Goal: Task Accomplishment & Management: Use online tool/utility

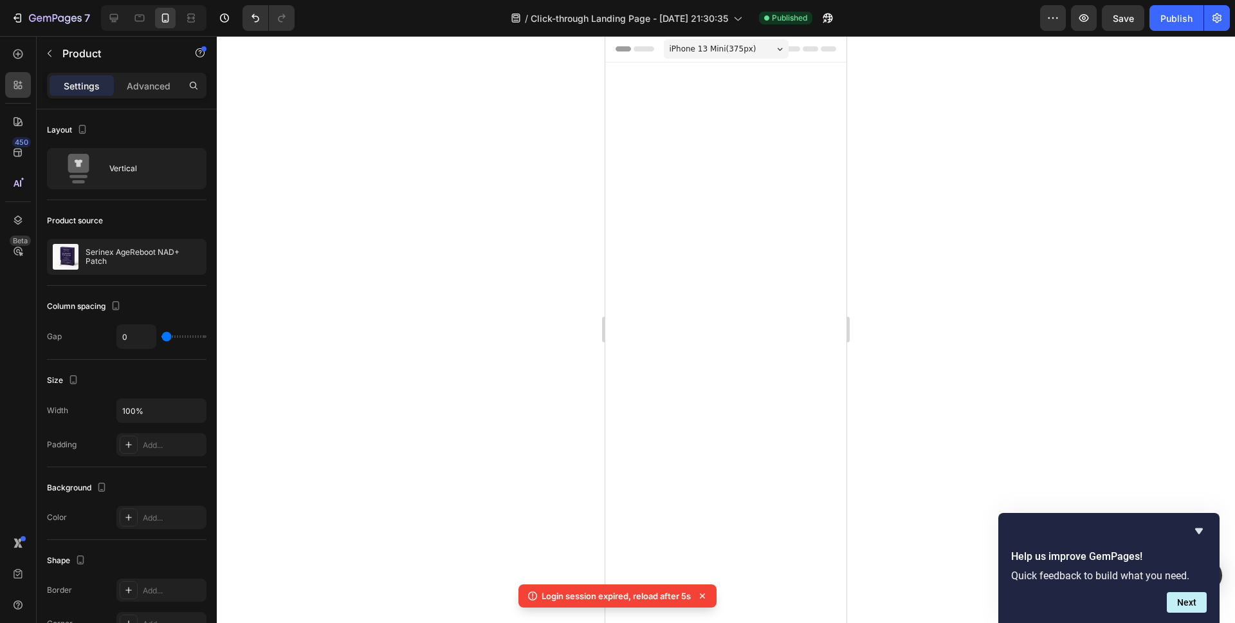
scroll to position [5966, 0]
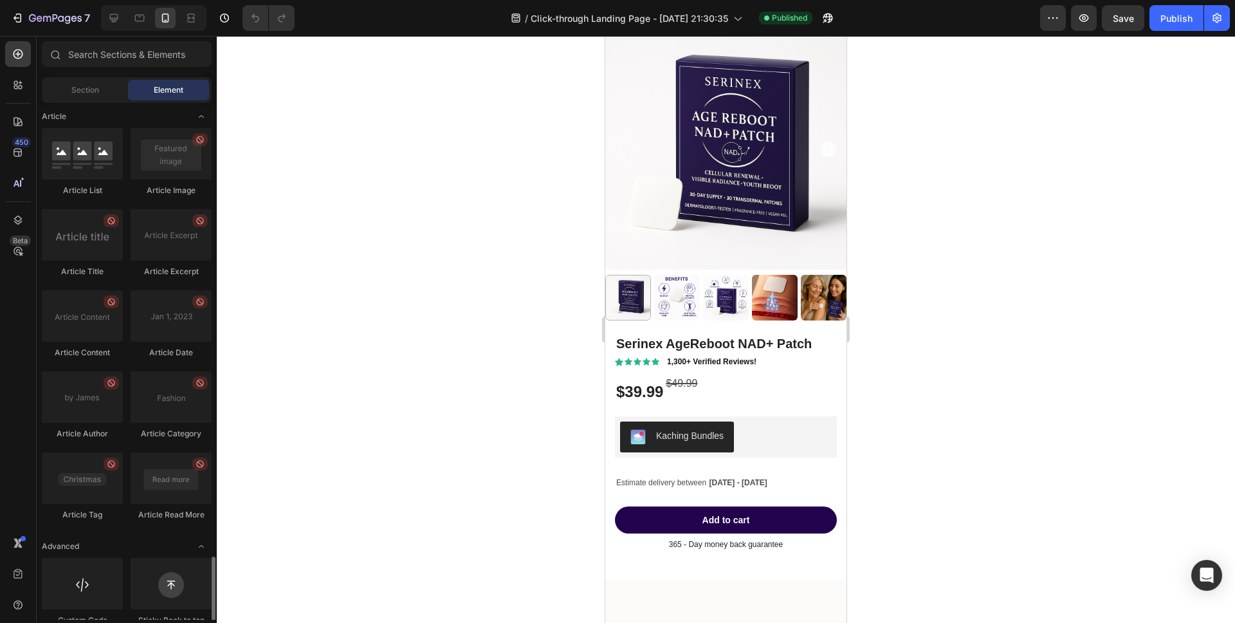
scroll to position [3297, 0]
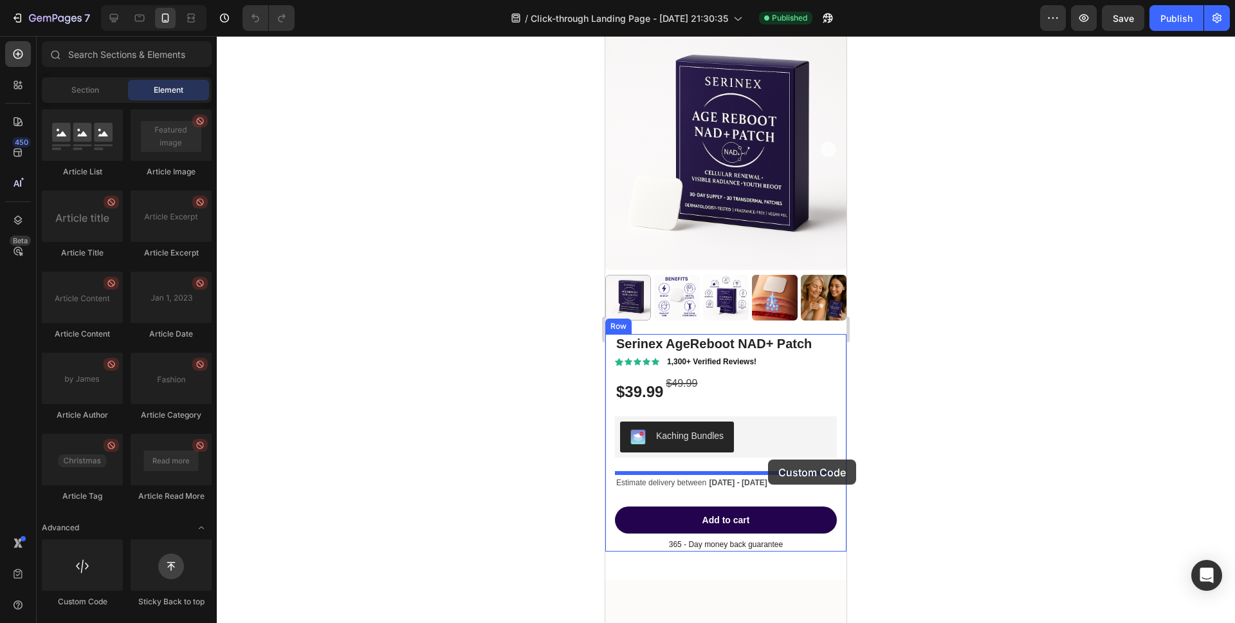
drag, startPoint x: 695, startPoint y: 601, endPoint x: 768, endPoint y: 459, distance: 159.4
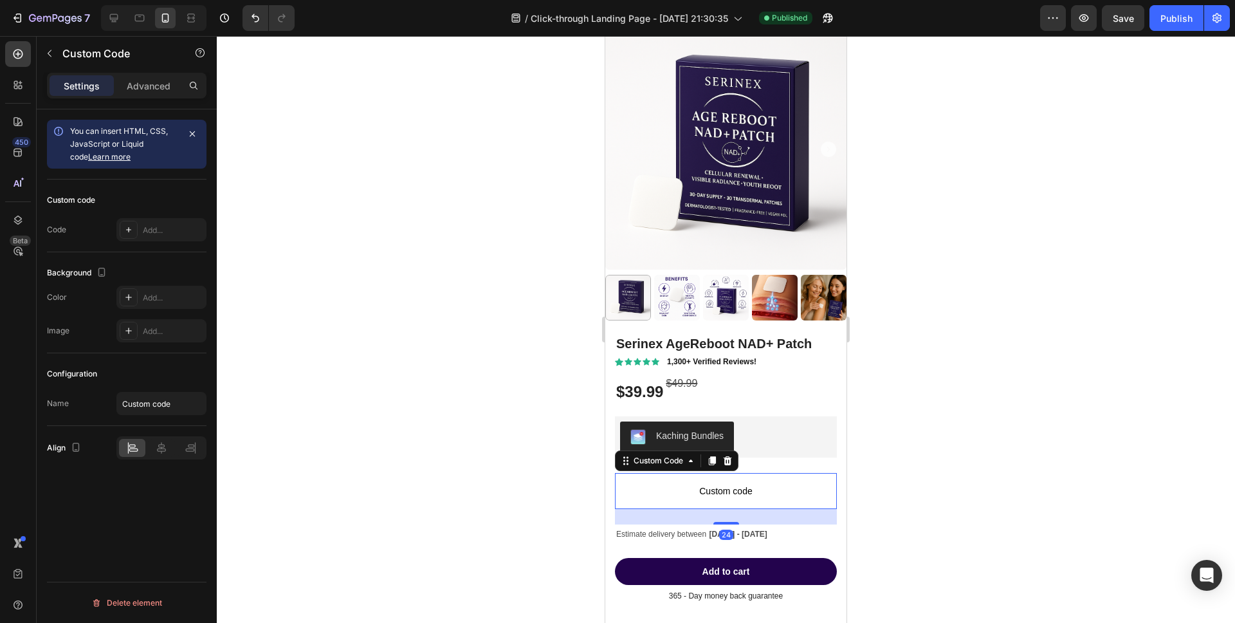
click at [695, 489] on span "Custom code" at bounding box center [726, 490] width 222 height 15
click at [136, 93] on div "Advanced" at bounding box center [148, 85] width 64 height 21
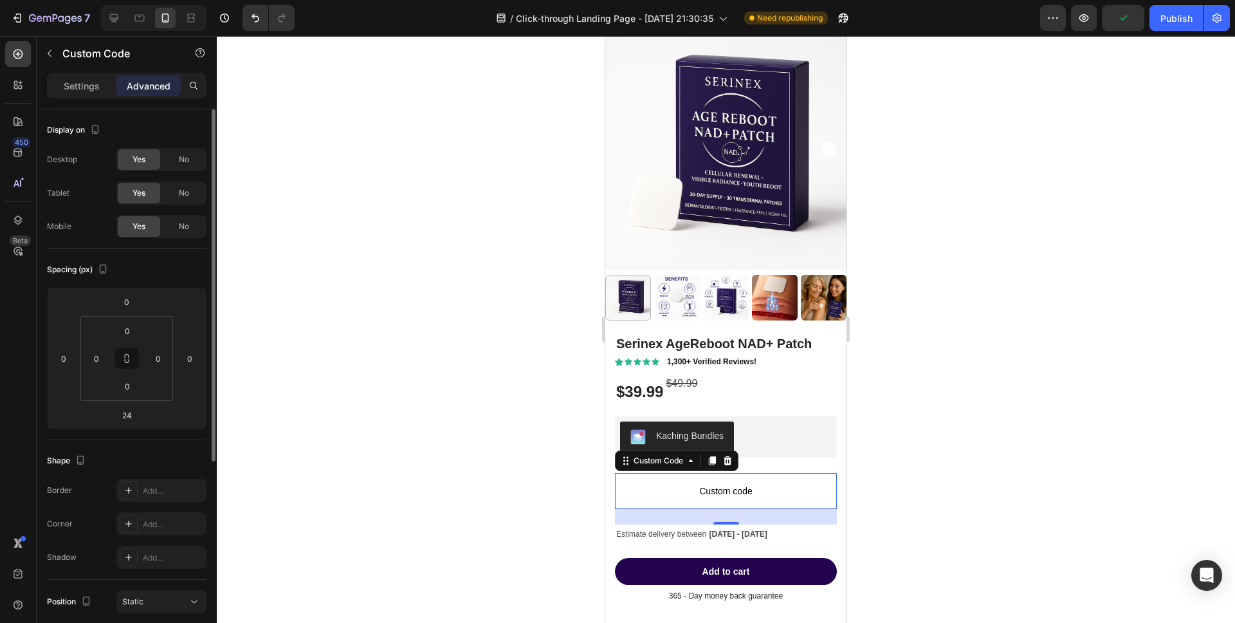
scroll to position [308, 0]
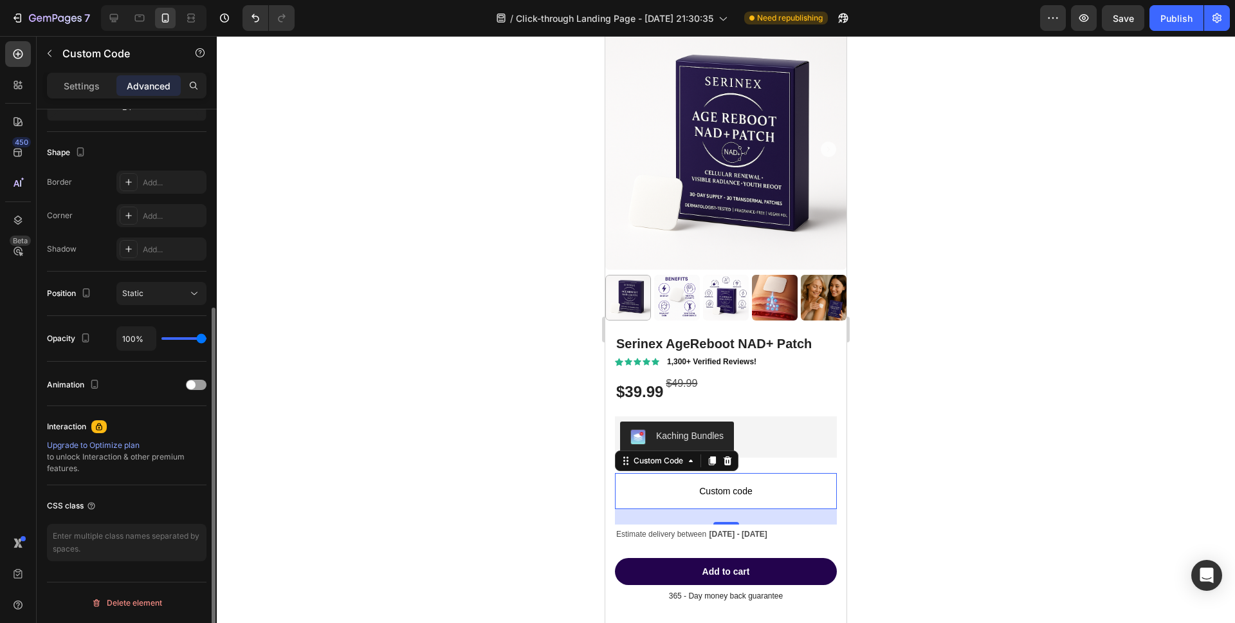
click at [96, 564] on div "CSS class" at bounding box center [127, 528] width 160 height 86
click at [98, 538] on textarea at bounding box center [127, 542] width 160 height 37
paste textarea "/* Hide subscription option for a specific variant */ .product-form__input--sub…"
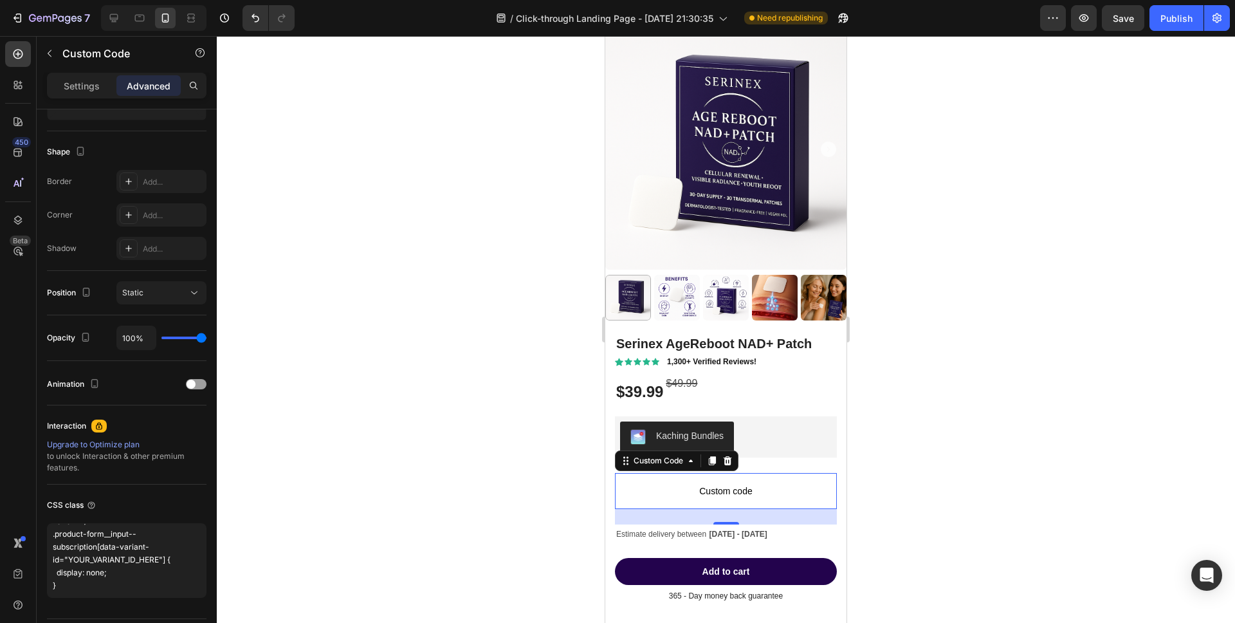
scroll to position [27, 0]
click at [168, 562] on textarea "/* Hide subscription option for a specific variant */ .product-form__input--sub…" at bounding box center [127, 560] width 160 height 75
click at [165, 561] on textarea "/* Hide subscription option for a specific variant */ .product-form__input--sub…" at bounding box center [127, 560] width 160 height 75
paste textarea "44301759512758"
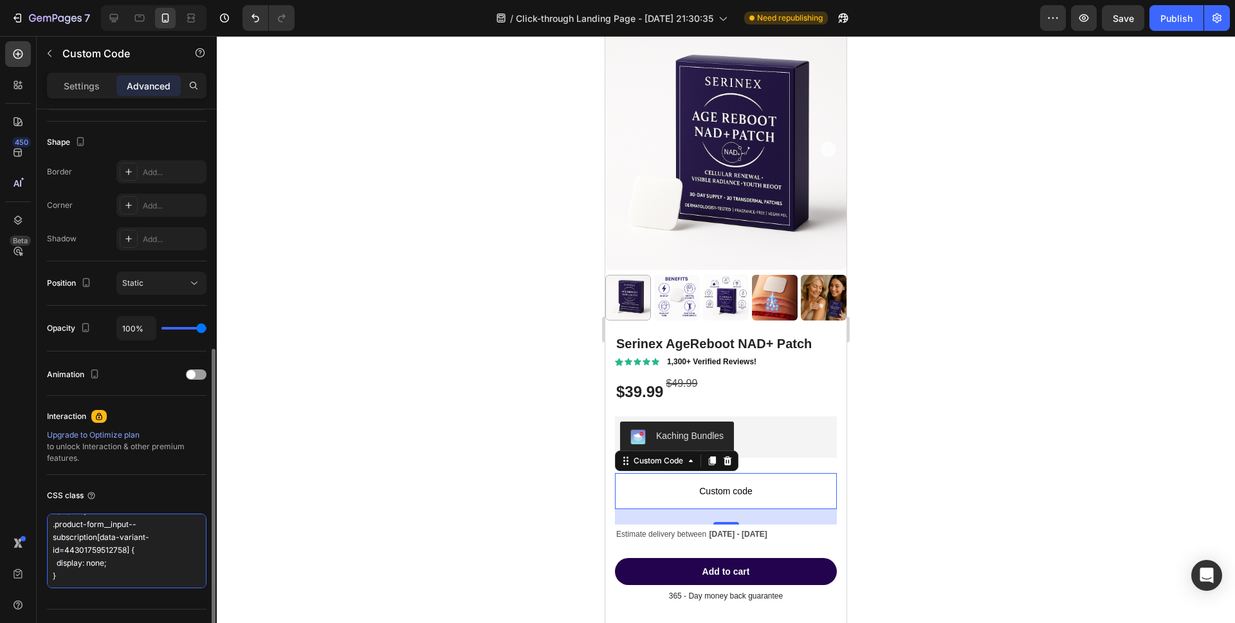
scroll to position [346, 0]
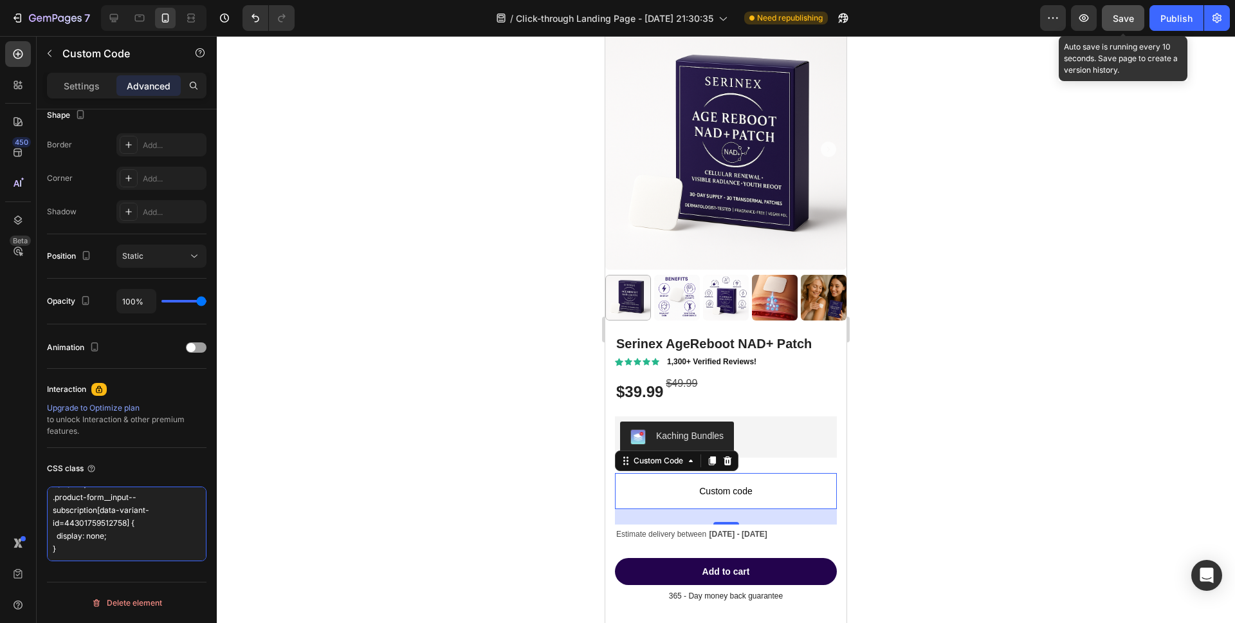
type textarea "/* Hide subscription option for a specific variant */ .product-form__input--sub…"
click at [1117, 24] on button "Save" at bounding box center [1123, 18] width 42 height 26
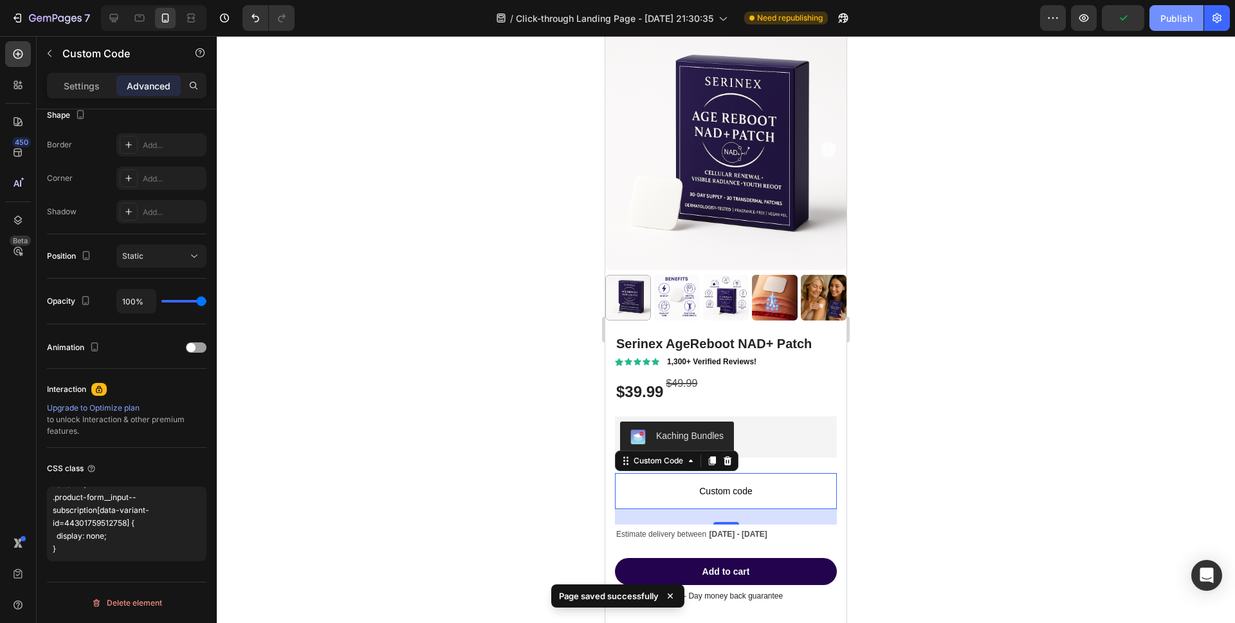
click at [1171, 25] on button "Publish" at bounding box center [1177, 18] width 54 height 26
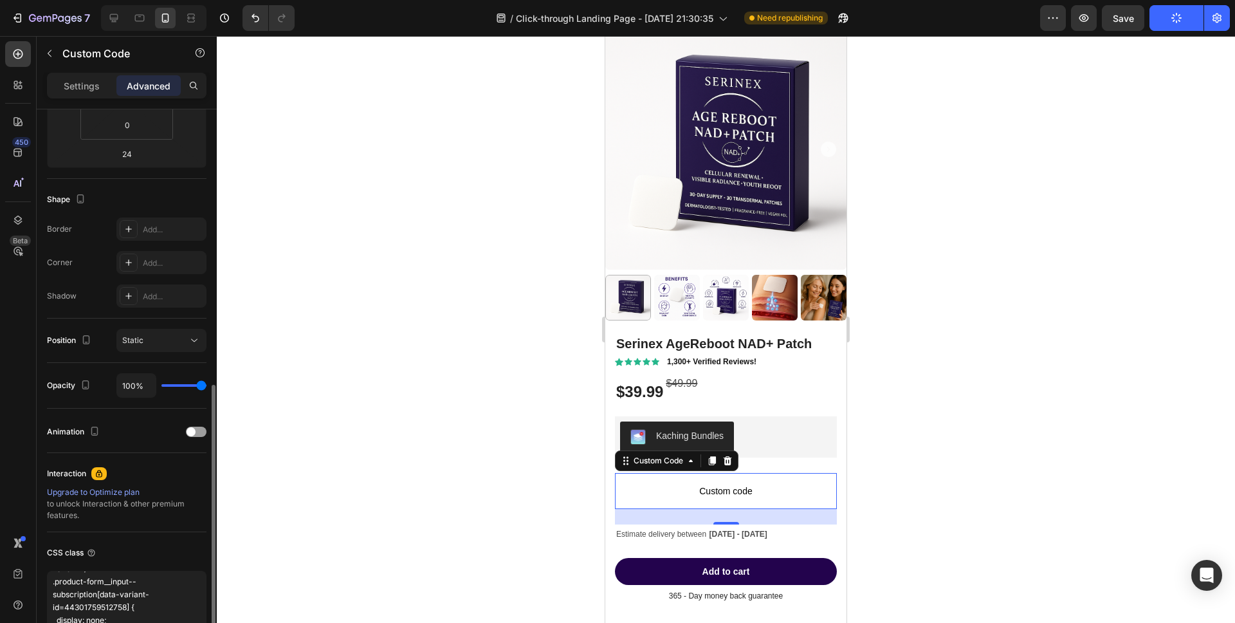
scroll to position [0, 0]
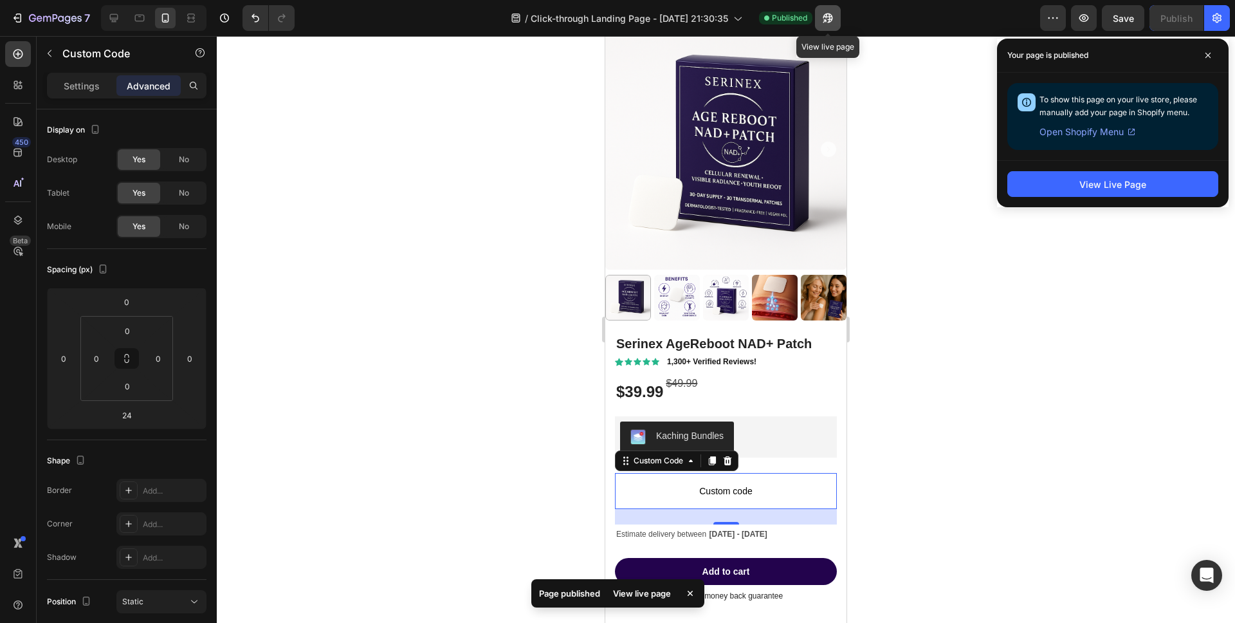
click at [829, 24] on icon "button" at bounding box center [828, 18] width 13 height 13
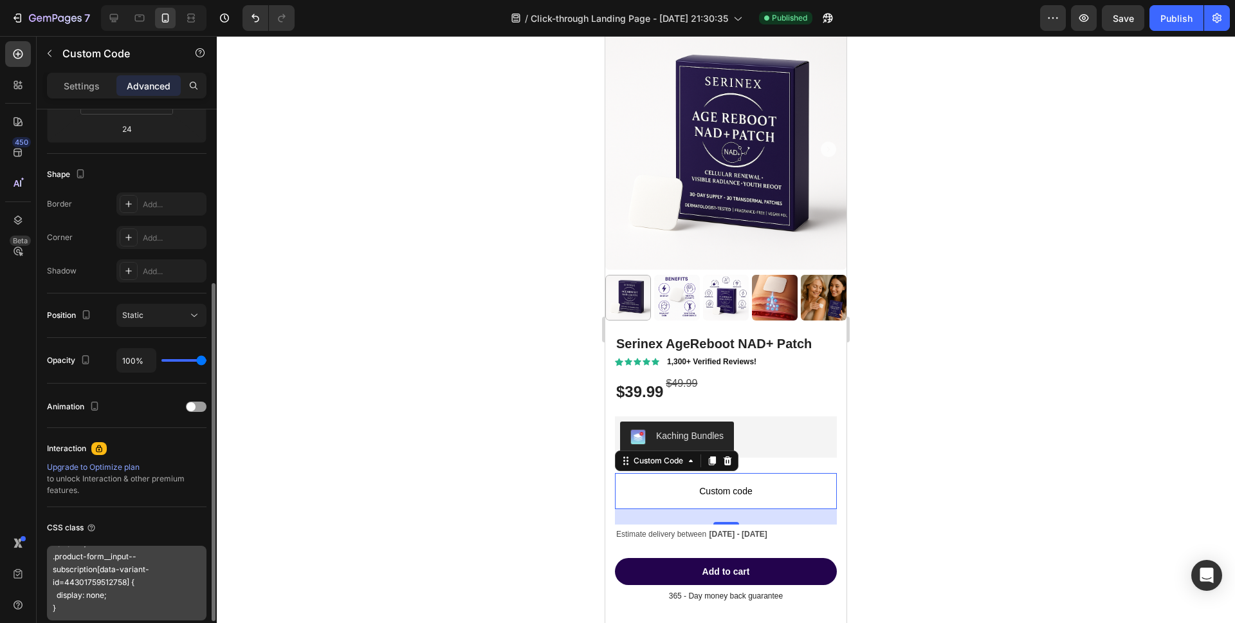
scroll to position [306, 0]
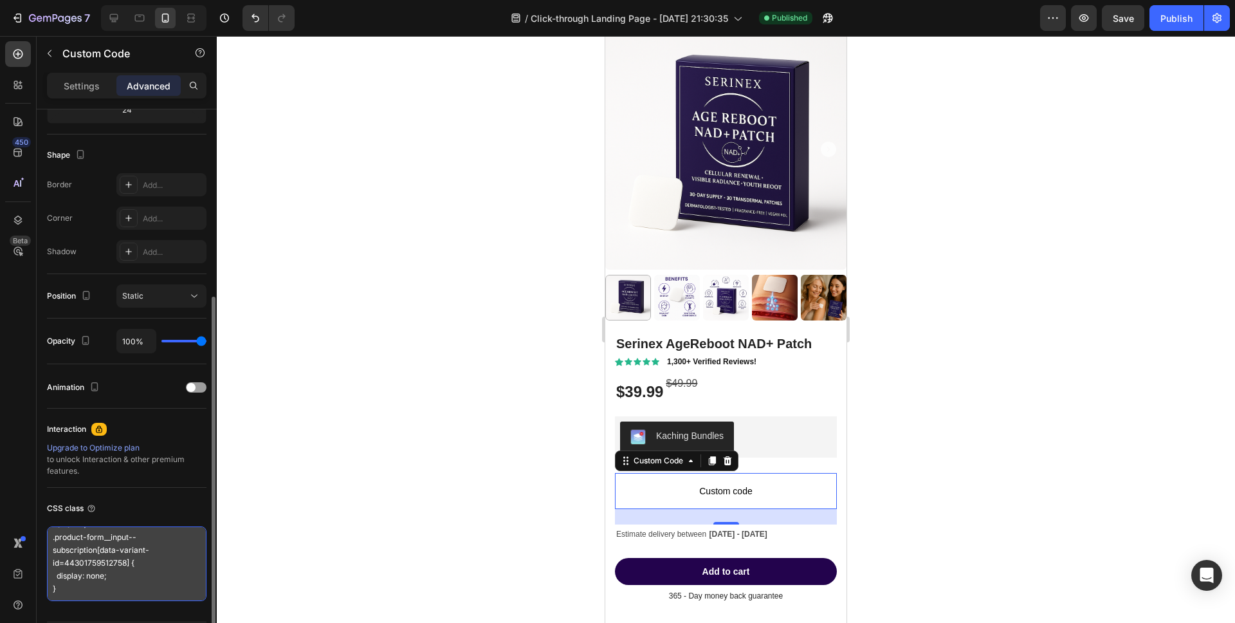
click at [109, 588] on textarea "/* Hide subscription option for a specific variant */ .product-form__input--sub…" at bounding box center [127, 563] width 160 height 75
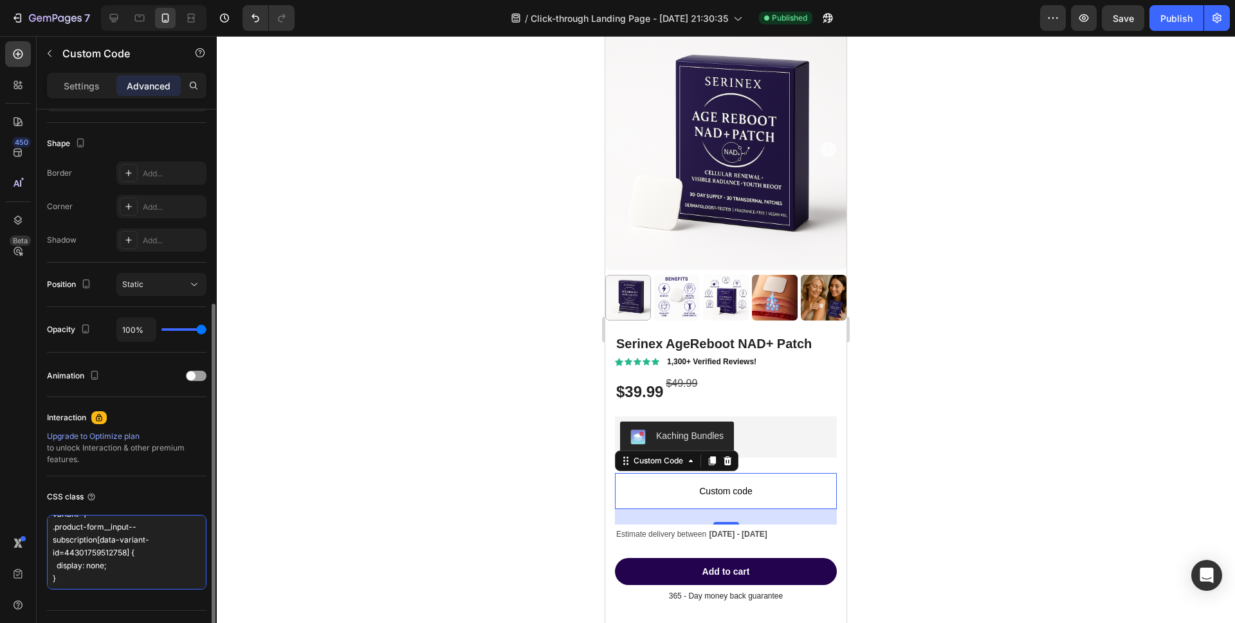
scroll to position [27, 0]
click at [89, 91] on p "Settings" at bounding box center [82, 86] width 36 height 14
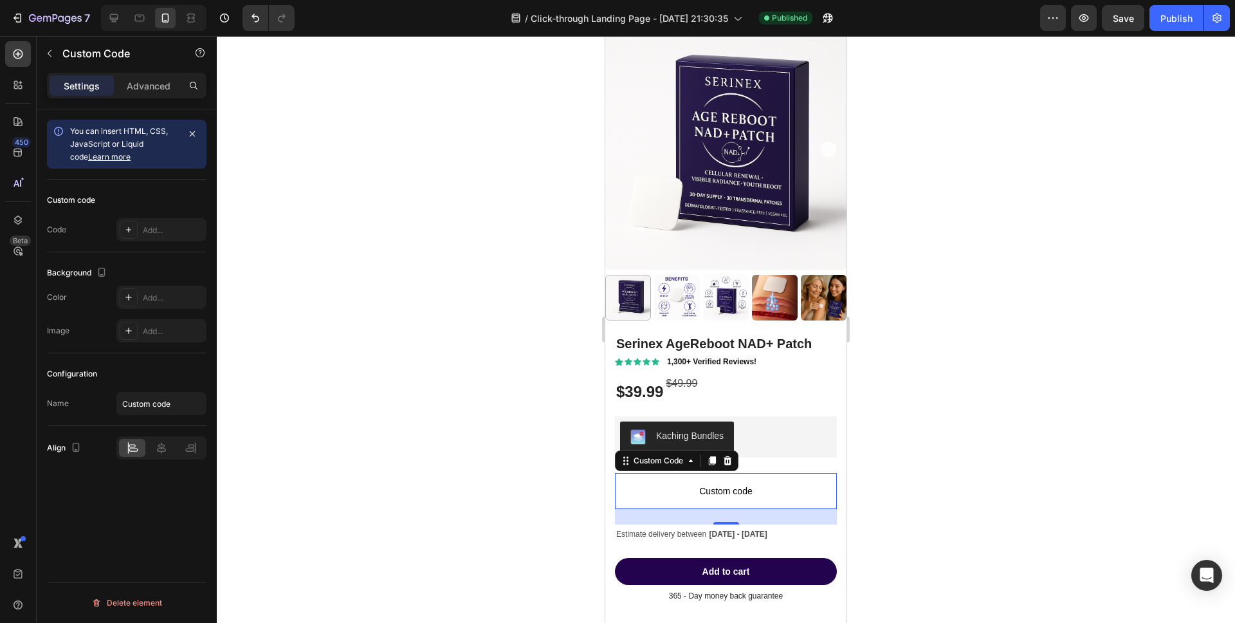
scroll to position [0, 0]
click at [122, 98] on div "Settings Advanced" at bounding box center [127, 86] width 160 height 26
click at [124, 93] on div "Advanced" at bounding box center [148, 85] width 64 height 21
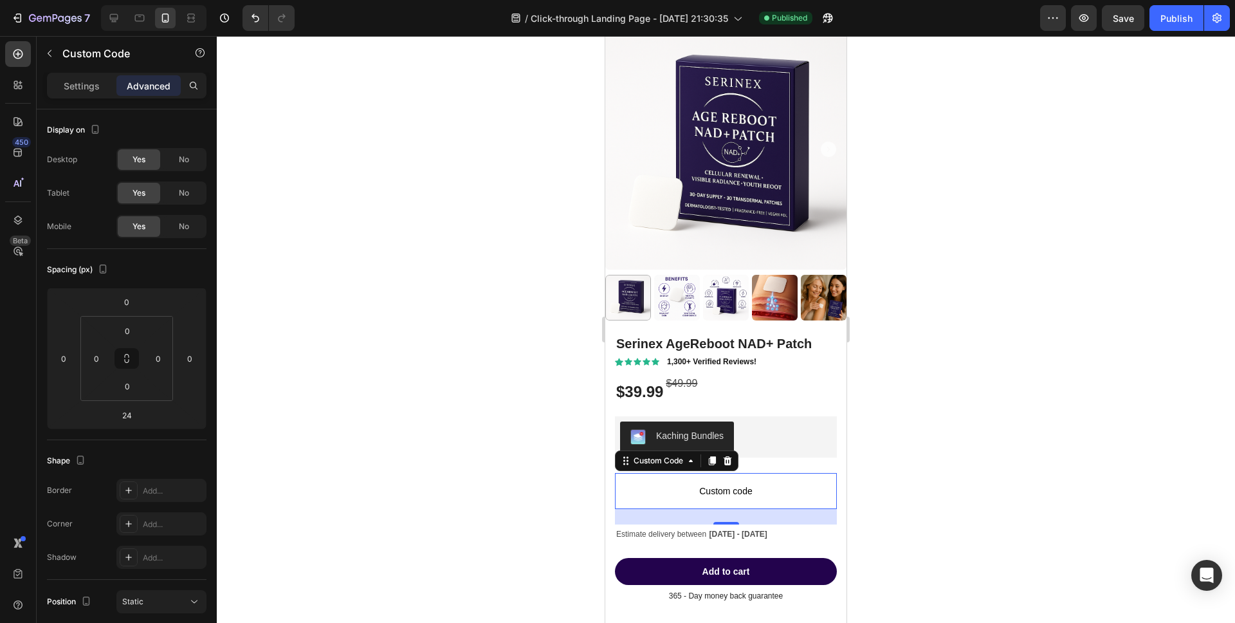
click at [82, 99] on div "Settings Advanced" at bounding box center [127, 91] width 180 height 37
click at [80, 86] on p "Settings" at bounding box center [82, 86] width 36 height 14
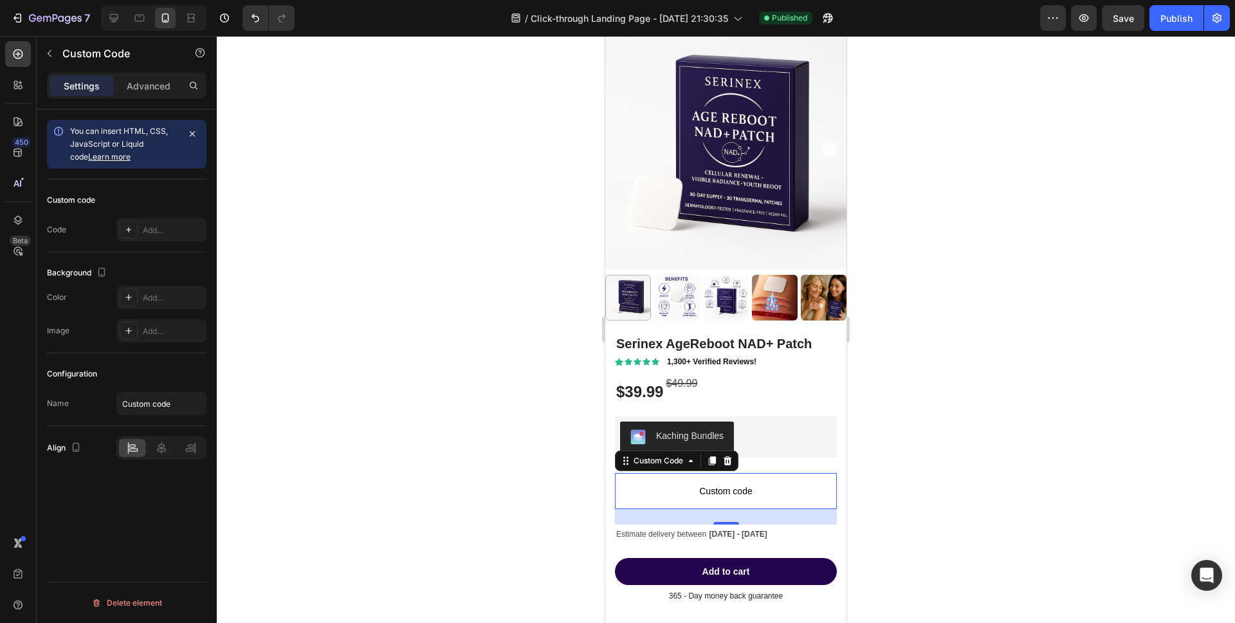
click at [99, 158] on link "Learn more" at bounding box center [109, 157] width 42 height 10
click at [149, 94] on div "Advanced" at bounding box center [148, 85] width 64 height 21
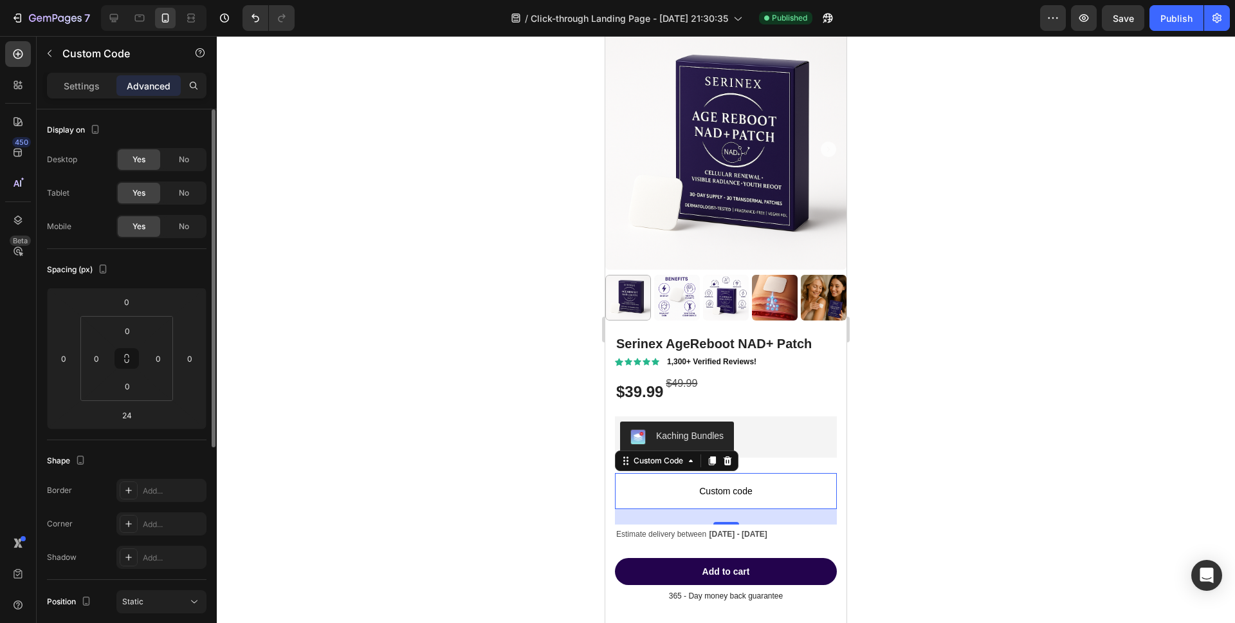
scroll to position [346, 0]
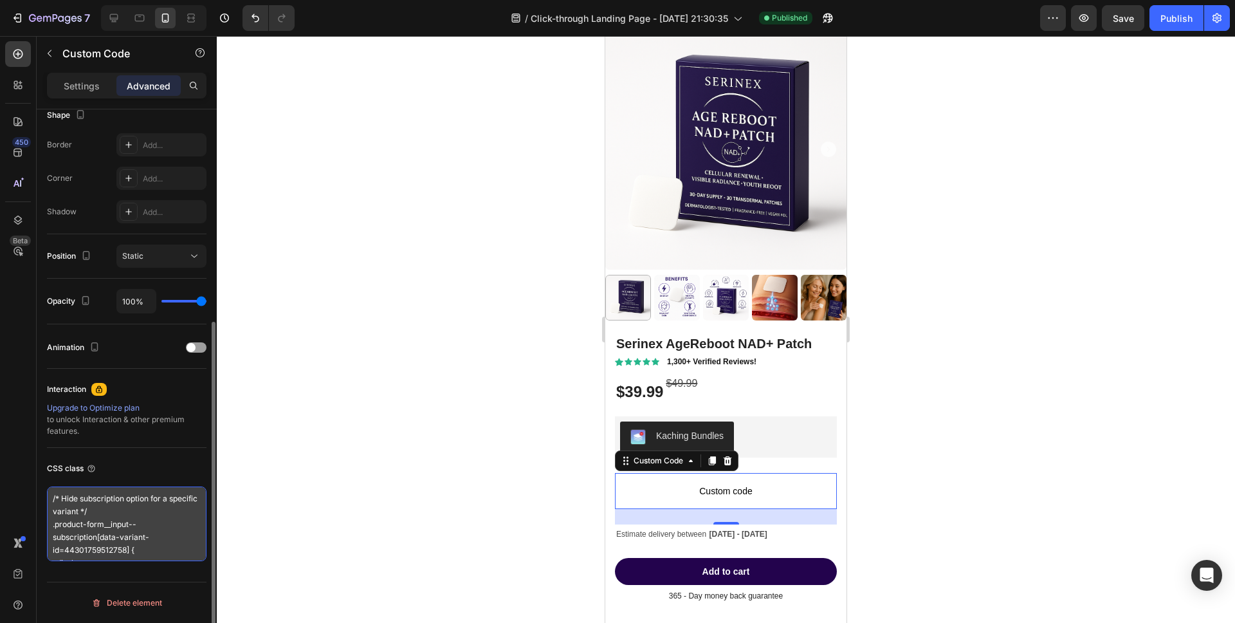
click at [138, 523] on textarea "/* Hide subscription option for a specific variant */ .product-form__input--sub…" at bounding box center [127, 523] width 160 height 75
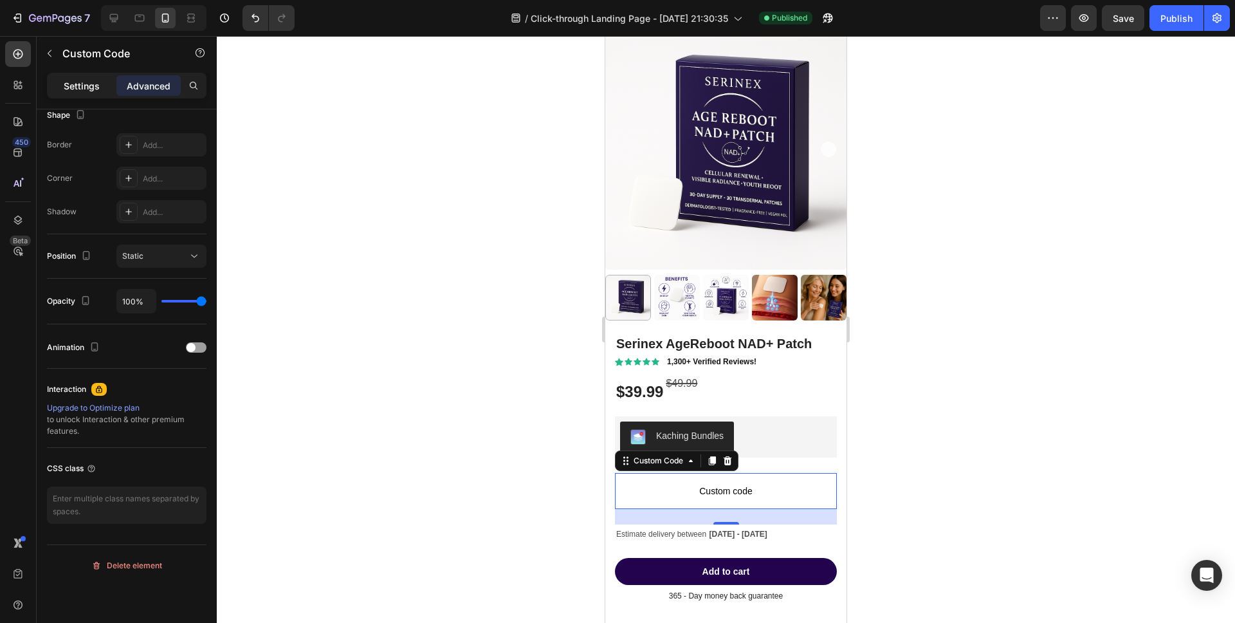
click at [95, 91] on p "Settings" at bounding box center [82, 86] width 36 height 14
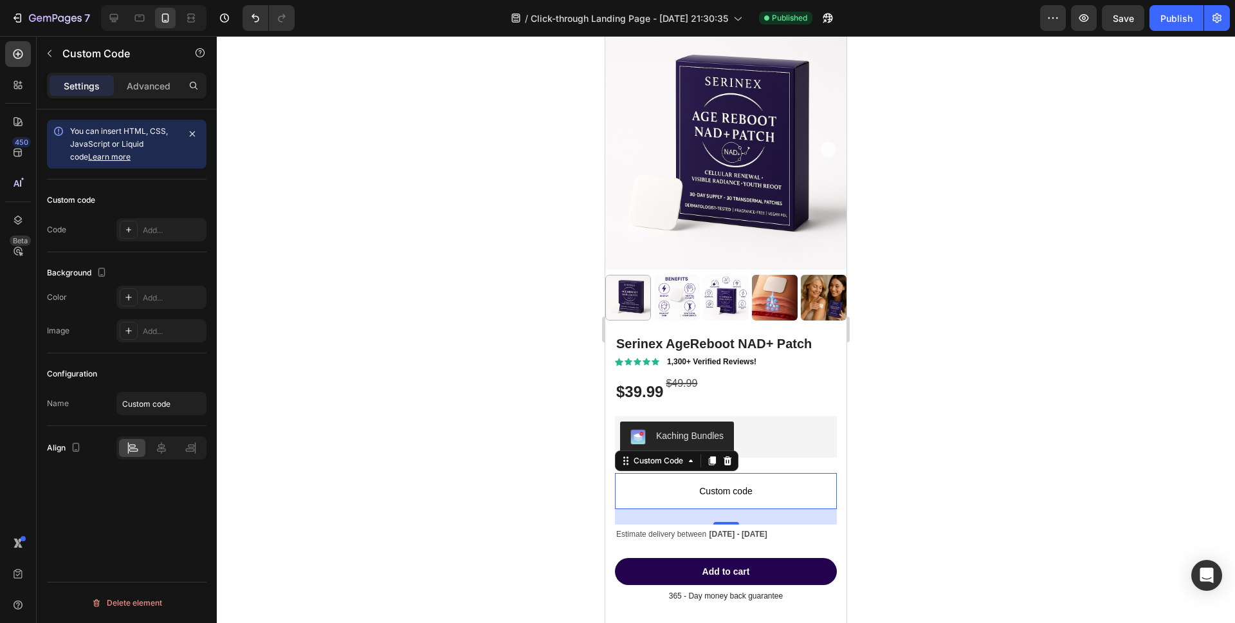
scroll to position [0, 0]
click at [128, 226] on icon at bounding box center [129, 230] width 10 height 10
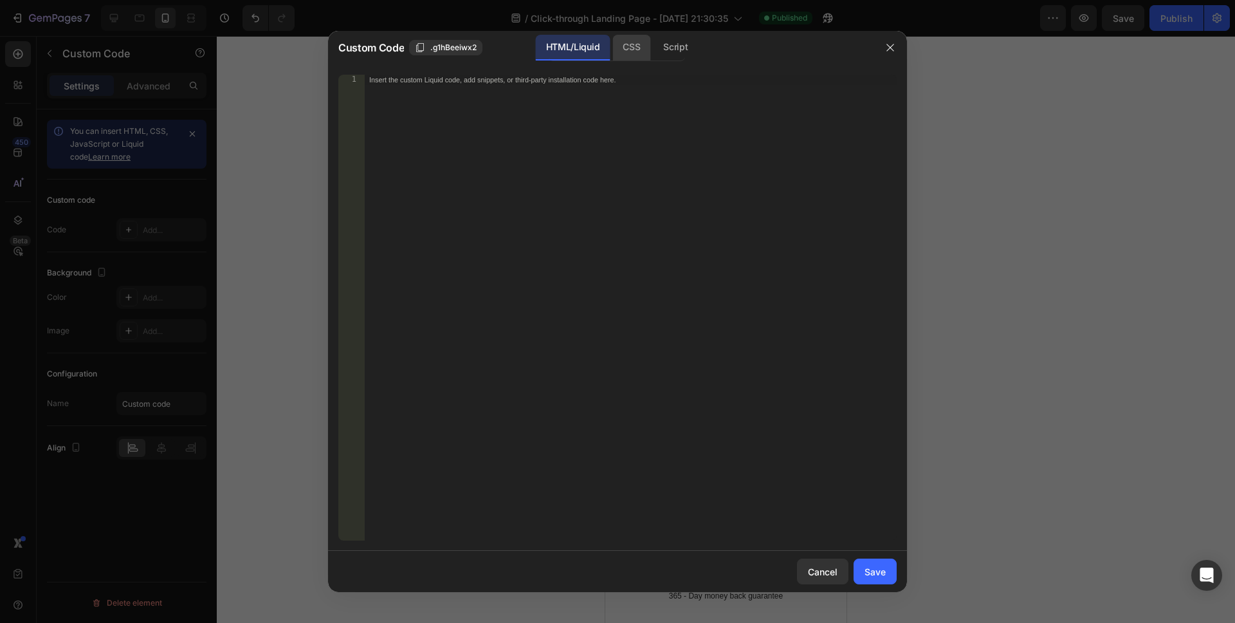
click at [625, 56] on div "CSS" at bounding box center [632, 48] width 38 height 26
click at [562, 108] on div "Insert the CSS code to style your content here." at bounding box center [630, 318] width 533 height 486
paste textarea "44301759512758"
type textarea "44301759512758"
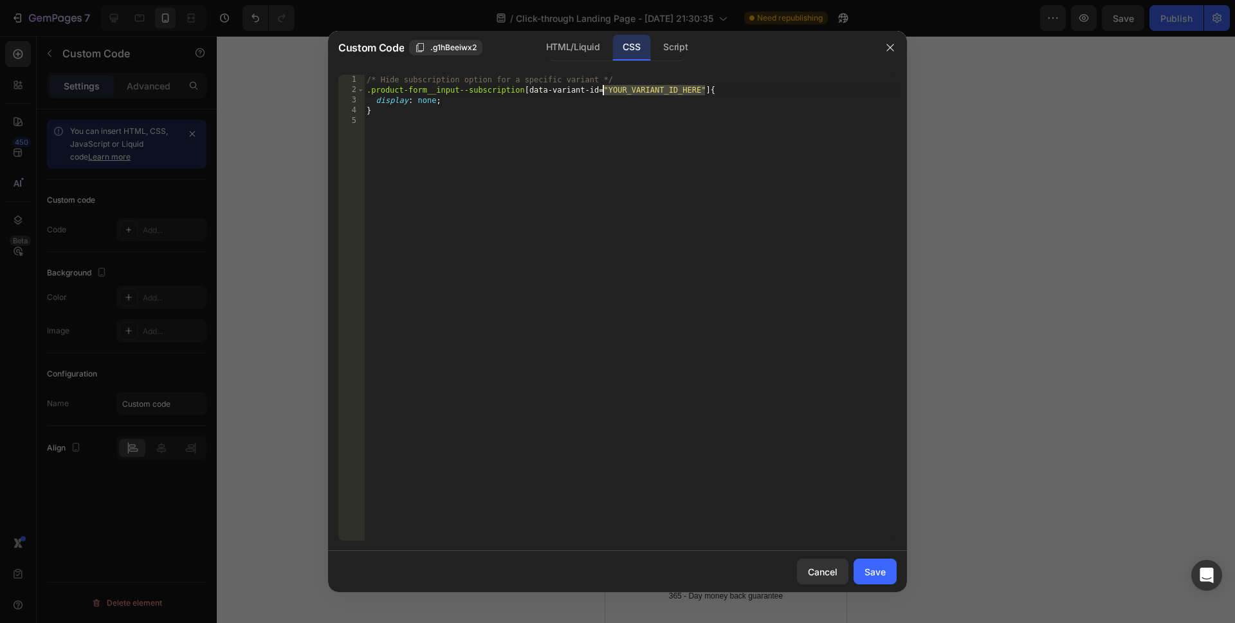
drag, startPoint x: 707, startPoint y: 90, endPoint x: 605, endPoint y: 90, distance: 101.7
click at [605, 90] on div "/* Hide subscription option for a specific variant */ .product-form__input--sub…" at bounding box center [630, 318] width 533 height 486
paste textarea "44301759512758"
type textarea ".product-form__input--subscription[data-variant-id=44301759512758] {"
click at [879, 572] on div "Save" at bounding box center [875, 572] width 21 height 14
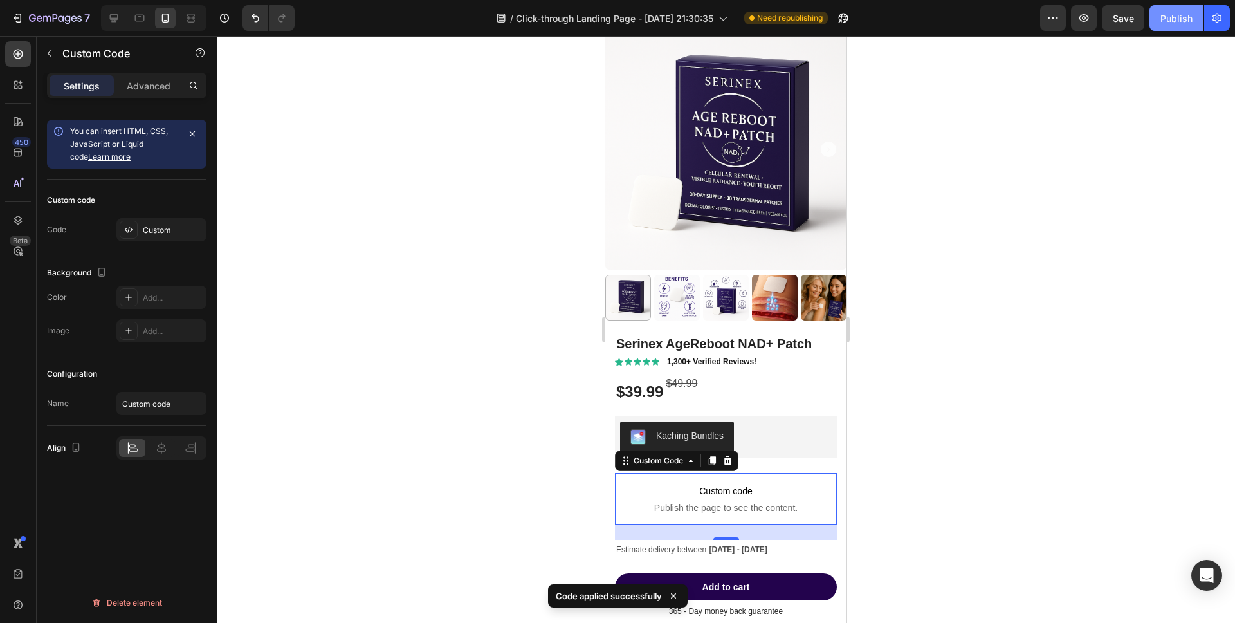
click at [1191, 16] on div "Publish" at bounding box center [1177, 19] width 32 height 14
click at [1190, 14] on button "Publish" at bounding box center [1177, 18] width 54 height 26
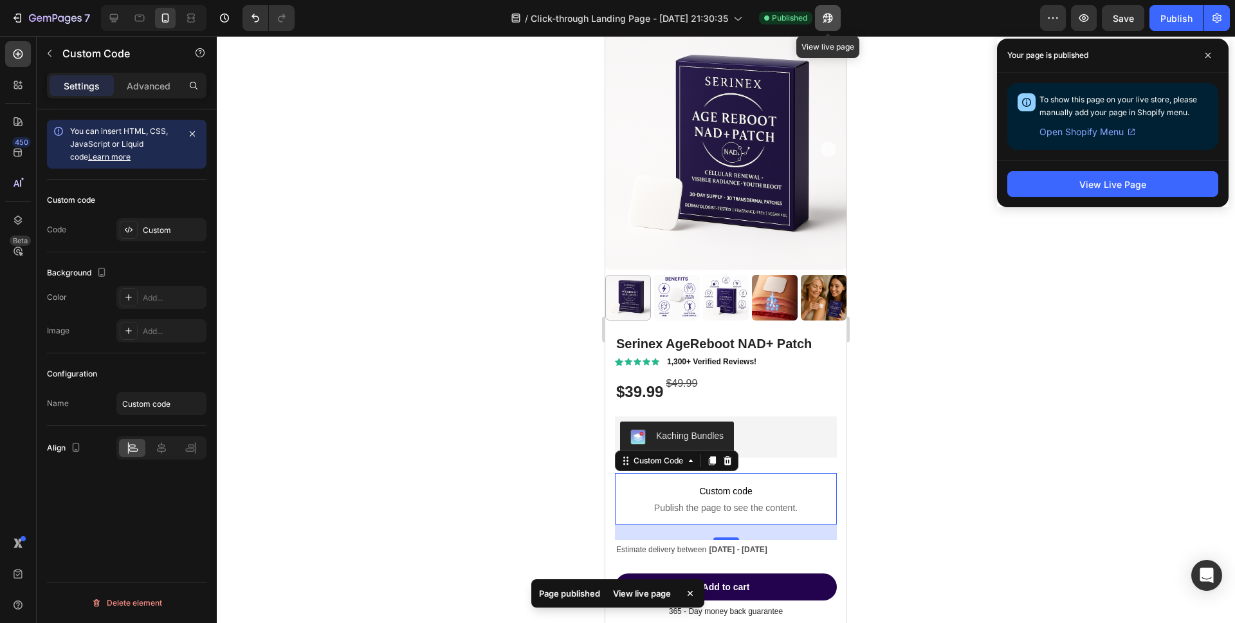
click at [839, 19] on button "button" at bounding box center [828, 18] width 26 height 26
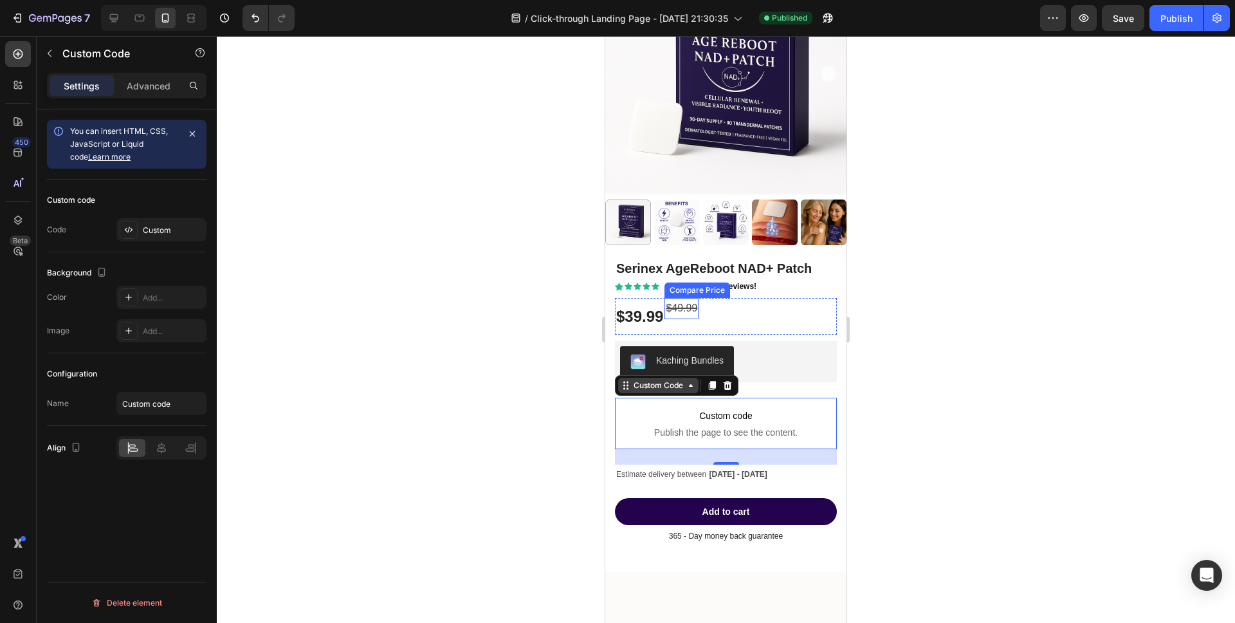
scroll to position [6625, 0]
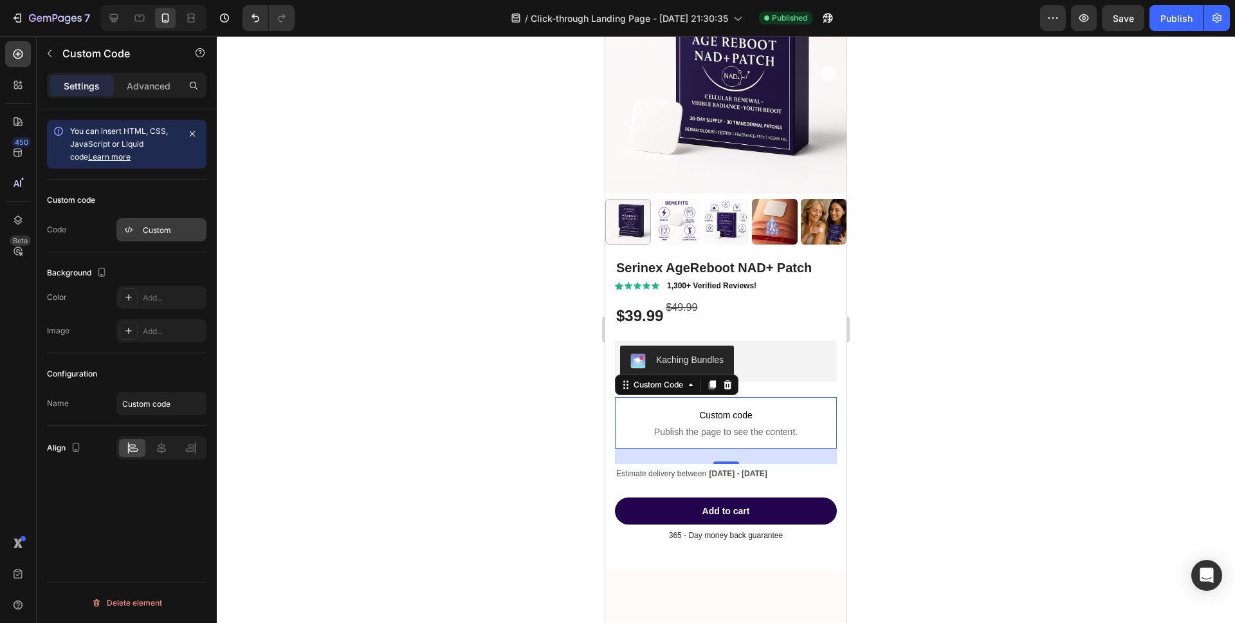
click at [136, 234] on div at bounding box center [129, 230] width 18 height 18
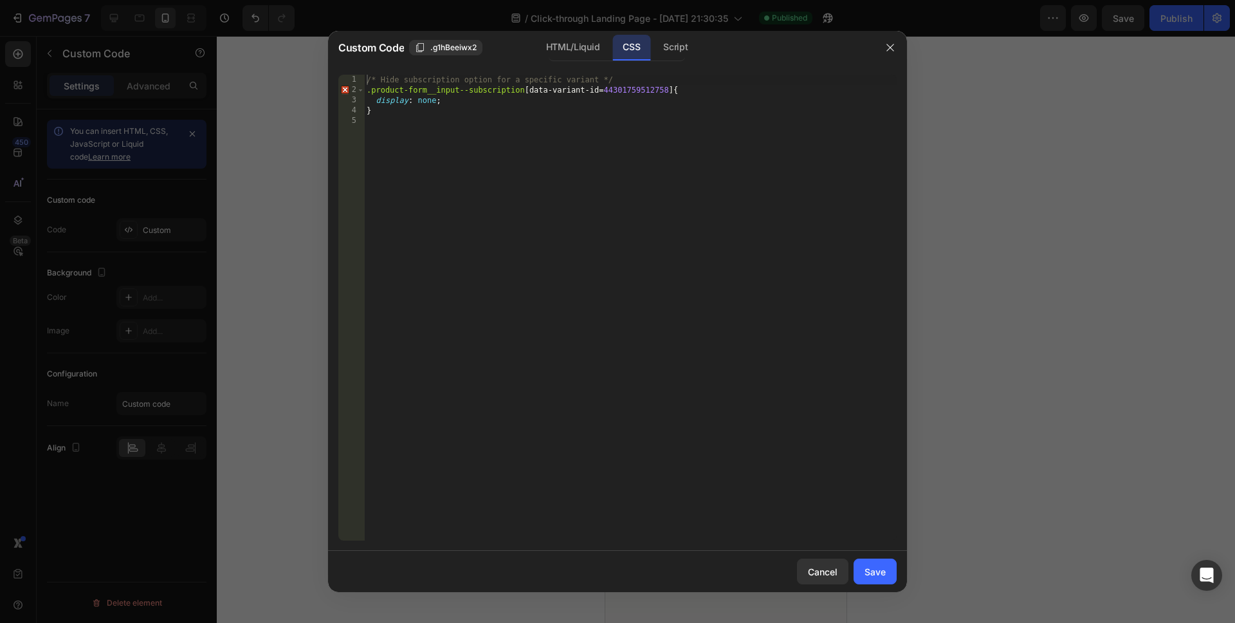
click at [433, 124] on div "/* Hide subscription option for a specific variant */ .product-form__input--sub…" at bounding box center [630, 318] width 533 height 486
click at [429, 116] on div "/* Hide subscription option for a specific variant */ .product-form__input--sub…" at bounding box center [630, 318] width 533 height 486
click at [367, 90] on div "/* Hide subscription option for a specific variant */ .product-form__input--sub…" at bounding box center [630, 318] width 533 height 486
type textarea ".product-form__input--subscription[data-variant-id=44301759512758] {"
drag, startPoint x: 432, startPoint y: 124, endPoint x: 428, endPoint y: 137, distance: 14.1
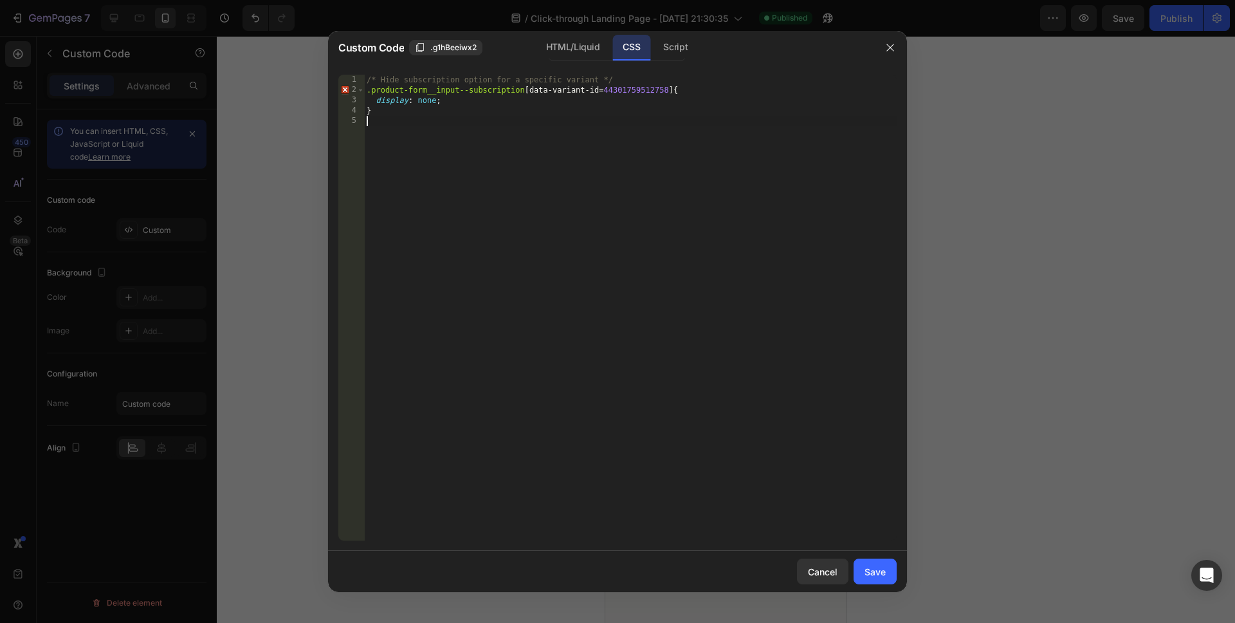
click at [433, 124] on div "/* Hide subscription option for a specific variant */ .product-form__input--sub…" at bounding box center [630, 318] width 533 height 486
click at [342, 93] on div "2" at bounding box center [351, 90] width 26 height 10
type textarea ".product-form__input--subscription[data-variant-id=44301759512758] { display: n…"
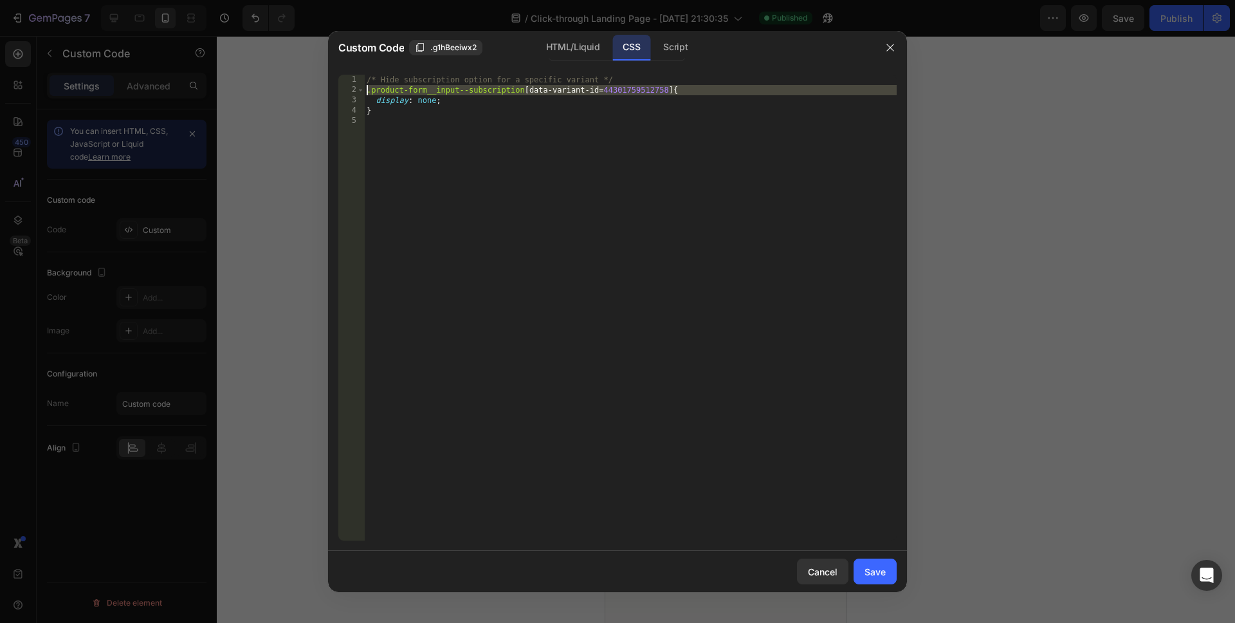
click at [436, 144] on div "/* Hide subscription option for a specific variant */ .product-form__input--sub…" at bounding box center [630, 318] width 533 height 486
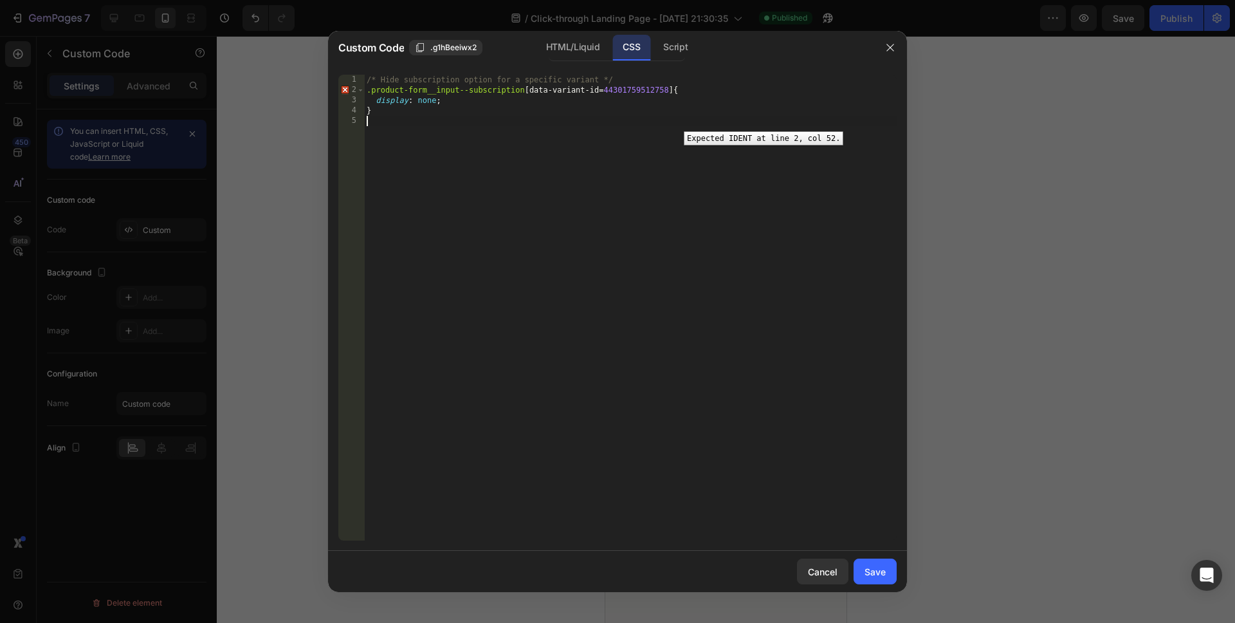
click at [346, 91] on div "2" at bounding box center [351, 90] width 26 height 10
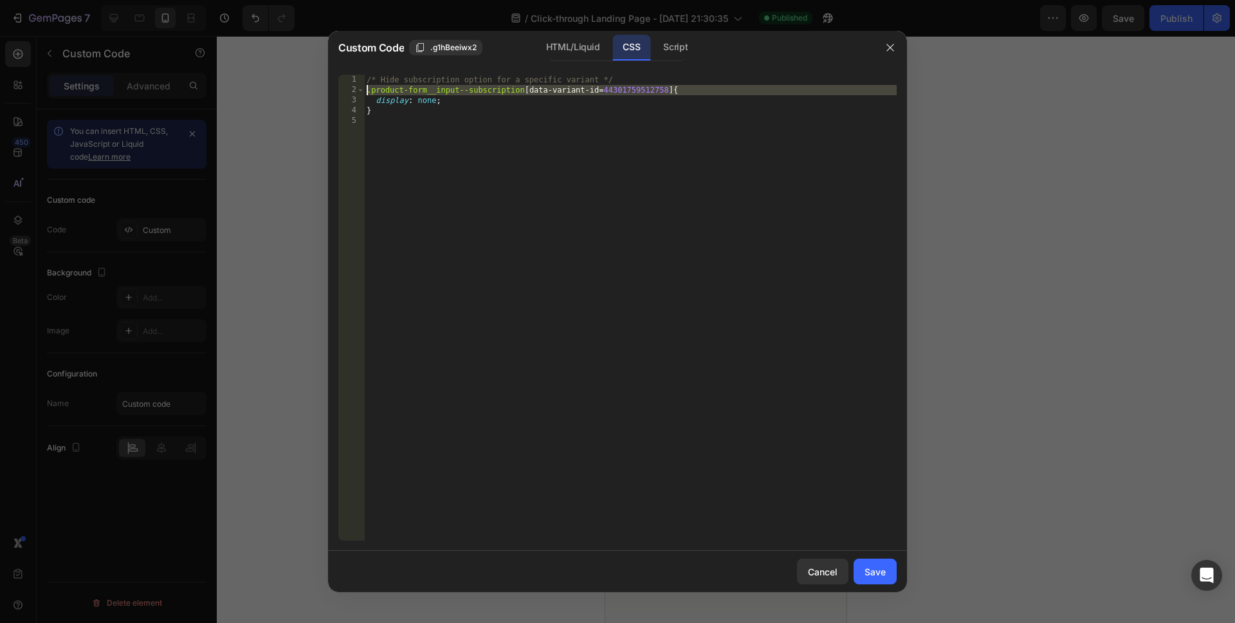
type textarea ".product-form__input--subscription[data-variant-id=44301759512758] { display: n…"
click at [417, 157] on div "/* Hide subscription option for a specific variant */ .product-form__input--sub…" at bounding box center [630, 318] width 533 height 486
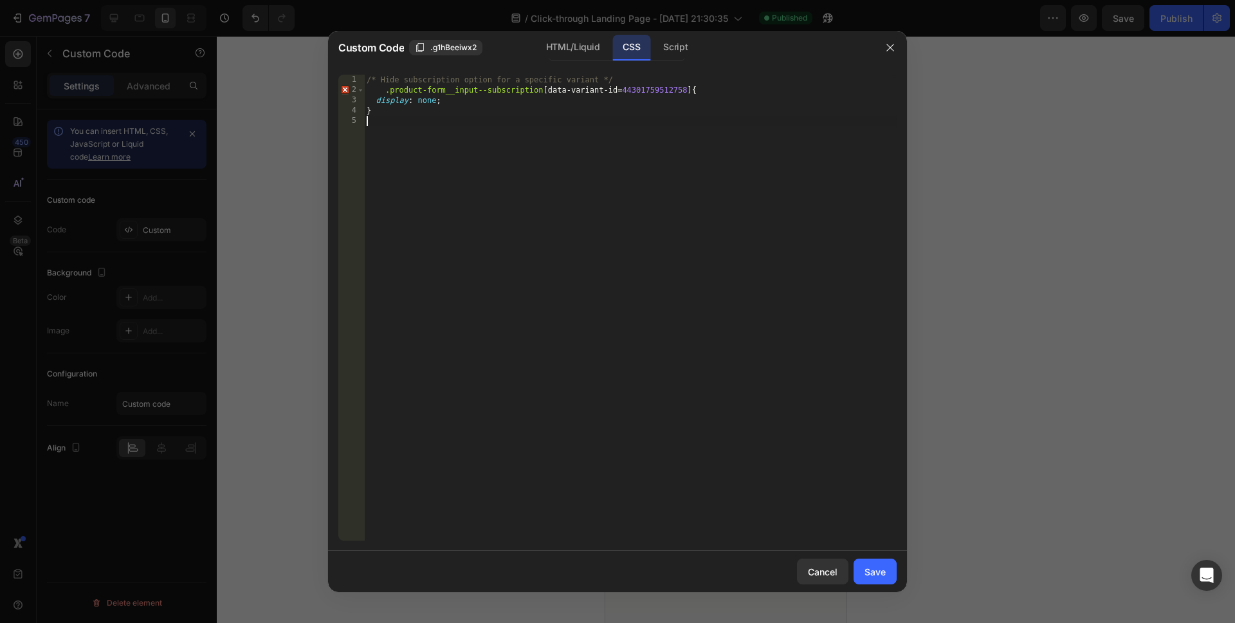
click at [377, 84] on div "/* Hide subscription option for a specific variant */ .product-form__input--sub…" at bounding box center [630, 318] width 533 height 486
type textarea ".product-form__input--subscription[data-variant-id=44301759512758] {"
click at [592, 175] on div "/* Hide subscription option for a specific variant */ .product-form__input--sub…" at bounding box center [630, 318] width 533 height 486
click at [605, 91] on div "/* Hide subscription option for a specific variant */ .product-form__input--sub…" at bounding box center [630, 318] width 533 height 486
click at [439, 177] on div "/* Hide subscription option for a specific variant */ .product-form__input--sub…" at bounding box center [630, 318] width 533 height 486
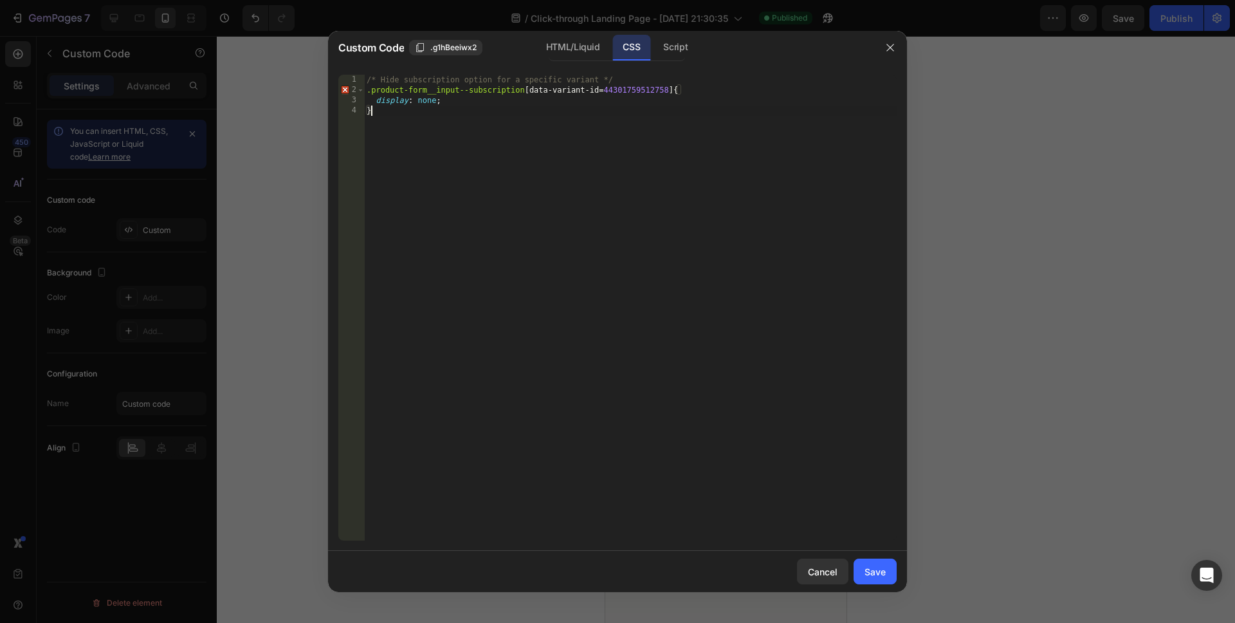
click at [605, 91] on div "/* Hide subscription option for a specific variant */ .product-form__input--sub…" at bounding box center [630, 318] width 533 height 486
click at [675, 91] on div "/* Hide subscription option for a specific variant */ .product-form__input--sub…" at bounding box center [630, 318] width 533 height 486
click at [658, 254] on div "/* Hide subscription option for a specific variant */ .product-form__input--sub…" at bounding box center [630, 318] width 533 height 486
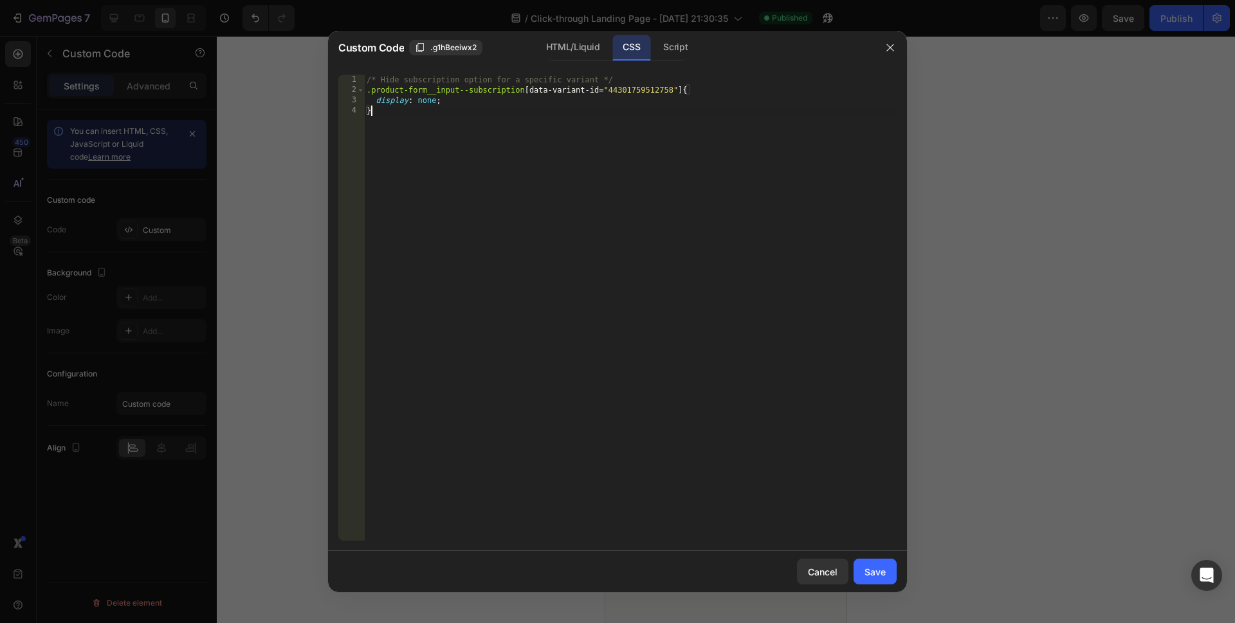
scroll to position [0, 0]
click at [732, 422] on div "/* Hide subscription option for a specific variant */ .product-form__input--sub…" at bounding box center [630, 318] width 533 height 486
click at [741, 113] on div "/* Hide subscription option for a specific variant */ .product-form__input--sub…" at bounding box center [630, 318] width 533 height 486
type textarea "}"
click at [871, 556] on div "Cancel Save" at bounding box center [617, 571] width 579 height 41
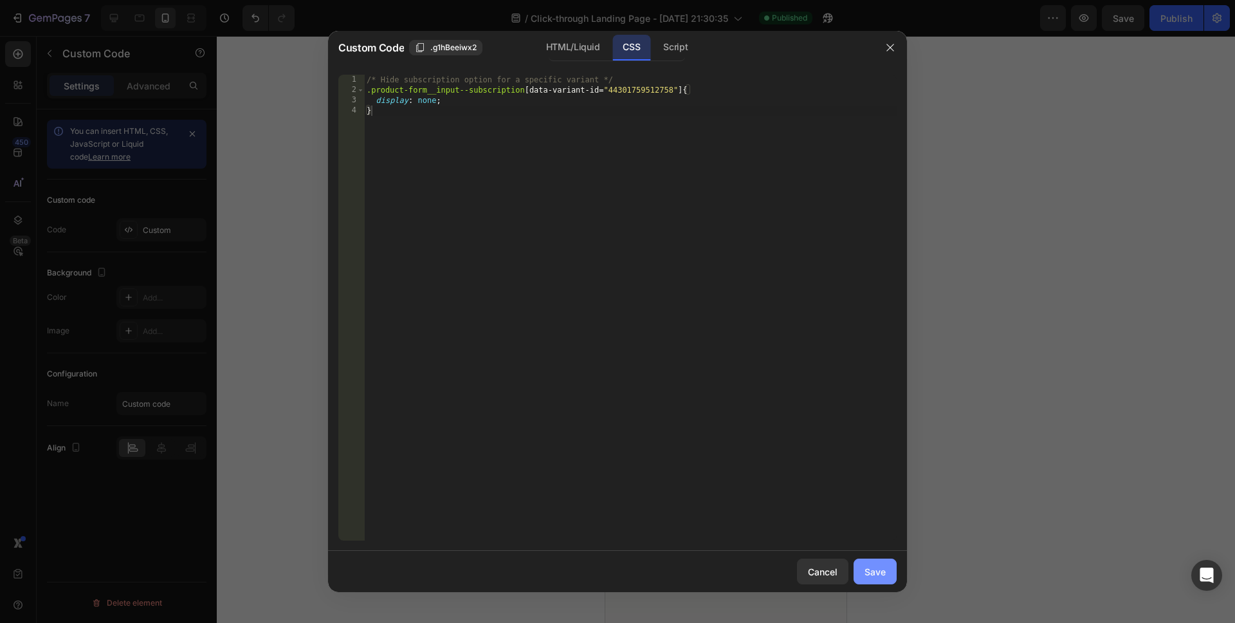
click at [874, 567] on div "Save" at bounding box center [875, 572] width 21 height 14
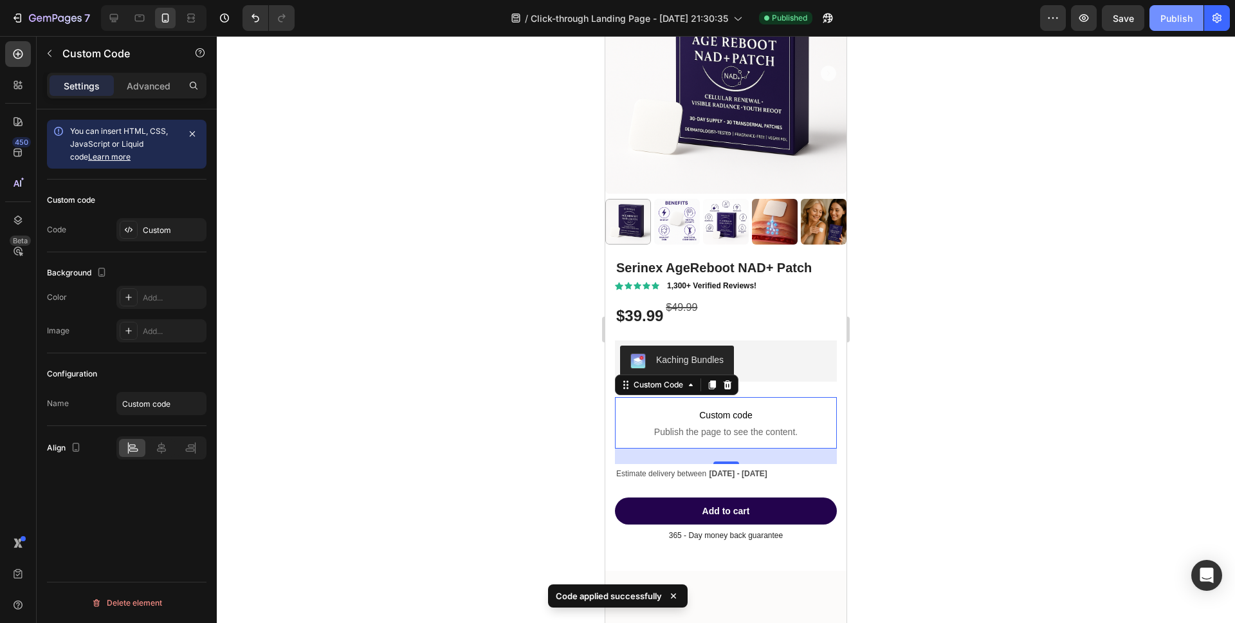
click at [1193, 28] on button "Publish" at bounding box center [1177, 18] width 54 height 26
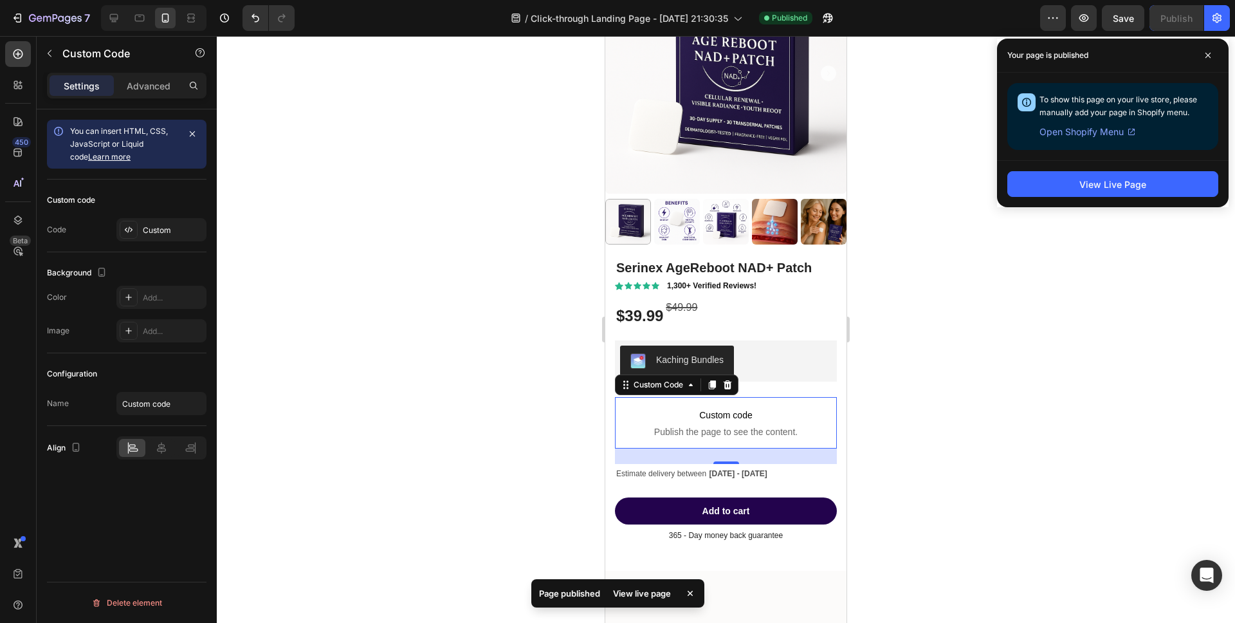
click at [1093, 170] on div "View Live Page" at bounding box center [1113, 183] width 232 height 47
click at [1089, 184] on div "View Live Page" at bounding box center [1113, 185] width 67 height 14
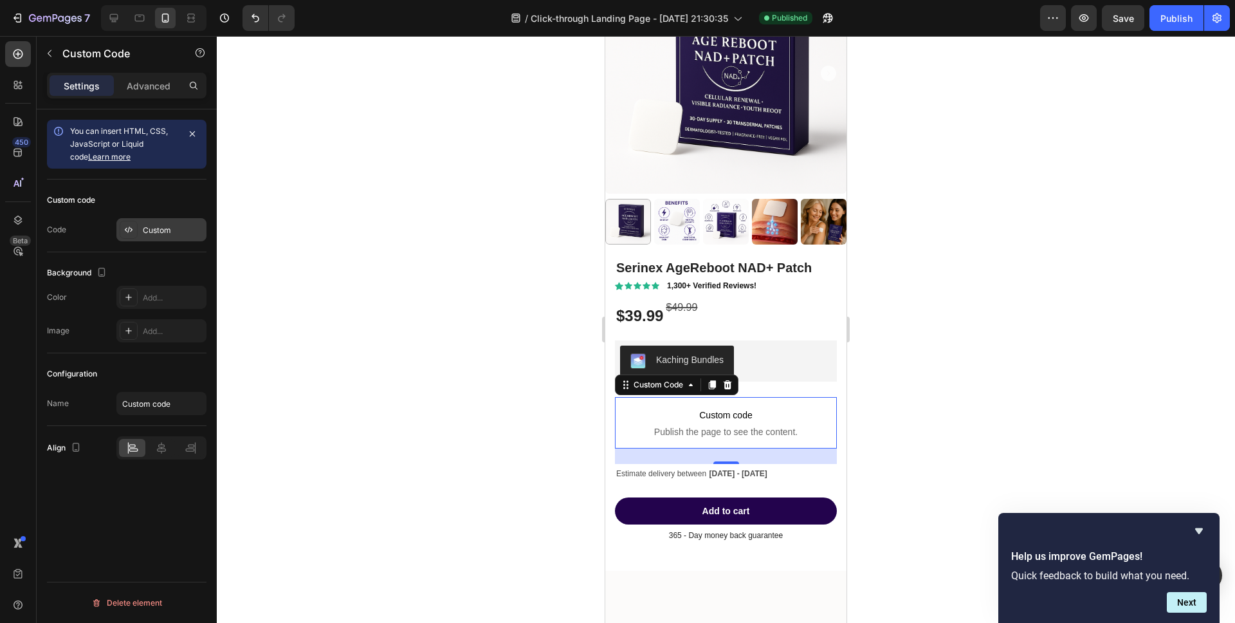
click at [151, 219] on div "Custom" at bounding box center [161, 229] width 90 height 23
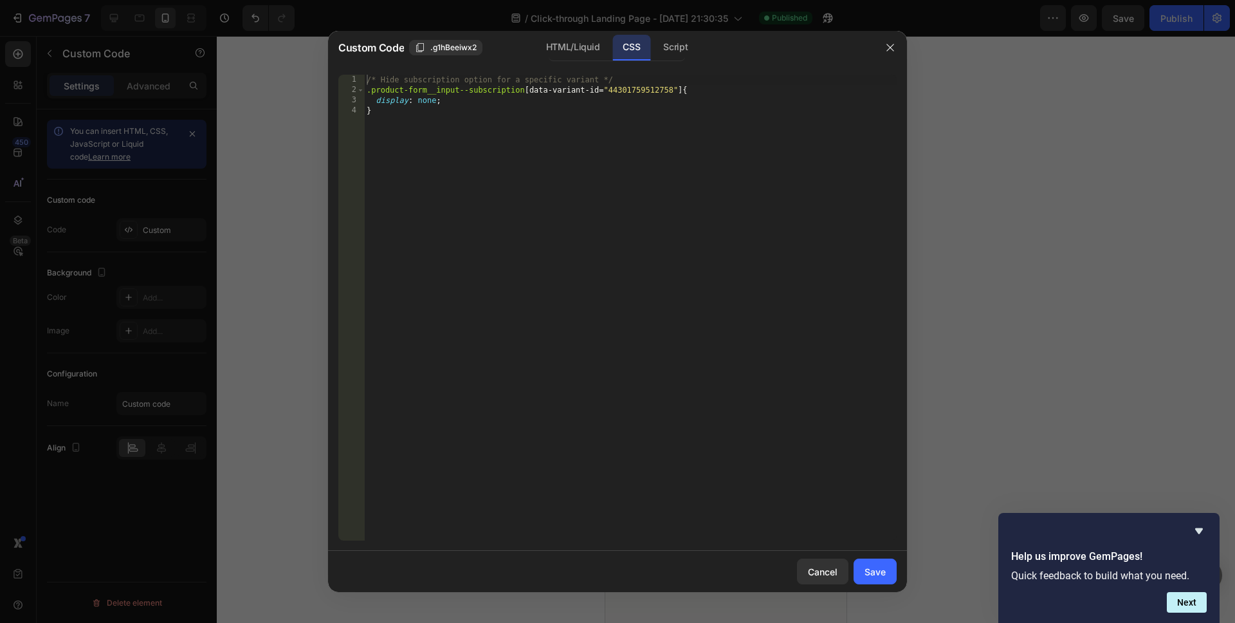
click at [659, 93] on div "/* Hide subscription option for a specific variant */ .product-form__input--sub…" at bounding box center [630, 318] width 533 height 486
click at [662, 107] on div "/* Hide subscription option for a specific variant */ .product-form__input--sub…" at bounding box center [630, 318] width 533 height 486
click at [679, 86] on div "/* Hide subscription option for a specific variant */ .product-form__input--sub…" at bounding box center [630, 318] width 533 height 486
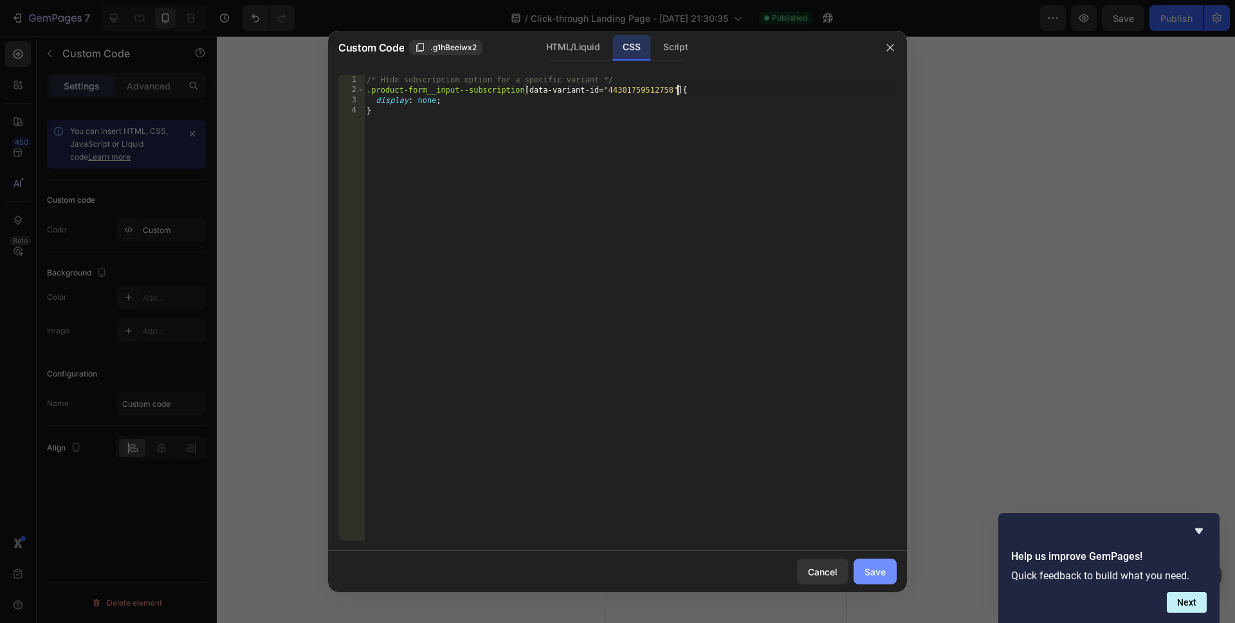
type textarea ".product-form__input--subscription[data-variant-id="44301759512758"] {"
click at [866, 574] on div "Save" at bounding box center [875, 572] width 21 height 14
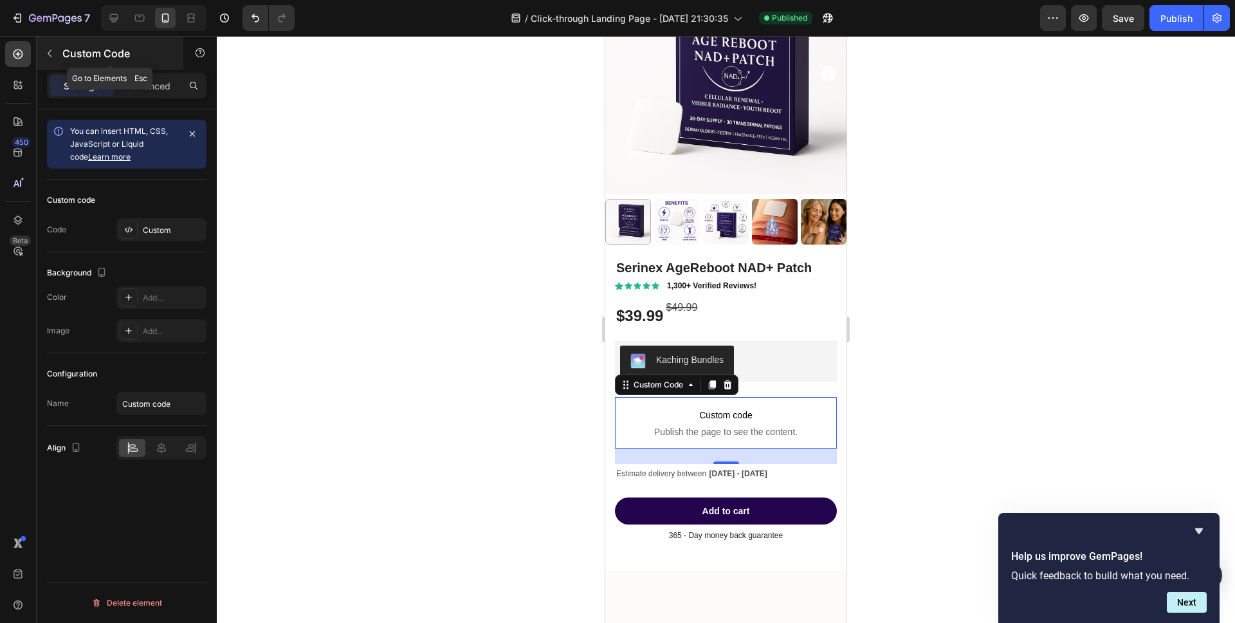
click at [45, 52] on icon "button" at bounding box center [49, 53] width 10 height 10
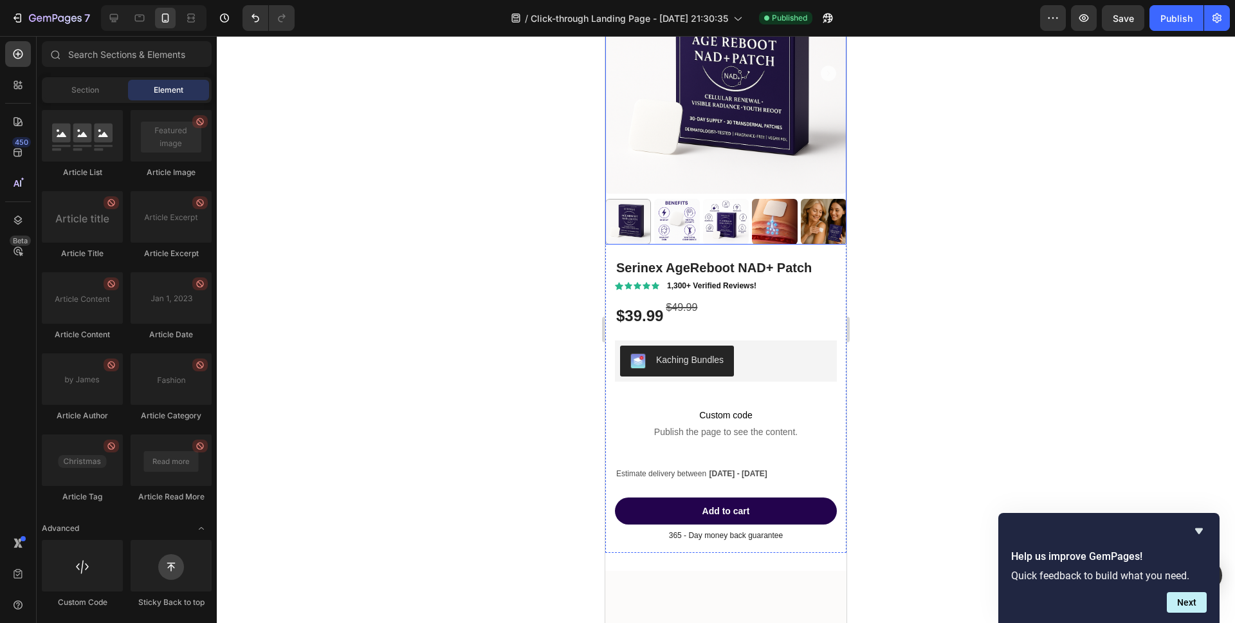
click at [737, 115] on img at bounding box center [726, 72] width 241 height 241
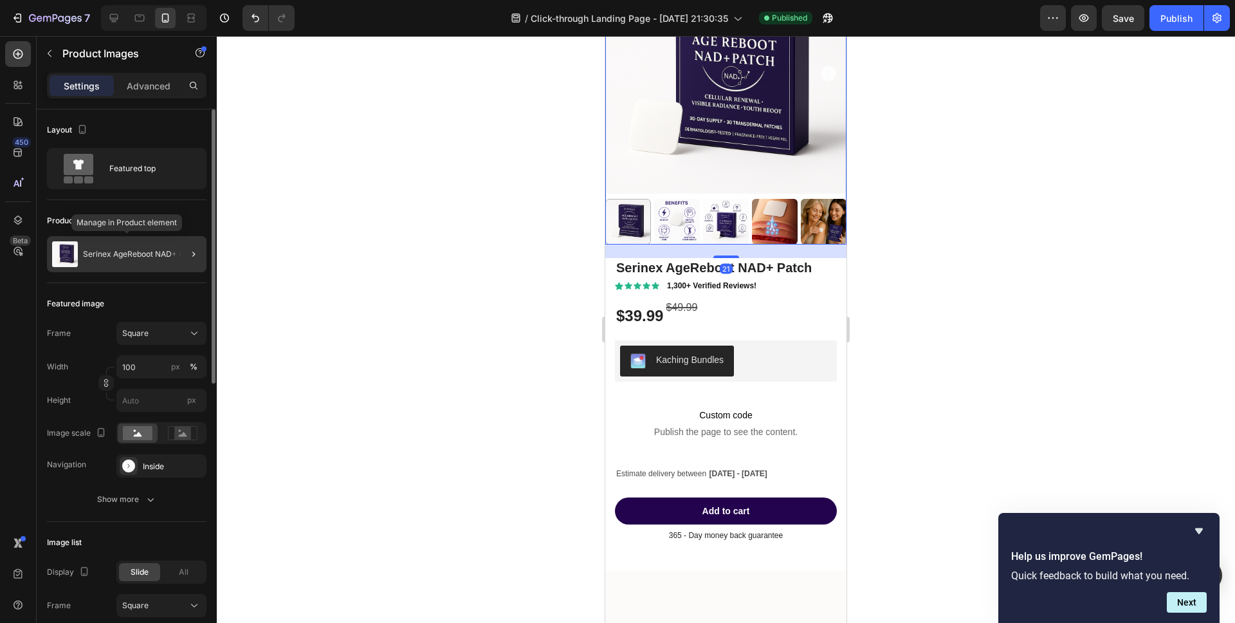
click at [100, 253] on p "Serinex AgeReboot NAD+ Patch" at bounding box center [141, 254] width 117 height 9
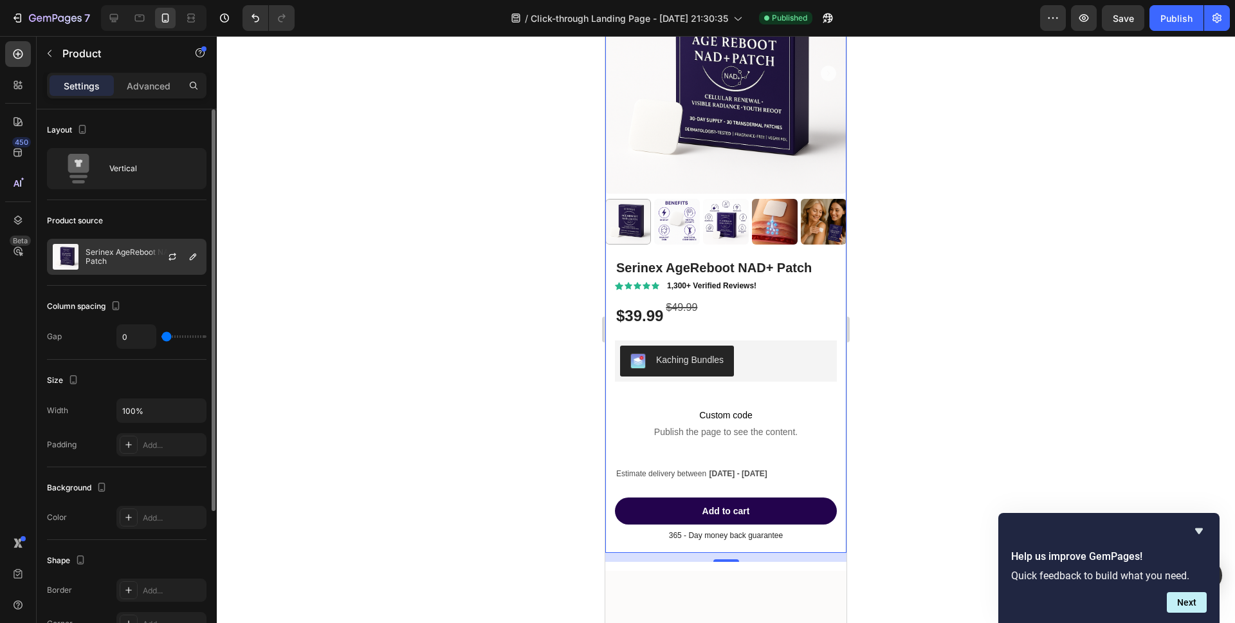
click at [131, 245] on div "Serinex AgeReboot NAD+ Patch" at bounding box center [127, 257] width 160 height 36
click at [172, 256] on icon "button" at bounding box center [172, 257] width 10 height 10
click at [1171, 18] on div "Publish" at bounding box center [1177, 19] width 32 height 14
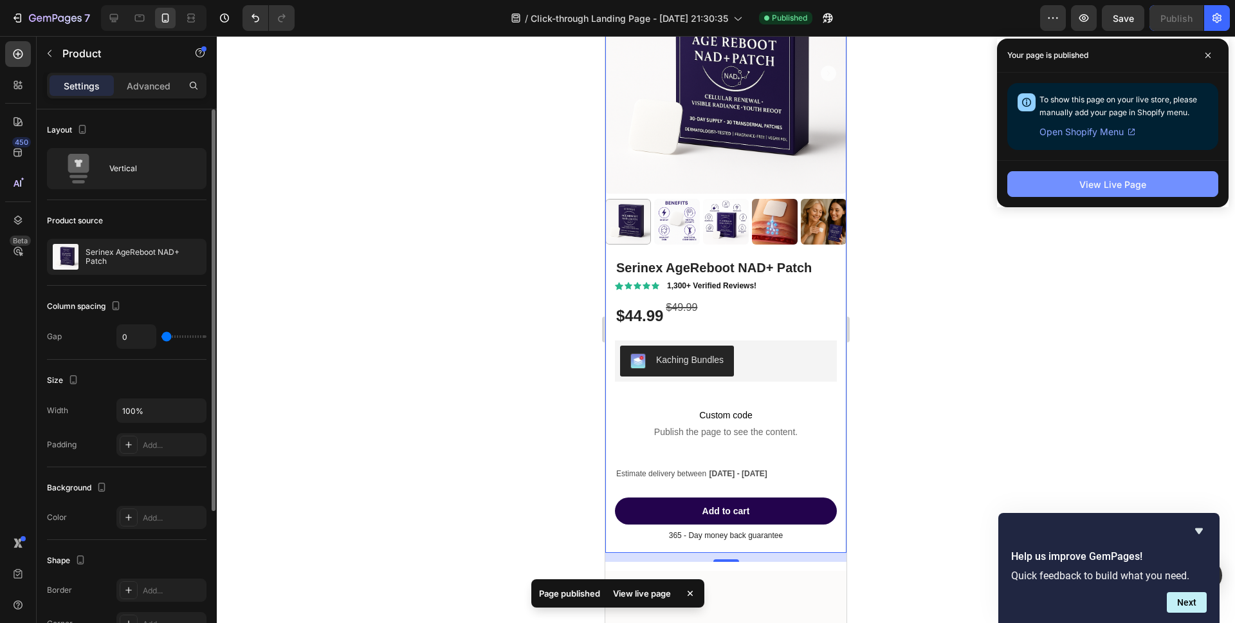
click at [1051, 183] on button "View Live Page" at bounding box center [1113, 184] width 211 height 26
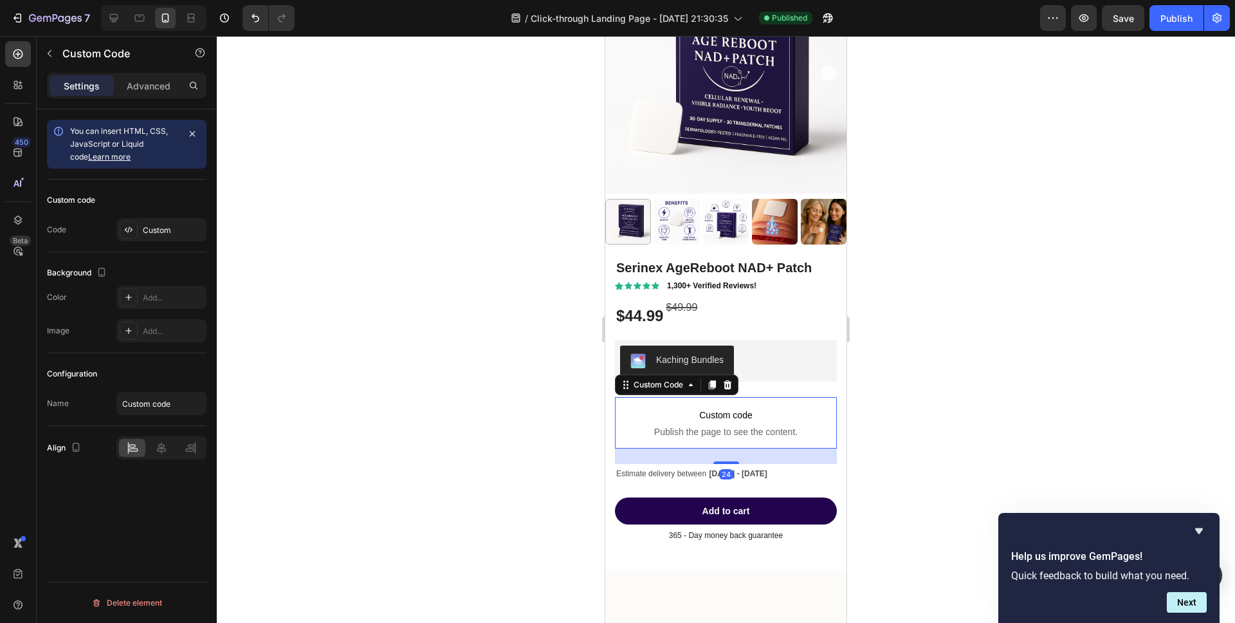
click at [747, 427] on span "Publish the page to see the content." at bounding box center [726, 431] width 222 height 13
click at [132, 221] on div at bounding box center [129, 230] width 18 height 18
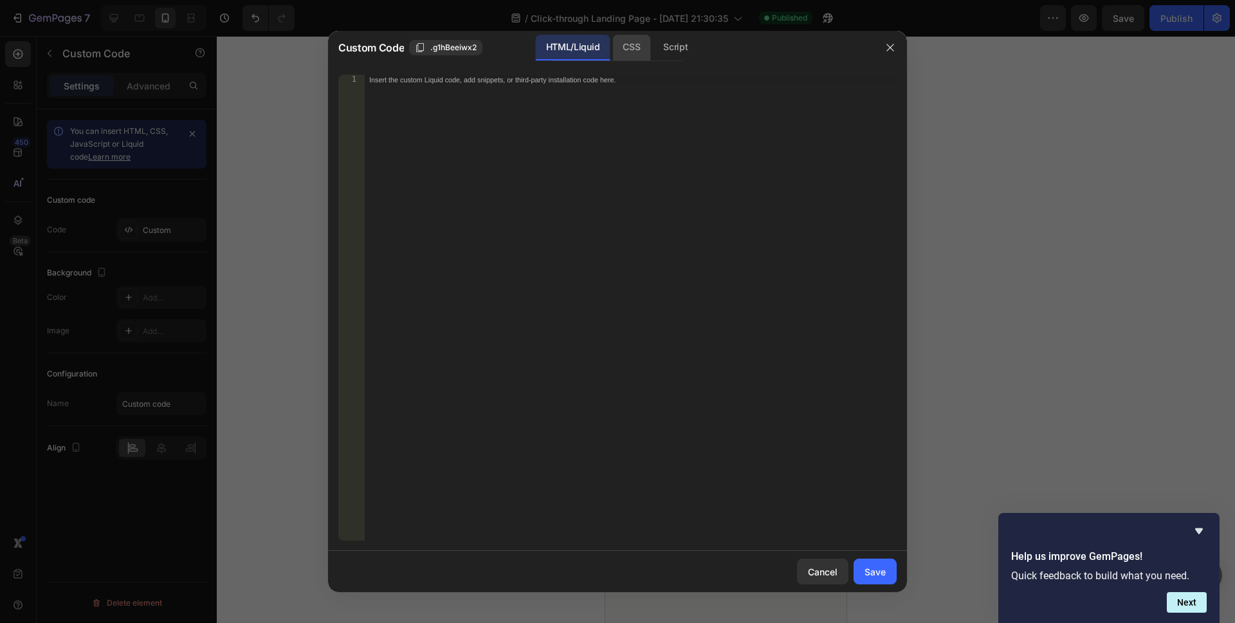
click at [633, 41] on div "CSS" at bounding box center [632, 48] width 38 height 26
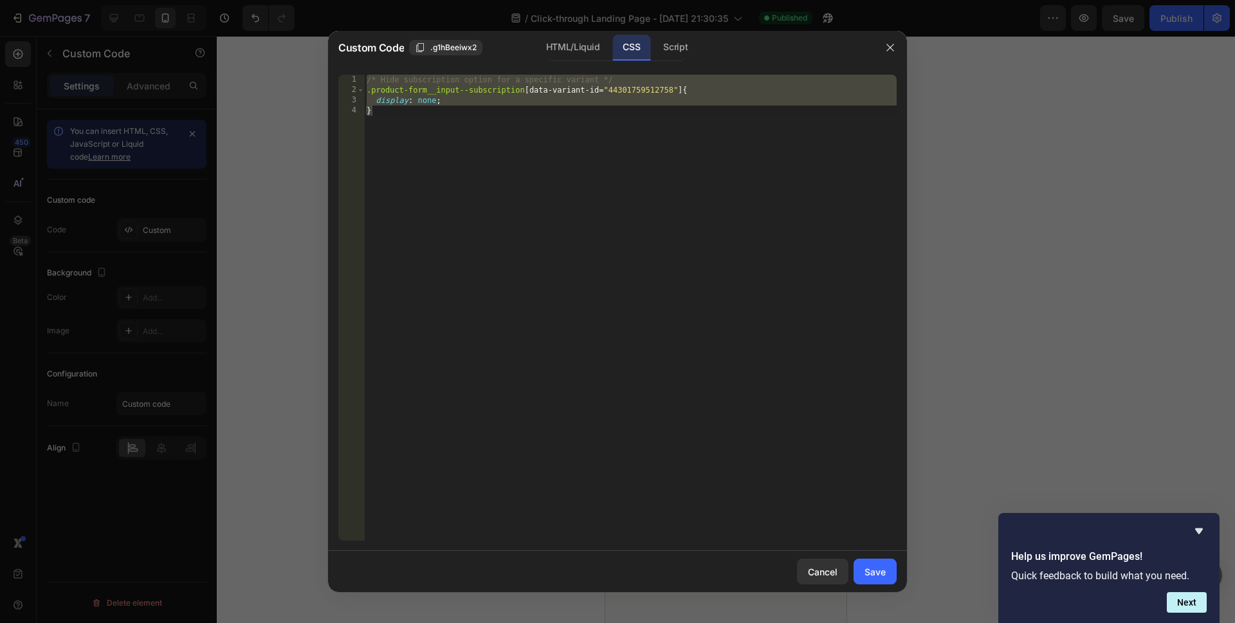
click at [627, 122] on div "/* Hide subscription option for a specific variant */ .product-form__input--sub…" at bounding box center [630, 318] width 533 height 486
type textarea "}"
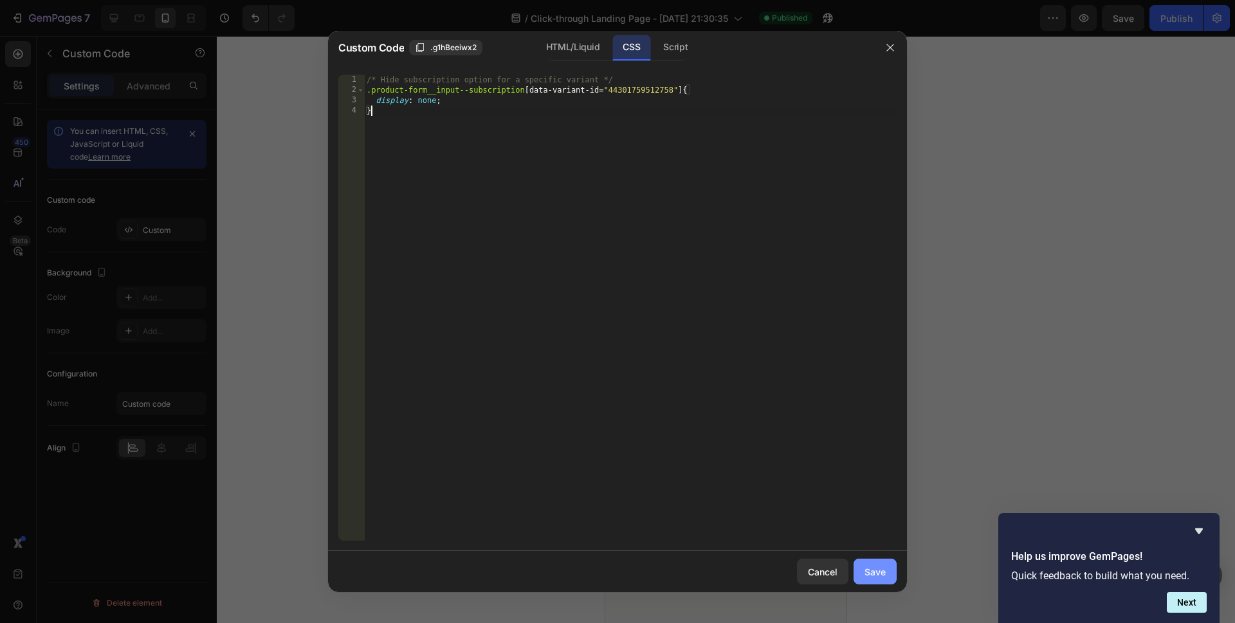
click at [884, 576] on div "Save" at bounding box center [875, 572] width 21 height 14
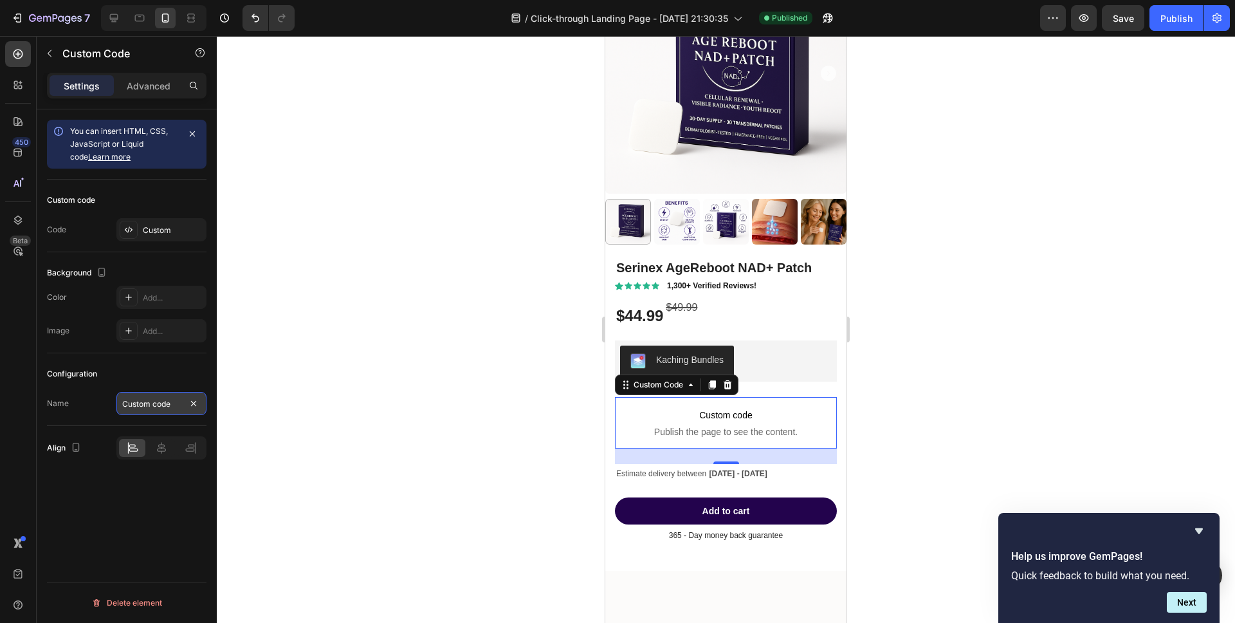
click at [136, 396] on input "Custom code" at bounding box center [161, 403] width 90 height 23
click at [140, 211] on div "Custom code Code Custom" at bounding box center [127, 216] width 160 height 73
click at [140, 233] on div "Custom" at bounding box center [161, 229] width 90 height 23
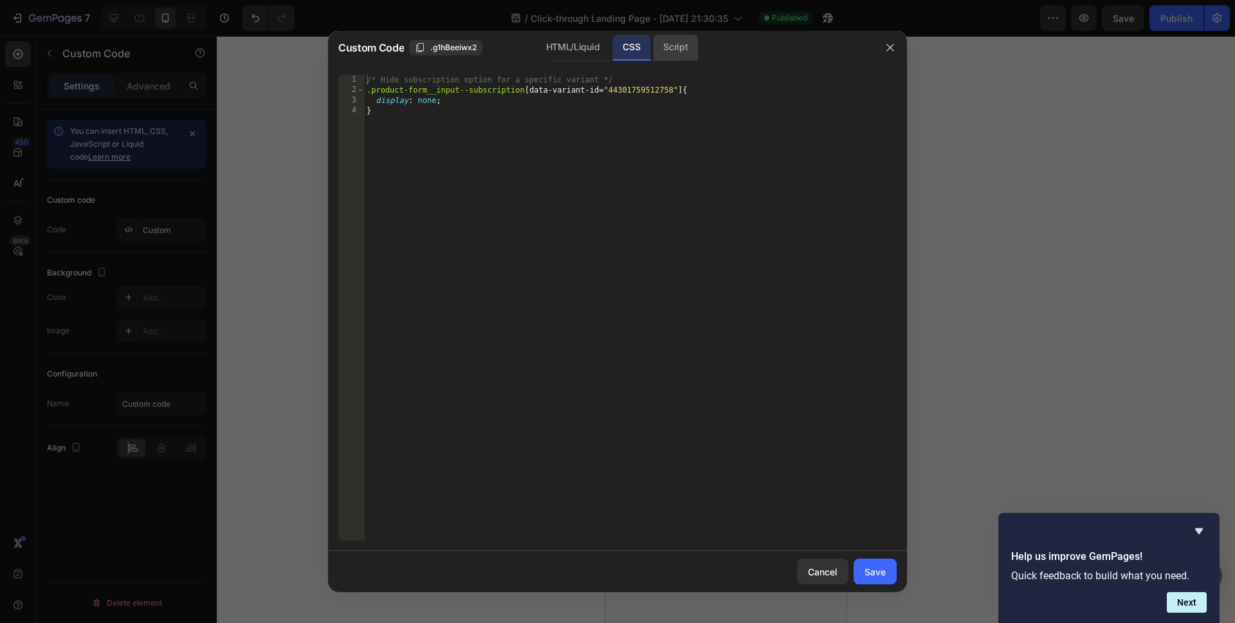
click at [690, 42] on div "Script" at bounding box center [675, 48] width 45 height 26
click at [550, 75] on div "Insert the Javascript code to add interaction and animation to your content her…" at bounding box center [603, 79] width 469 height 9
click at [623, 50] on div "CSS" at bounding box center [632, 48] width 38 height 26
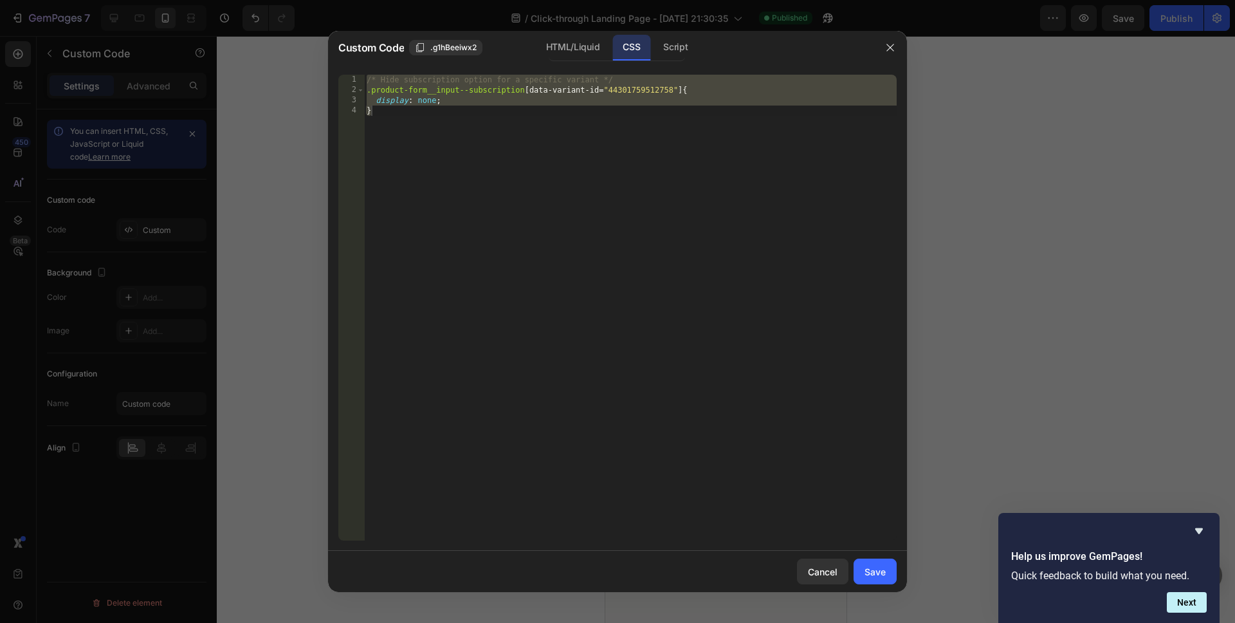
click at [445, 153] on div "/* Hide subscription option for a specific variant */ .product-form__input--sub…" at bounding box center [630, 318] width 533 height 486
paste textarea
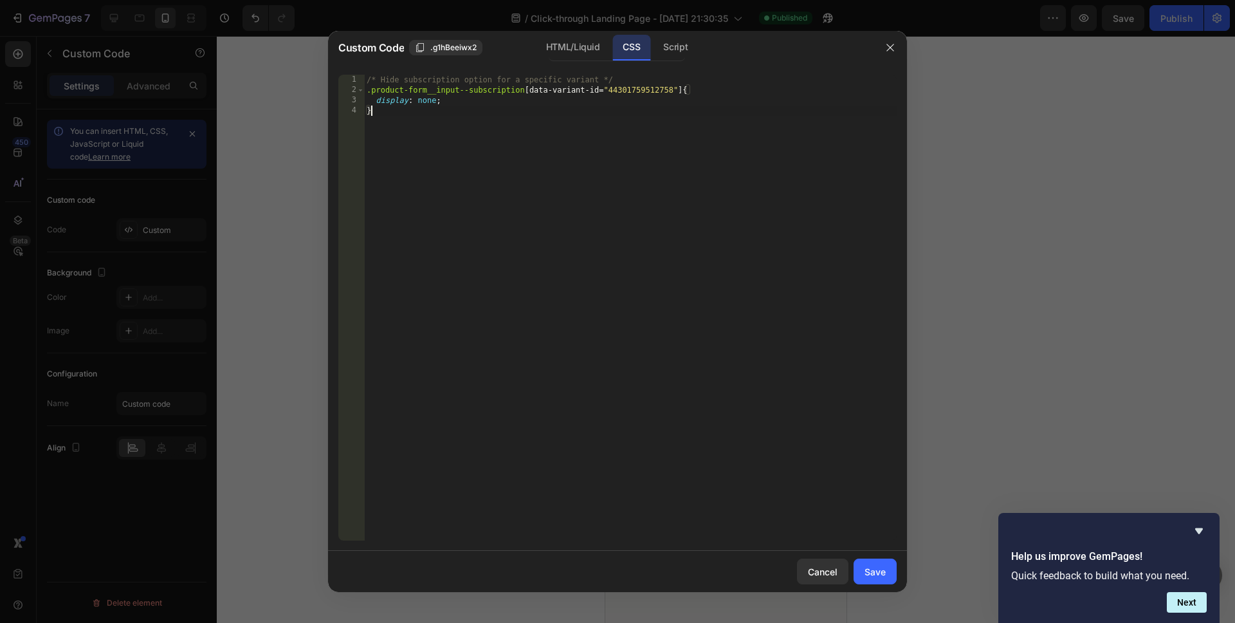
click at [550, 263] on div "/* Hide subscription option for a specific variant */ .product-form__input--sub…" at bounding box center [630, 318] width 533 height 486
type textarea "display: none; }"
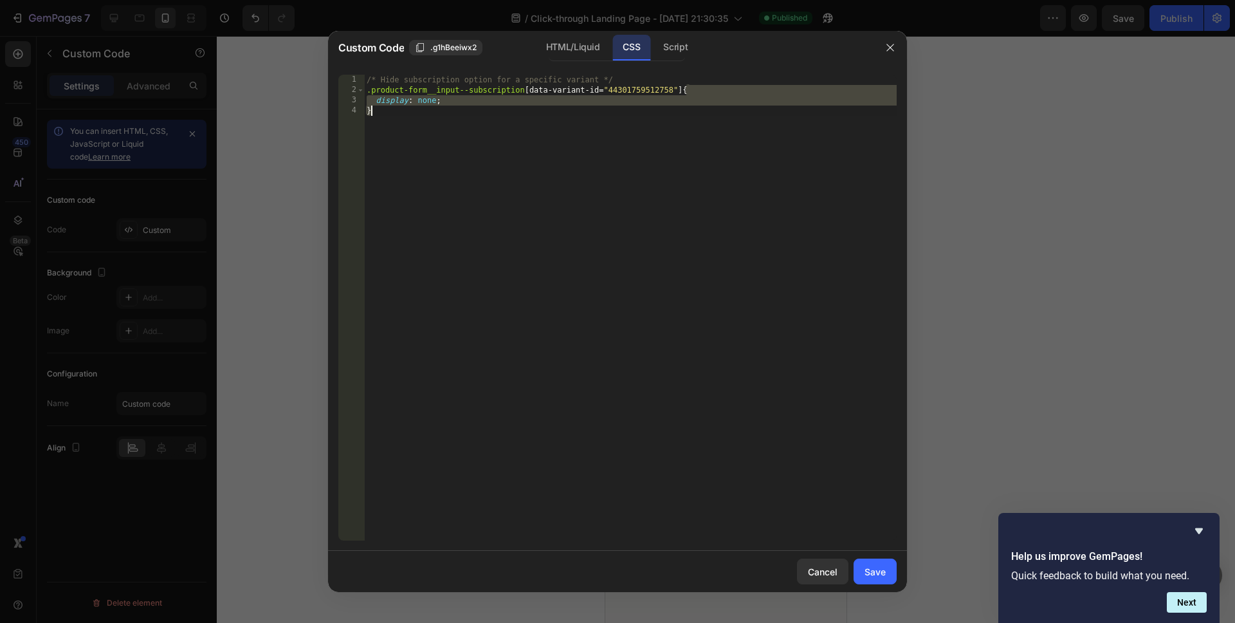
click at [550, 263] on div "/* Hide subscription option for a specific variant */ .product-form__input--sub…" at bounding box center [630, 318] width 533 height 486
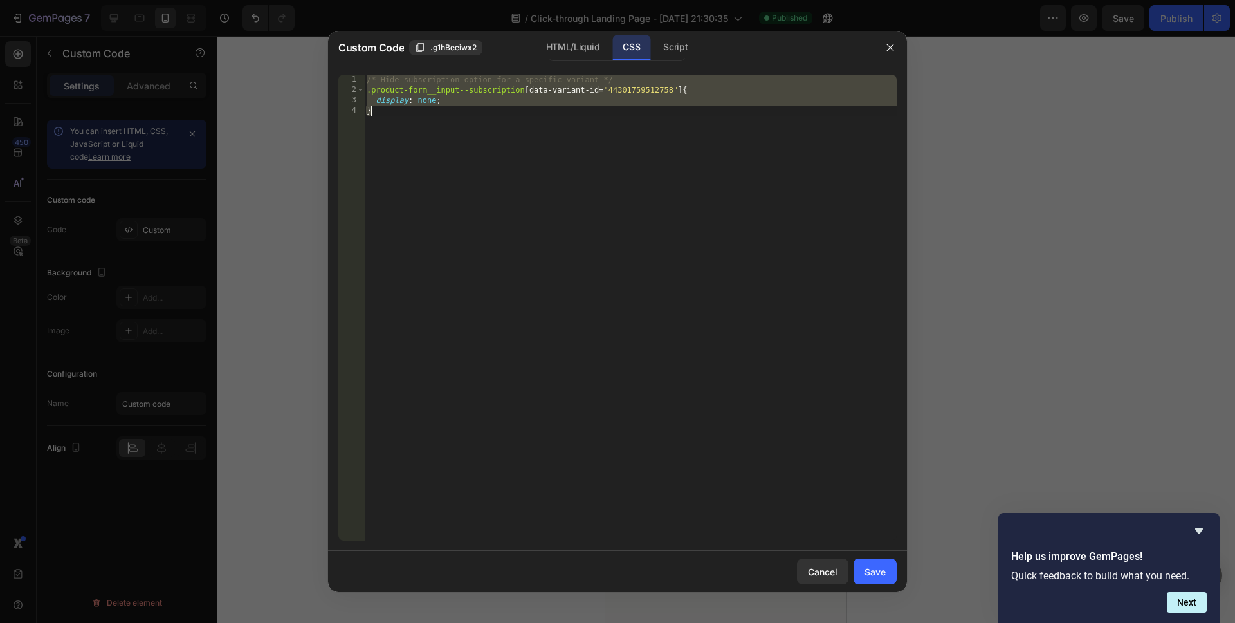
paste textarea
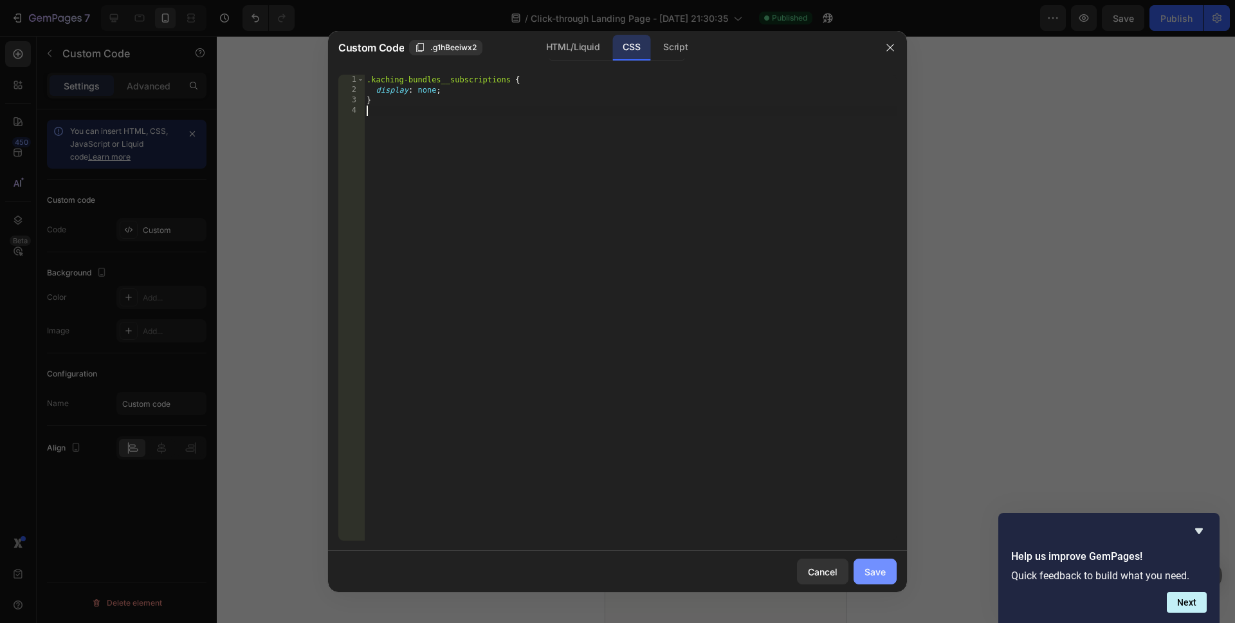
click at [885, 573] on div "Save" at bounding box center [875, 572] width 21 height 14
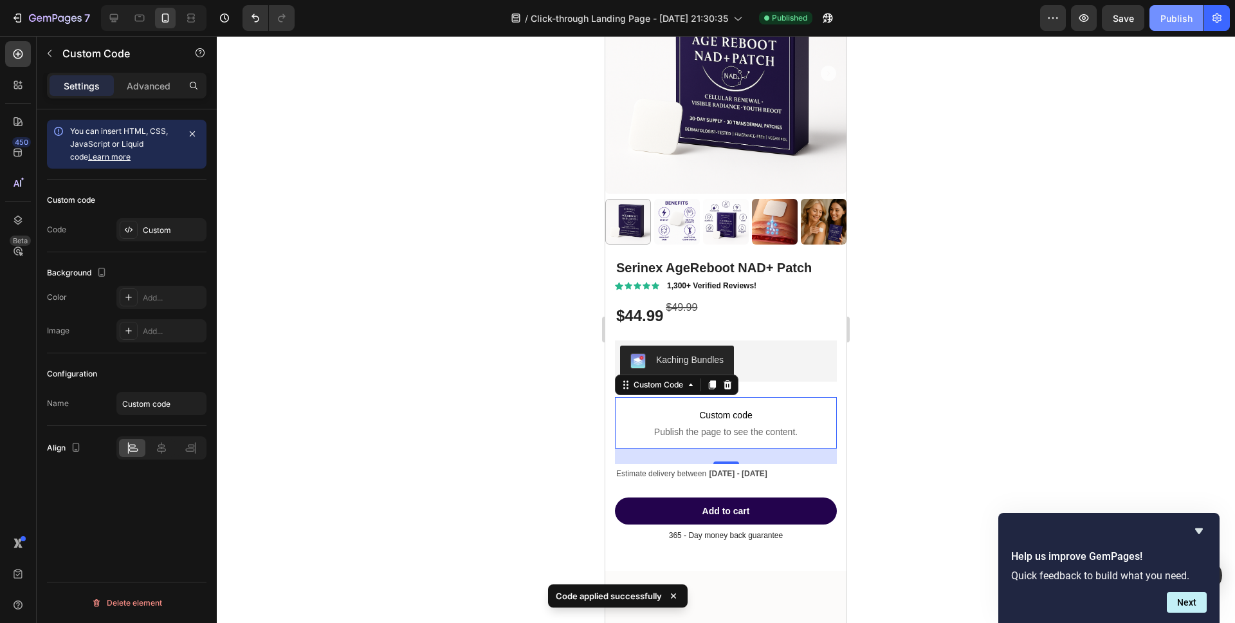
click at [1168, 25] on button "Publish" at bounding box center [1177, 18] width 54 height 26
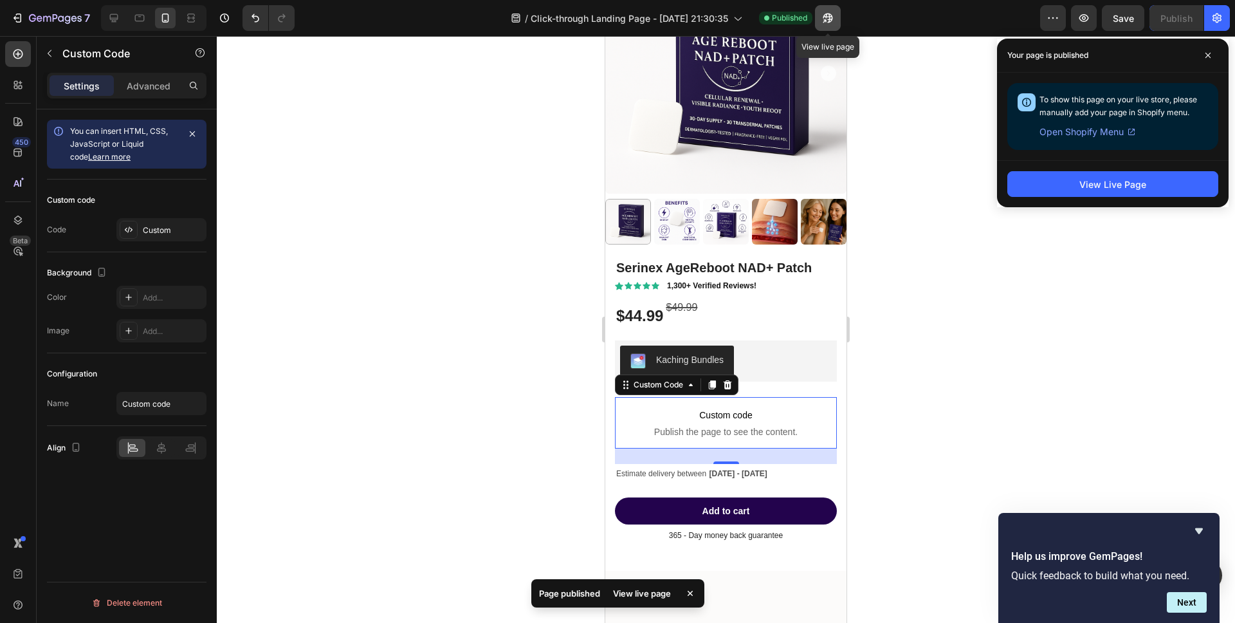
click at [820, 21] on button "button" at bounding box center [828, 18] width 26 height 26
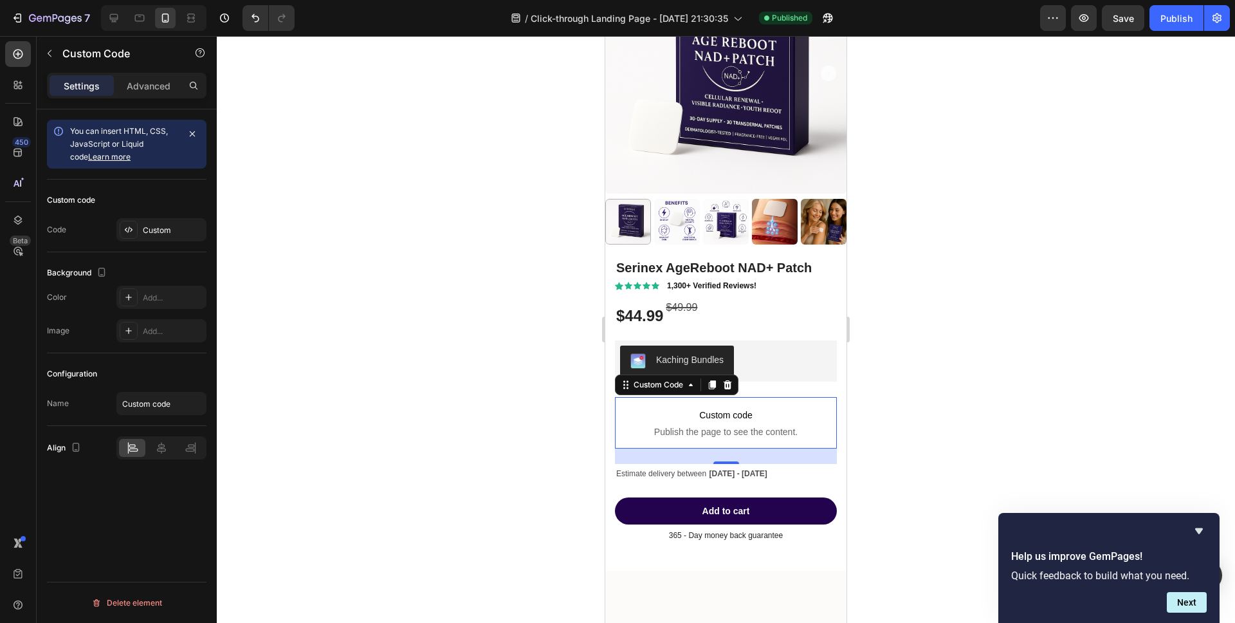
click at [767, 426] on span "Publish the page to see the content." at bounding box center [726, 431] width 222 height 13
click at [163, 235] on div "Custom" at bounding box center [173, 231] width 60 height 12
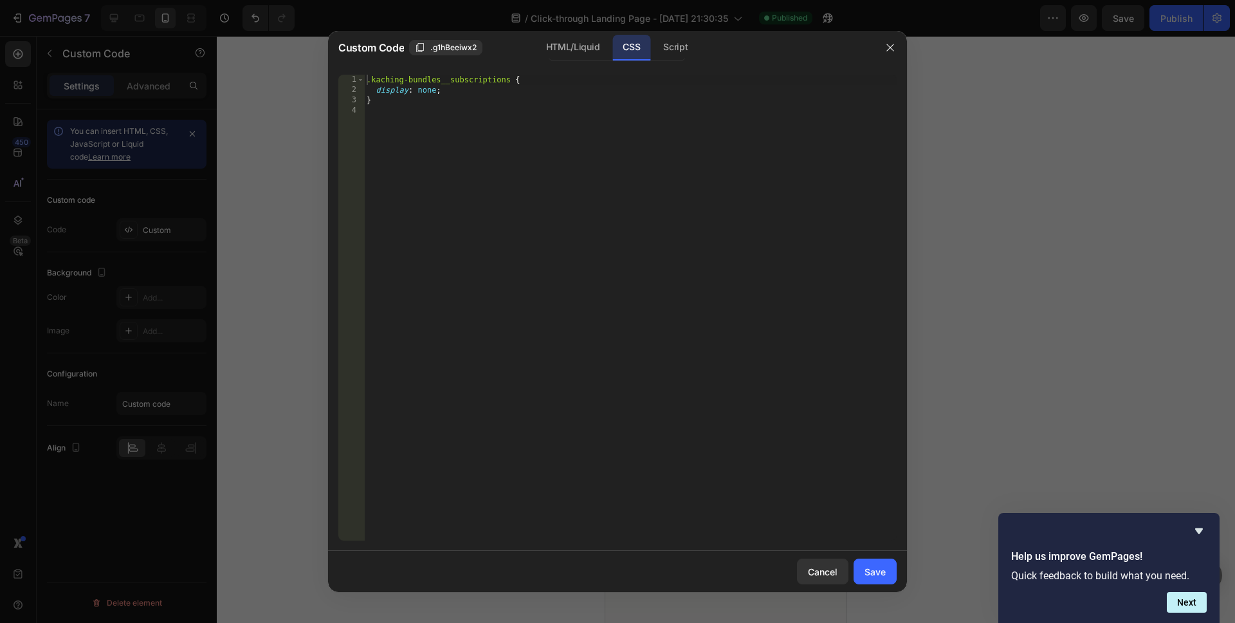
click at [379, 89] on div ".kaching-bundles__subscriptions { display : none ; }" at bounding box center [630, 318] width 533 height 486
click at [388, 102] on div ".kaching-bundles__subscriptions { display : none ; }" at bounding box center [630, 318] width 533 height 486
click at [370, 86] on div ".kaching-bundles__subscriptions { display : none ; }" at bounding box center [630, 318] width 533 height 486
click at [367, 80] on div ".kaching-bundles__subscriptions { display : none ; }" at bounding box center [630, 318] width 533 height 486
click at [374, 91] on div ".kaching-bundles__subscriptions { display : none ; }" at bounding box center [630, 318] width 533 height 486
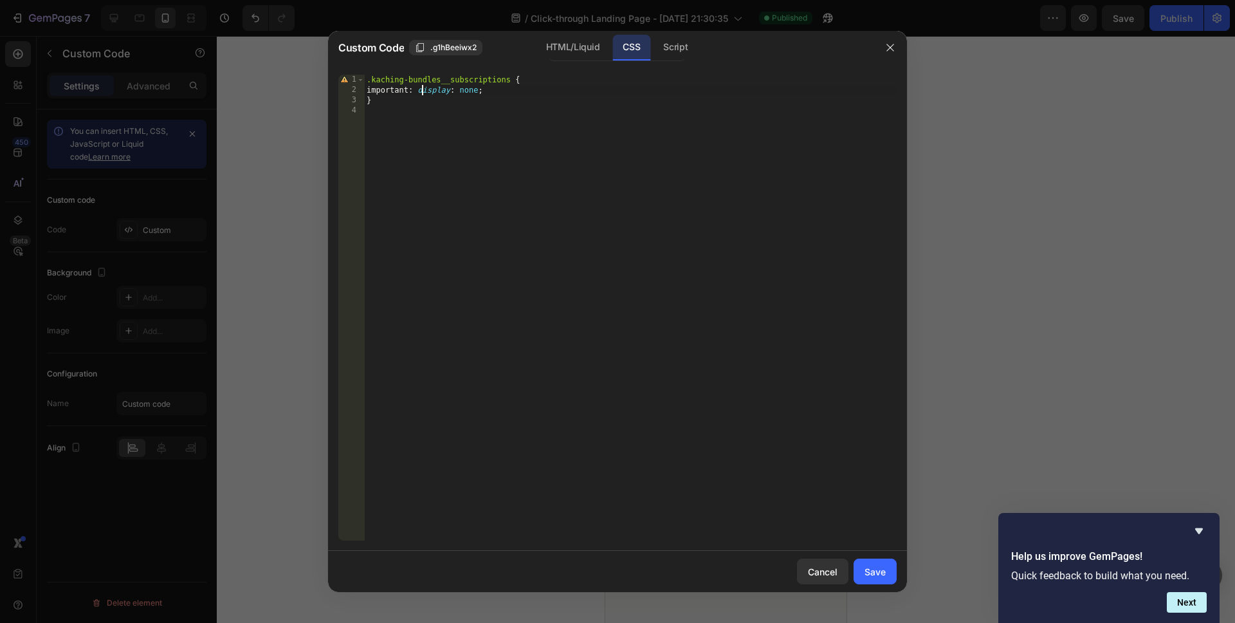
scroll to position [0, 4]
type textarea "display: none;"
click at [869, 575] on div "Save" at bounding box center [875, 572] width 21 height 14
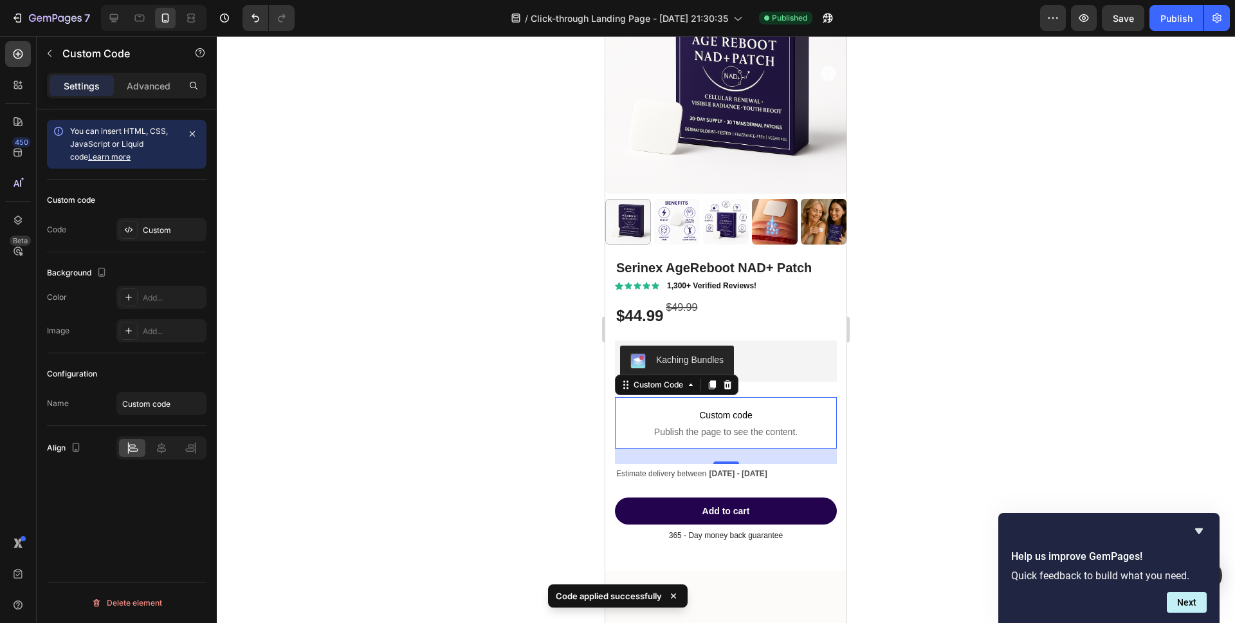
drag, startPoint x: 1151, startPoint y: 21, endPoint x: 1143, endPoint y: 39, distance: 20.5
click at [1152, 21] on button "Publish" at bounding box center [1177, 18] width 54 height 26
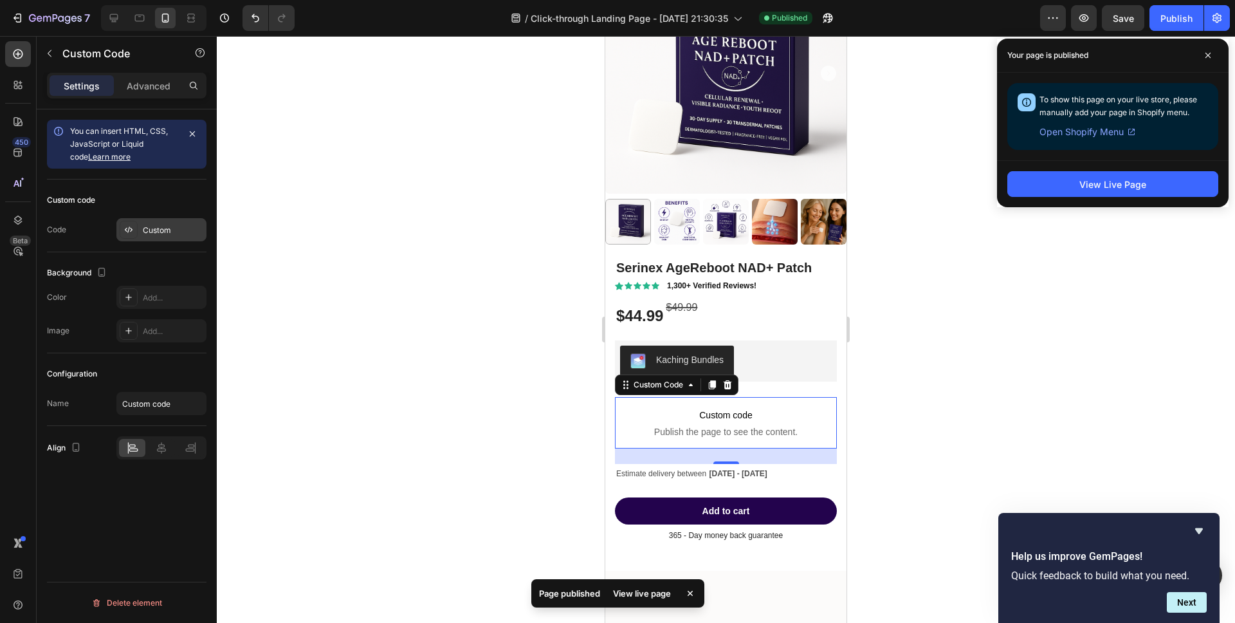
click at [140, 230] on div "Custom" at bounding box center [161, 229] width 90 height 23
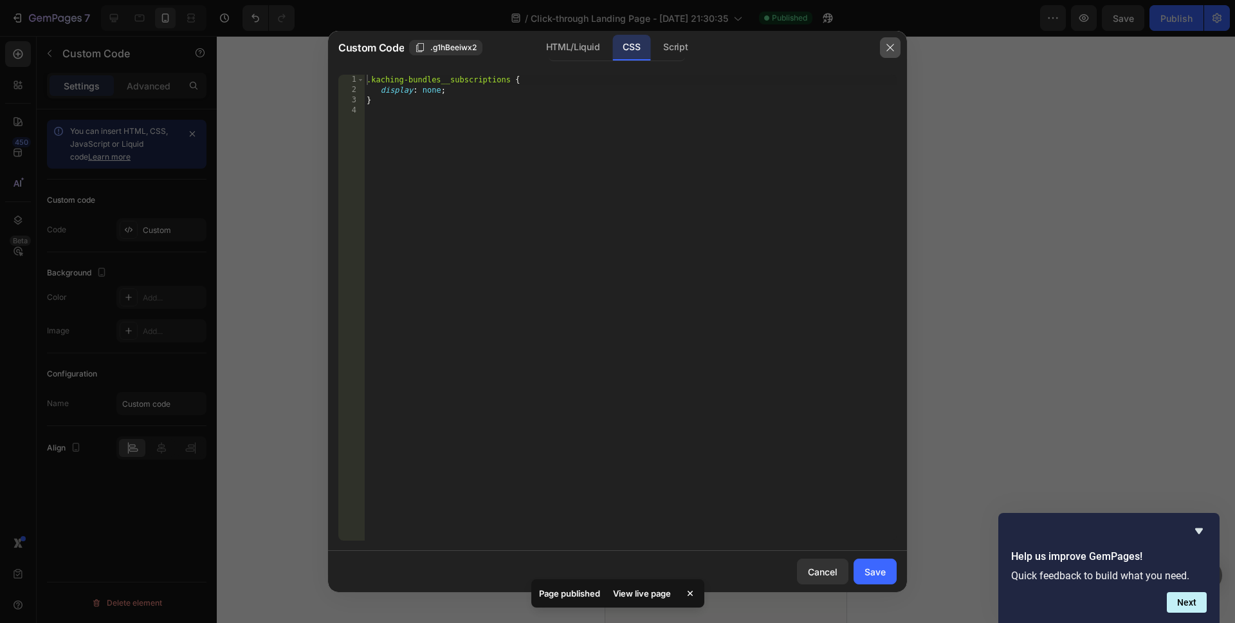
click at [887, 52] on icon "button" at bounding box center [890, 47] width 10 height 10
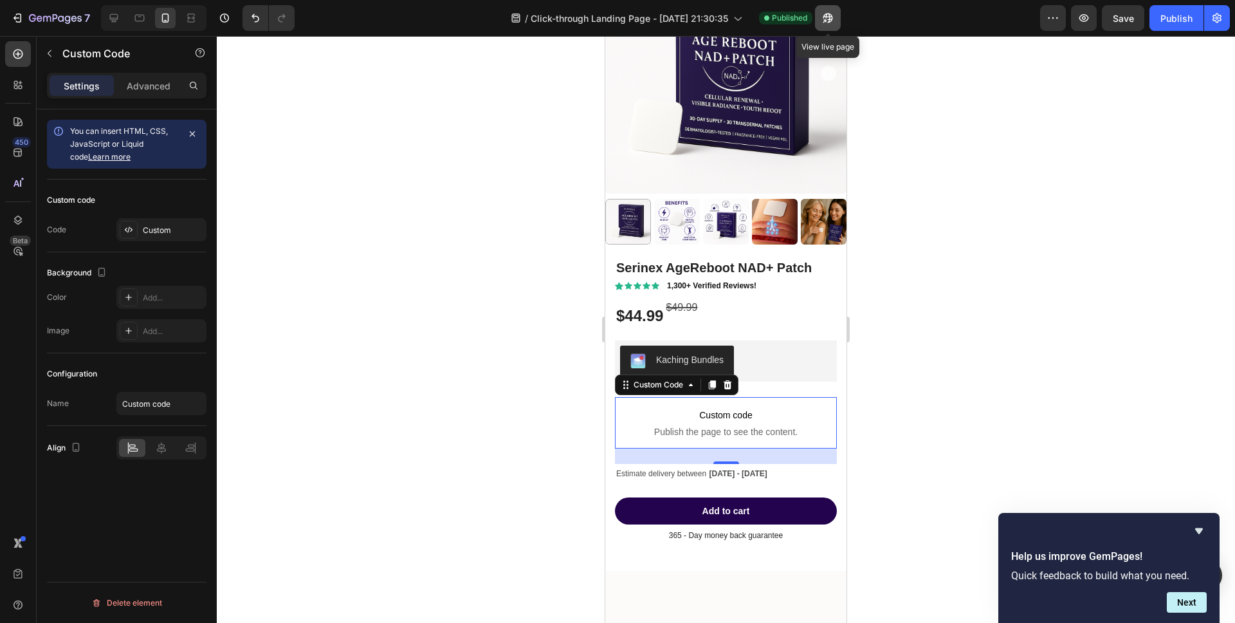
click at [837, 23] on button "button" at bounding box center [828, 18] width 26 height 26
click at [125, 146] on span "You can insert HTML, CSS, JavaScript or Liquid code Learn more" at bounding box center [119, 143] width 98 height 35
click at [144, 232] on div "Custom" at bounding box center [173, 231] width 60 height 12
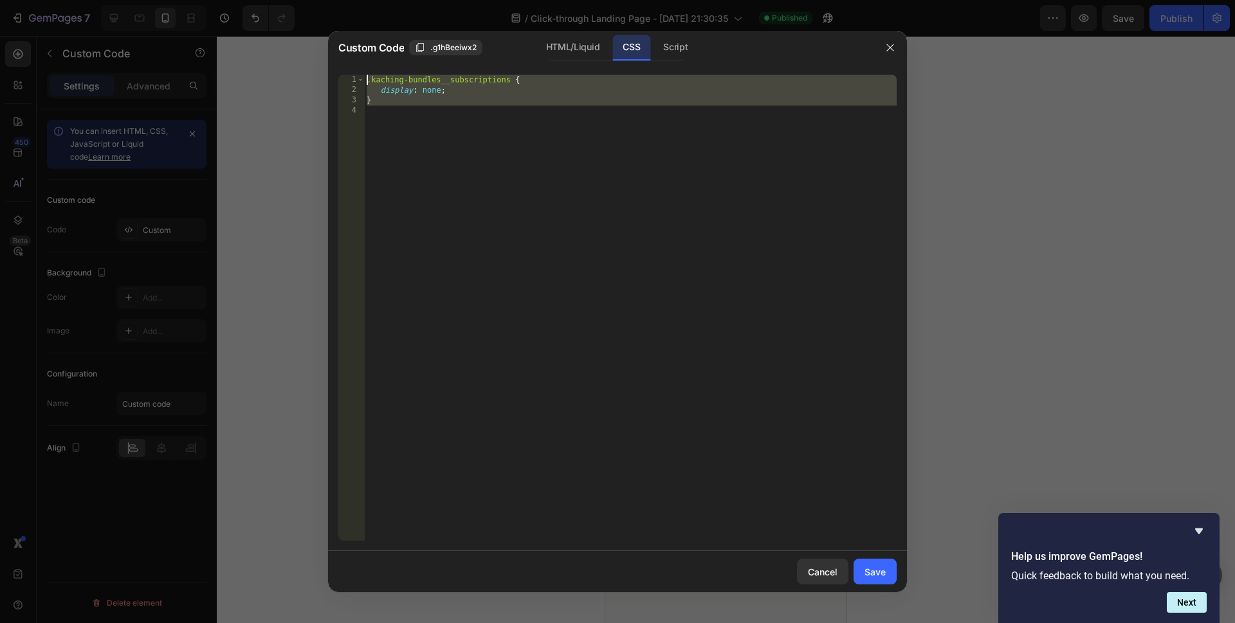
drag, startPoint x: 472, startPoint y: 135, endPoint x: 207, endPoint y: 43, distance: 280.6
click at [207, 43] on div "Custom Code .g1hBeeiwx2 HTML/Liquid CSS Script 1 2 3 4 .kaching-bundles__subscr…" at bounding box center [617, 311] width 1235 height 623
type textarea ".kaching-bundles__subscriptions { display: none;"
click at [492, 129] on div ".kaching-bundles__subscriptions { display : none ; }" at bounding box center [630, 318] width 533 height 486
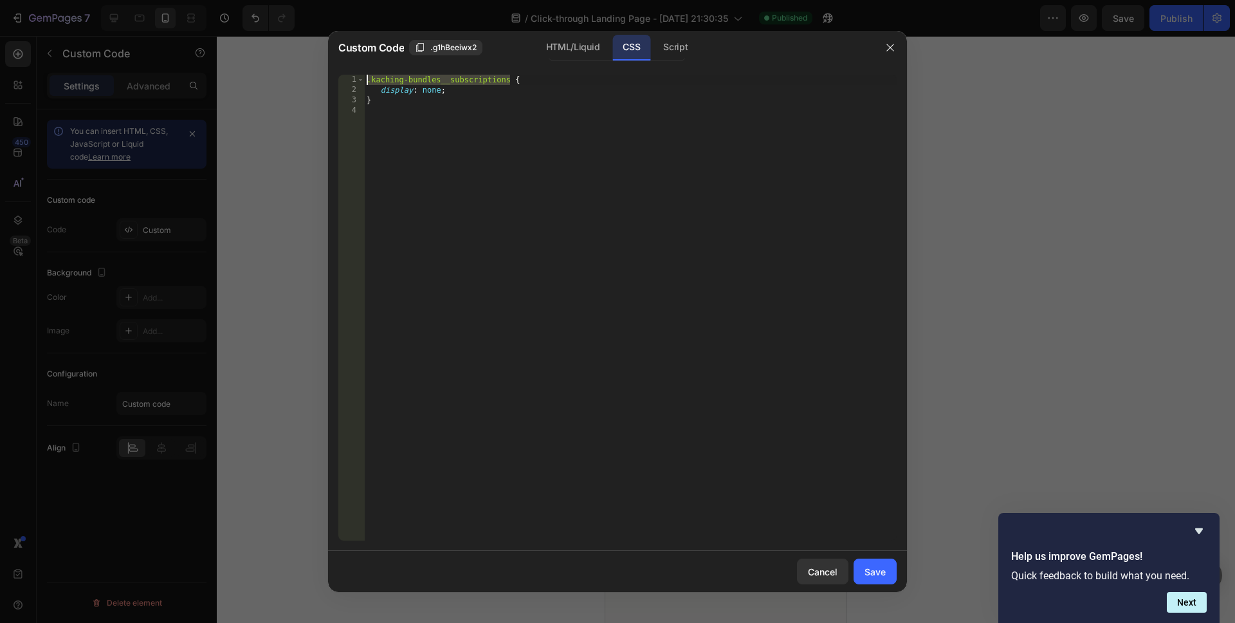
drag, startPoint x: 510, startPoint y: 78, endPoint x: 375, endPoint y: 83, distance: 135.2
click at [369, 81] on div ".kaching-bundles__subscriptions { display : none ; }" at bounding box center [630, 318] width 533 height 486
drag, startPoint x: 507, startPoint y: 83, endPoint x: 371, endPoint y: 80, distance: 135.8
click at [371, 80] on div ".kaching-bundles__subscriptions { display : none ; }" at bounding box center [630, 318] width 533 height 486
paste textarea "bars--horizontal"
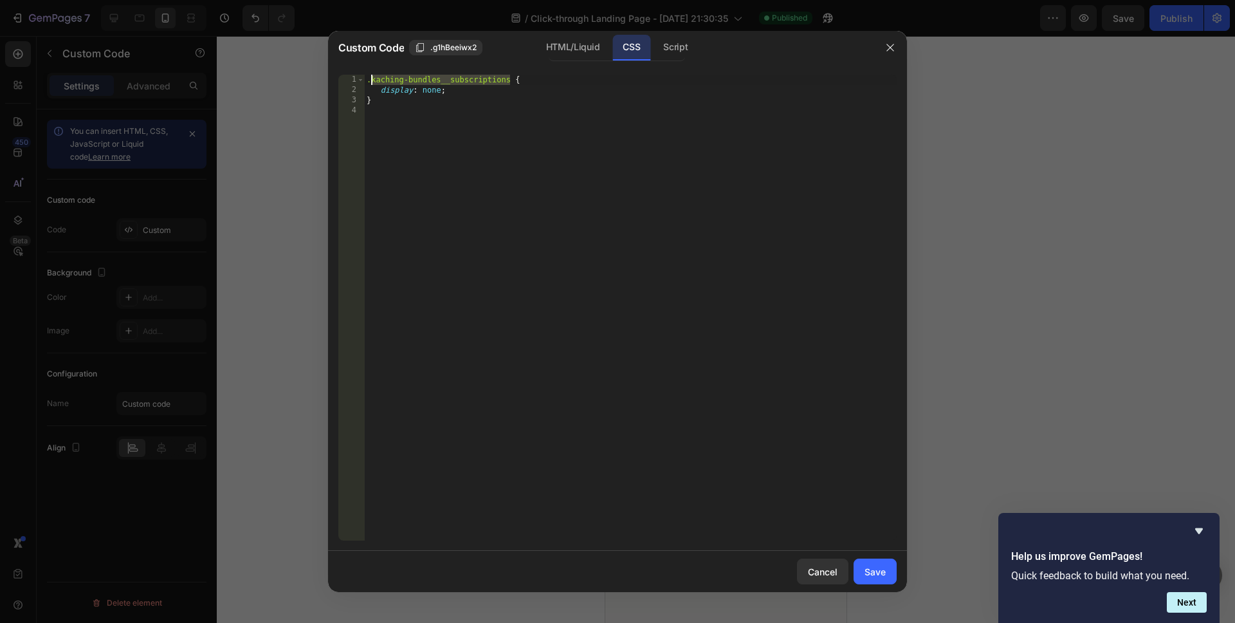
type textarea ".kaching-bundles__bars--horizontal {"
click at [878, 575] on div "Save" at bounding box center [875, 572] width 21 height 14
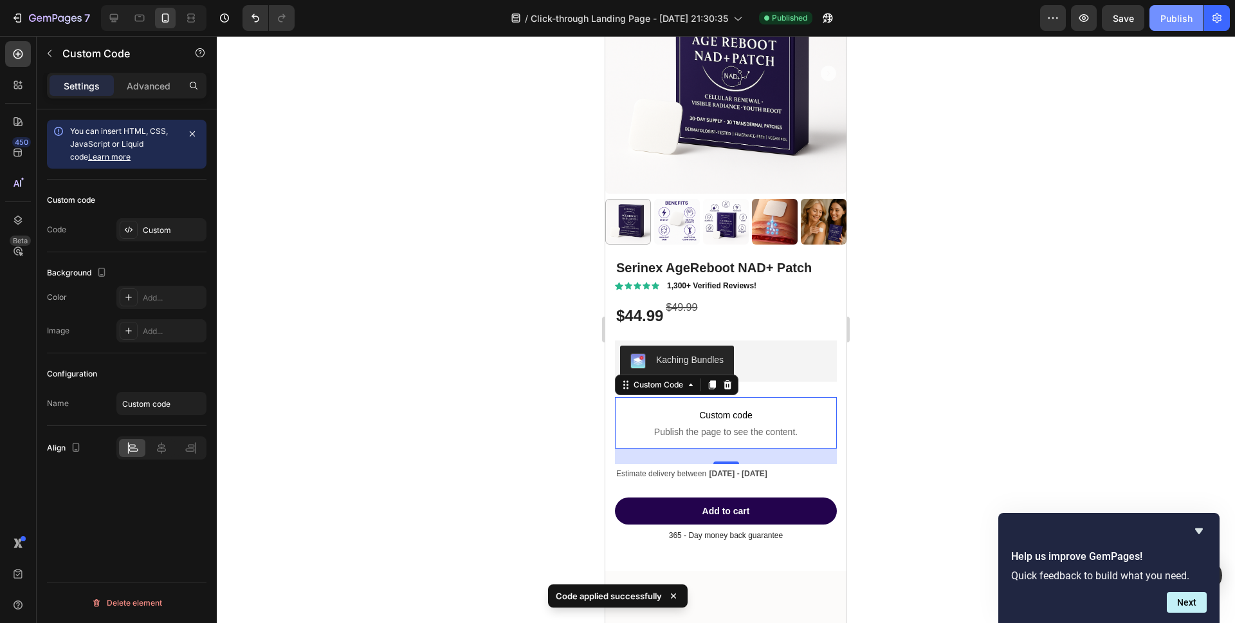
click at [1158, 27] on button "Publish" at bounding box center [1177, 18] width 54 height 26
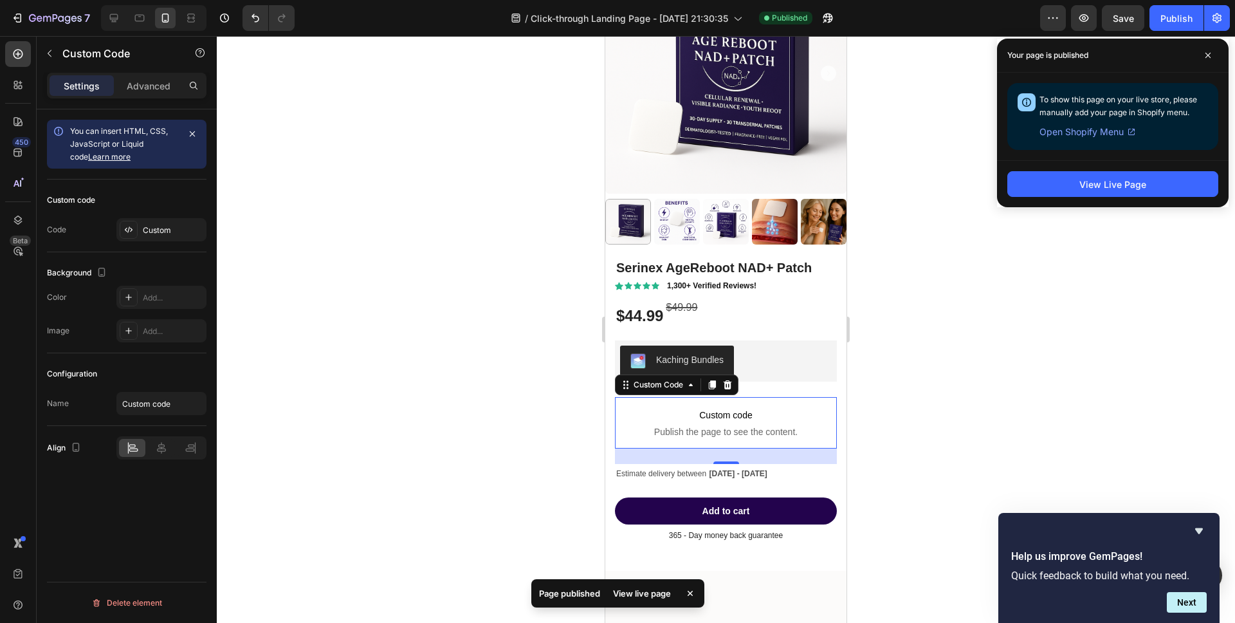
click at [841, 26] on div "/ Click-through Landing Page - [DATE] 21:30:35 Published" at bounding box center [673, 18] width 736 height 26
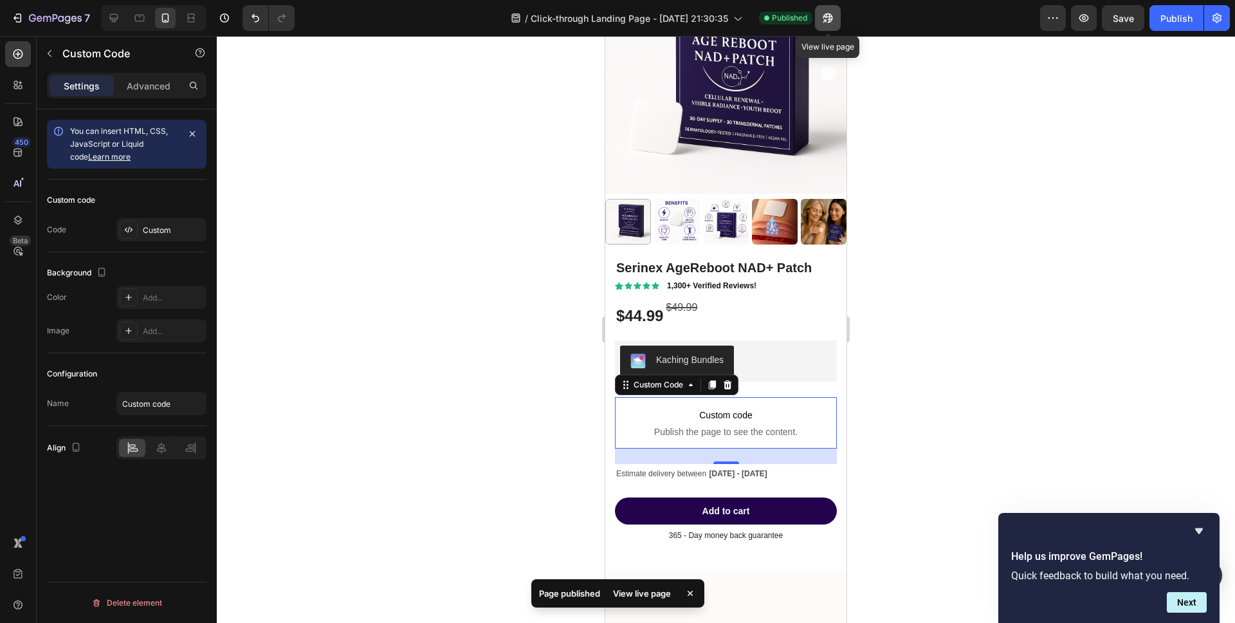
click at [826, 24] on icon "button" at bounding box center [828, 18] width 13 height 13
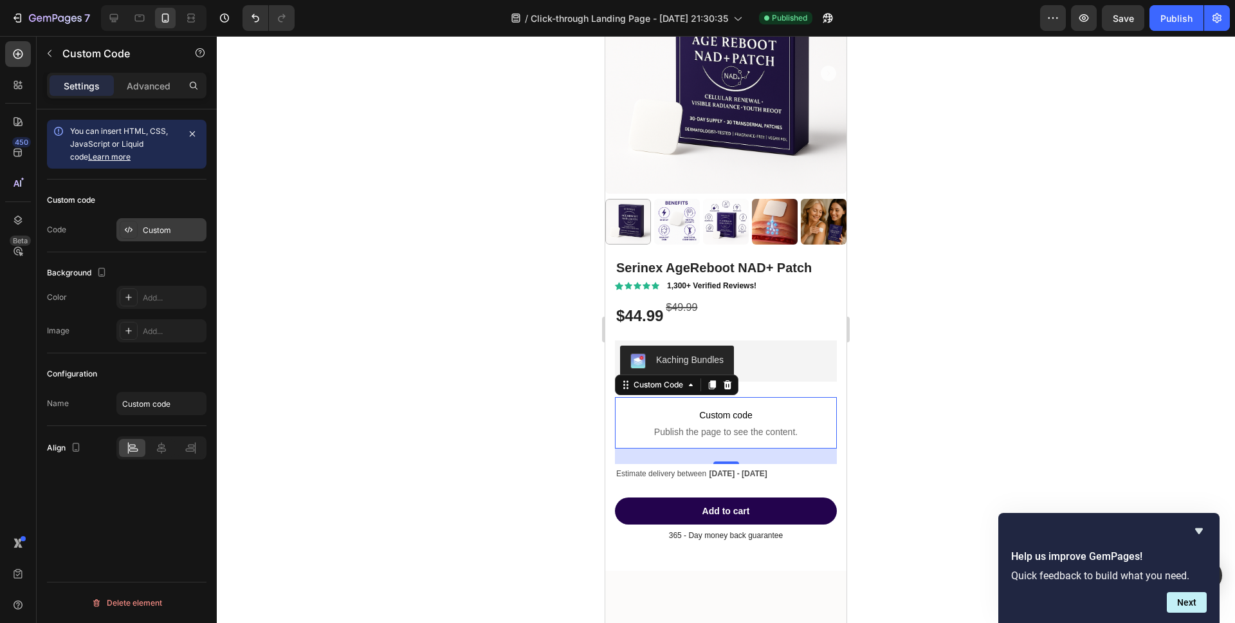
click at [147, 240] on div "Custom" at bounding box center [161, 229] width 90 height 23
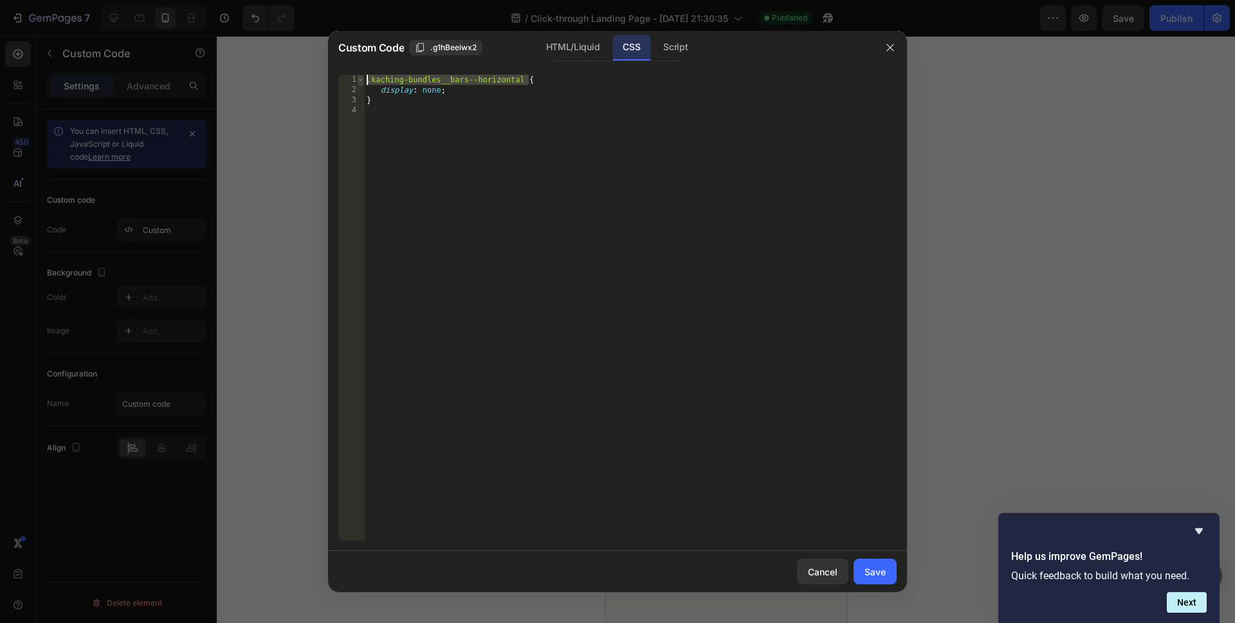
drag, startPoint x: 527, startPoint y: 79, endPoint x: 362, endPoint y: 82, distance: 165.4
click at [362, 82] on div ".kaching-bundles__bars--horizontal { 1 2 3 4 .kaching-bundles__bars--horizontal…" at bounding box center [617, 308] width 559 height 466
paste textarea "kaching-bundles__subscriptions kaching-bundles__bars kaching-bundles__bars--hor…"
click at [365, 78] on div "kaching-bundles__subscriptions kaching-bundles__bars kaching-bundles__bars--hor…" at bounding box center [630, 318] width 533 height 486
click at [514, 82] on div ".kaching-bundles__subscriptions kaching-bundles__bars kaching-bundles__bars--ho…" at bounding box center [630, 318] width 533 height 486
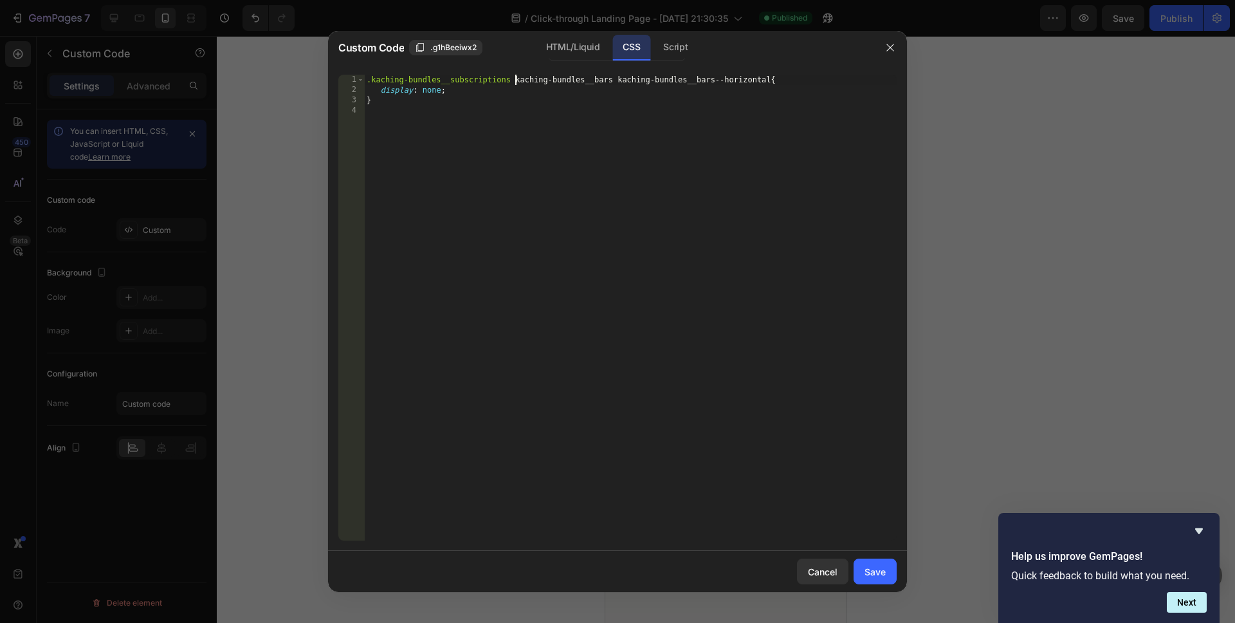
scroll to position [0, 12]
click at [621, 82] on div ".kaching-bundles__subscriptions .kaching-bundles__bars kaching-bundles__bars--h…" at bounding box center [630, 318] width 533 height 486
type textarea ".kaching-bundles__subscriptions .kaching-bundles__bars .kaching-bundles__bars--…"
click at [869, 573] on div "Save" at bounding box center [875, 572] width 21 height 14
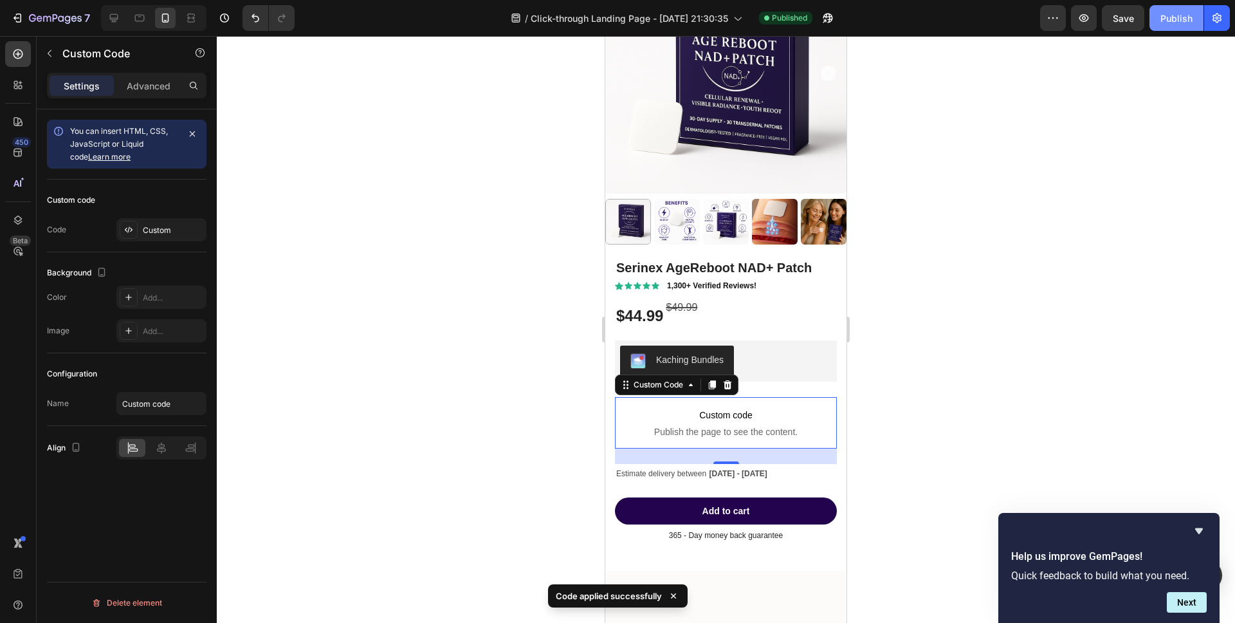
click at [1172, 23] on div "Publish" at bounding box center [1177, 19] width 32 height 14
click at [1172, 23] on button "Publish" at bounding box center [1177, 18] width 54 height 26
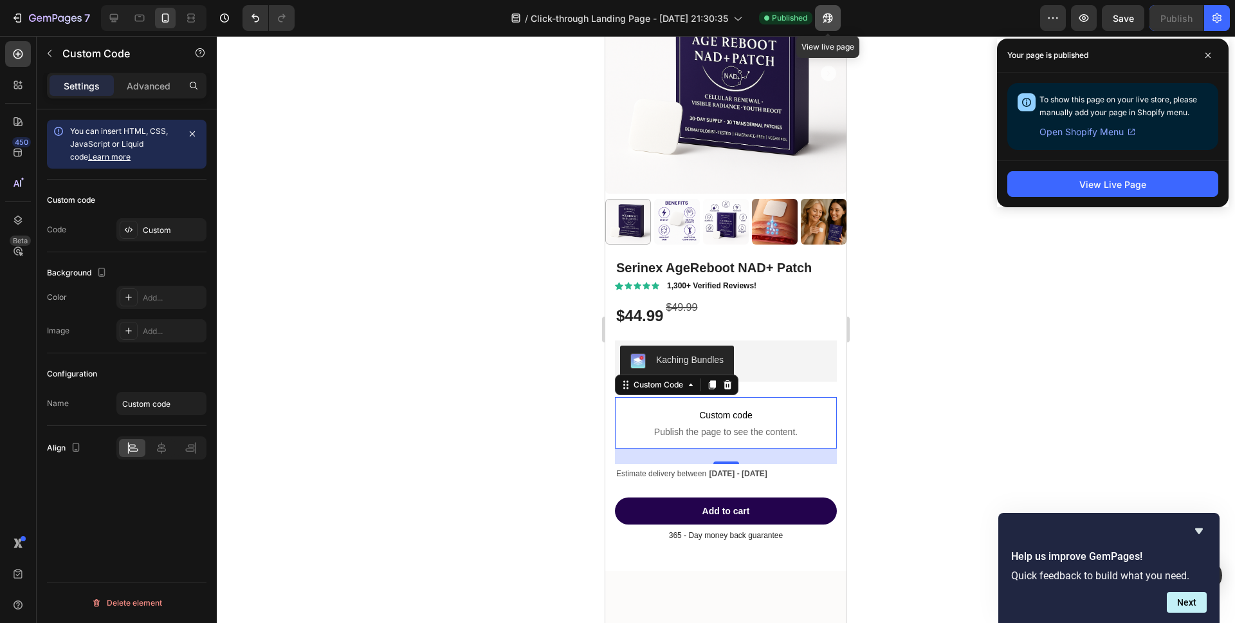
click at [835, 19] on button "button" at bounding box center [828, 18] width 26 height 26
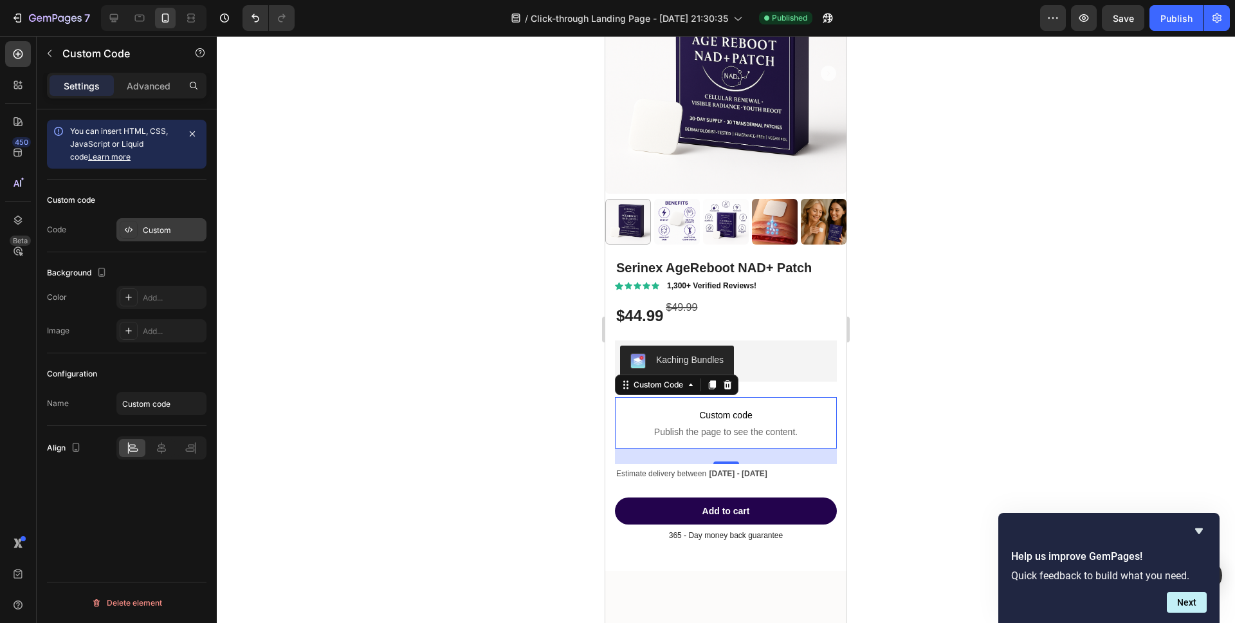
click at [138, 229] on div "Custom" at bounding box center [161, 229] width 90 height 23
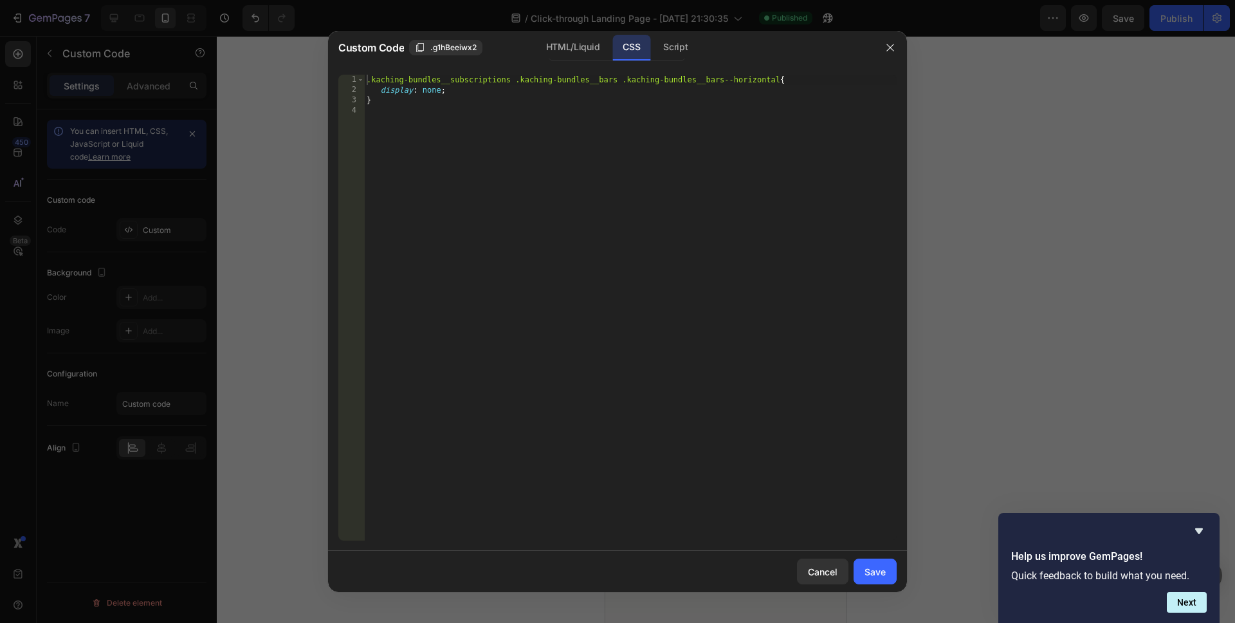
click at [439, 92] on div ".kaching-bundles__subscriptions .kaching-bundles__bars .kaching-bundles__bars--…" at bounding box center [630, 318] width 533 height 486
type textarea "display: none !important;"
click at [479, 116] on div ".kaching-bundles__subscriptions .kaching-bundles__bars .kaching-bundles__bars--…" at bounding box center [630, 318] width 533 height 486
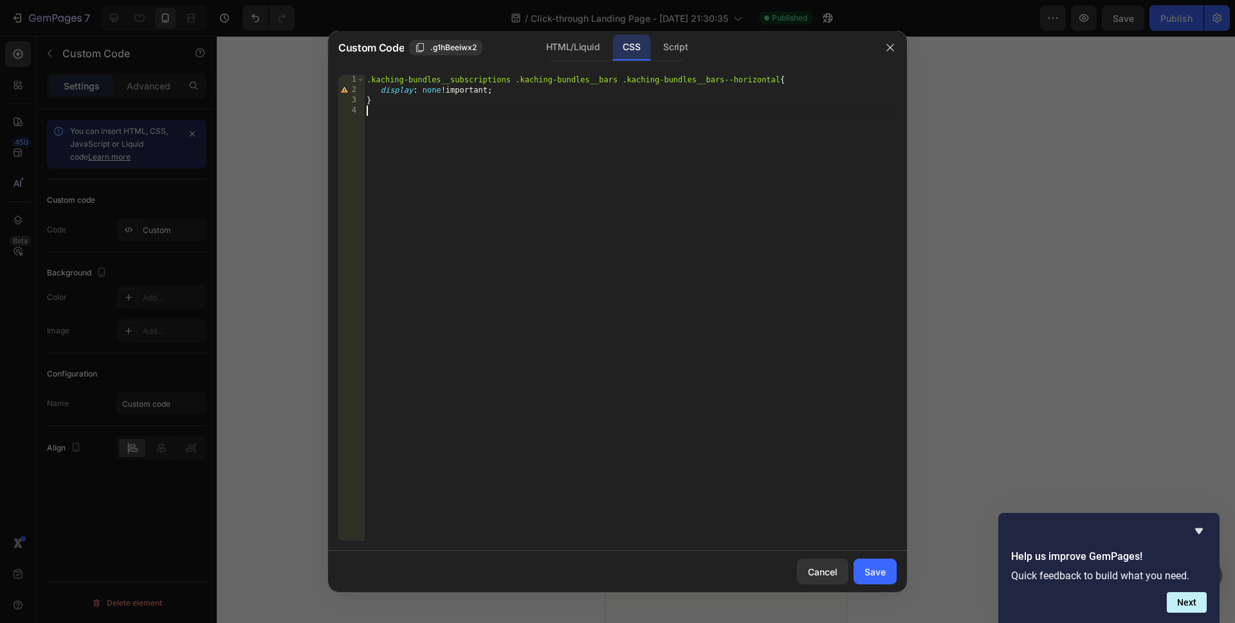
click at [445, 93] on div ".kaching-bundles__subscriptions .kaching-bundles__bars .kaching-bundles__bars--…" at bounding box center [630, 318] width 533 height 486
type textarea "display: none !important;"
click at [520, 113] on div ".kaching-bundles__subscriptions .kaching-bundles__bars .kaching-bundles__bars--…" at bounding box center [630, 318] width 533 height 486
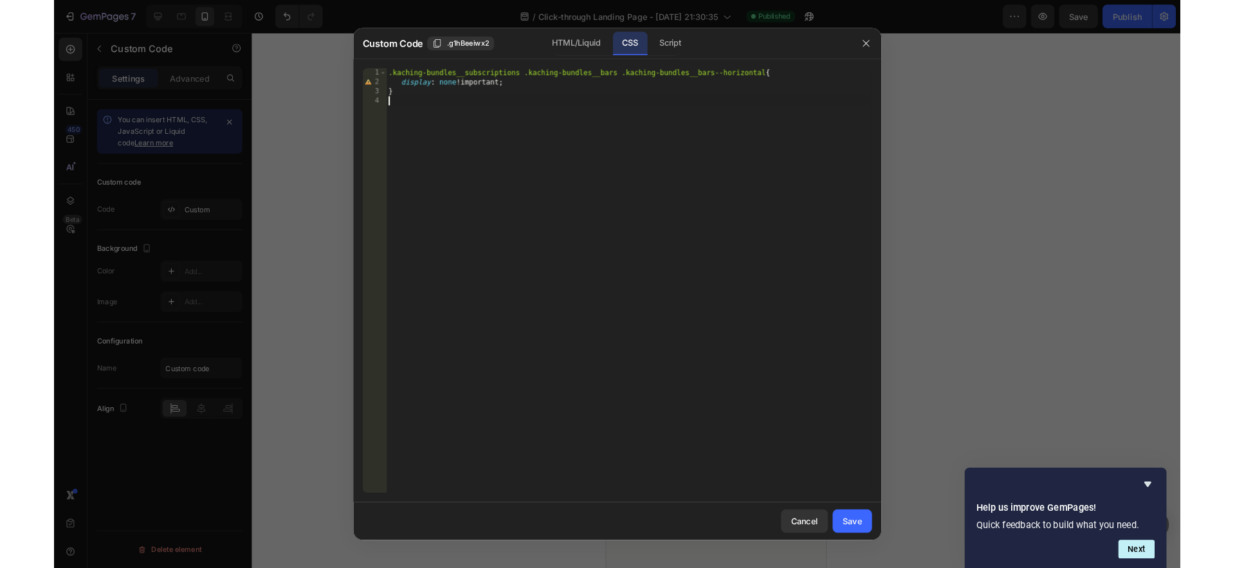
scroll to position [0, 0]
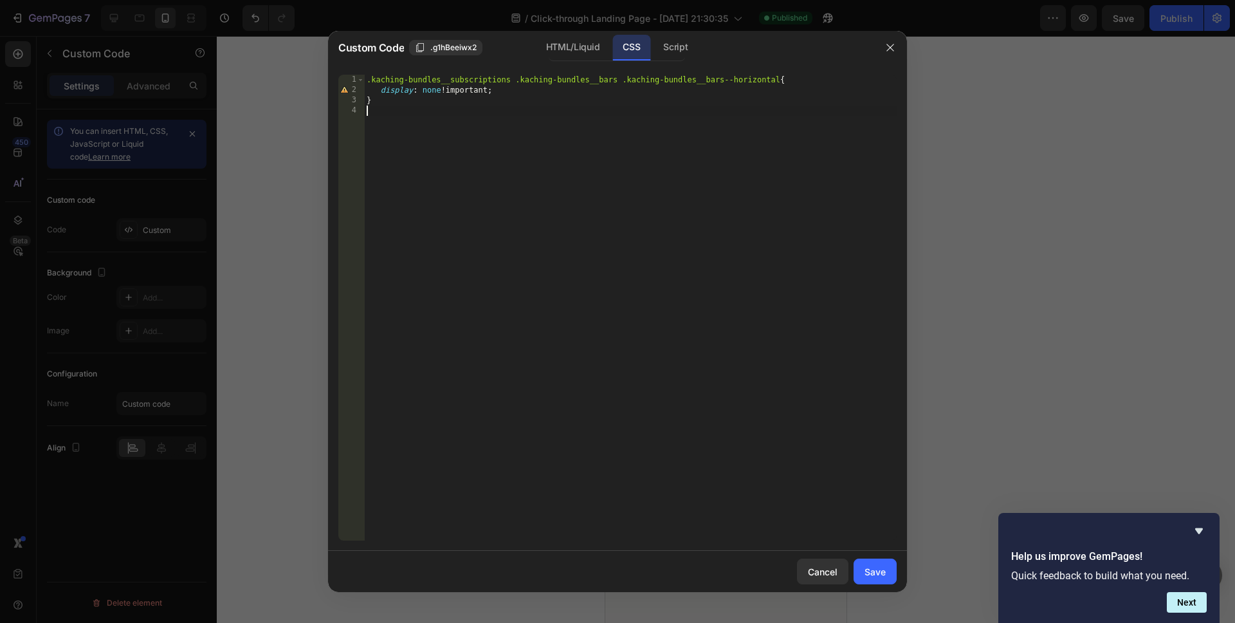
click at [624, 192] on div ".kaching-bundles__subscriptions .kaching-bundles__bars .kaching-bundles__bars--…" at bounding box center [630, 318] width 533 height 486
click at [878, 571] on div "Save" at bounding box center [875, 572] width 21 height 14
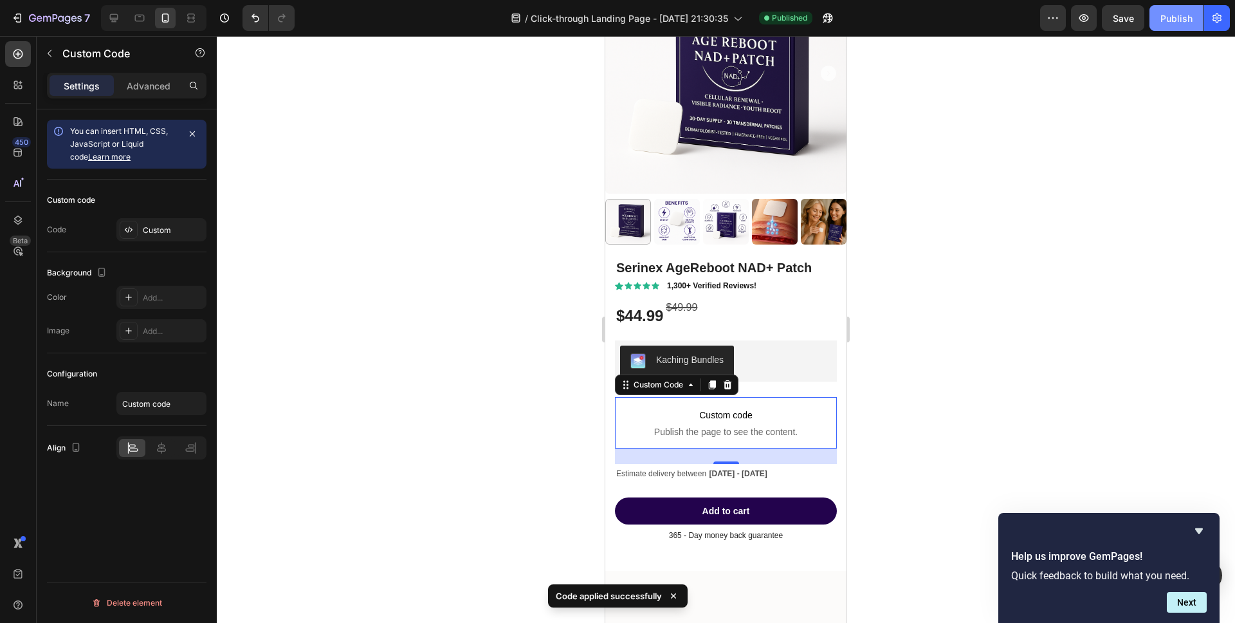
click at [1170, 13] on div "Publish" at bounding box center [1177, 19] width 32 height 14
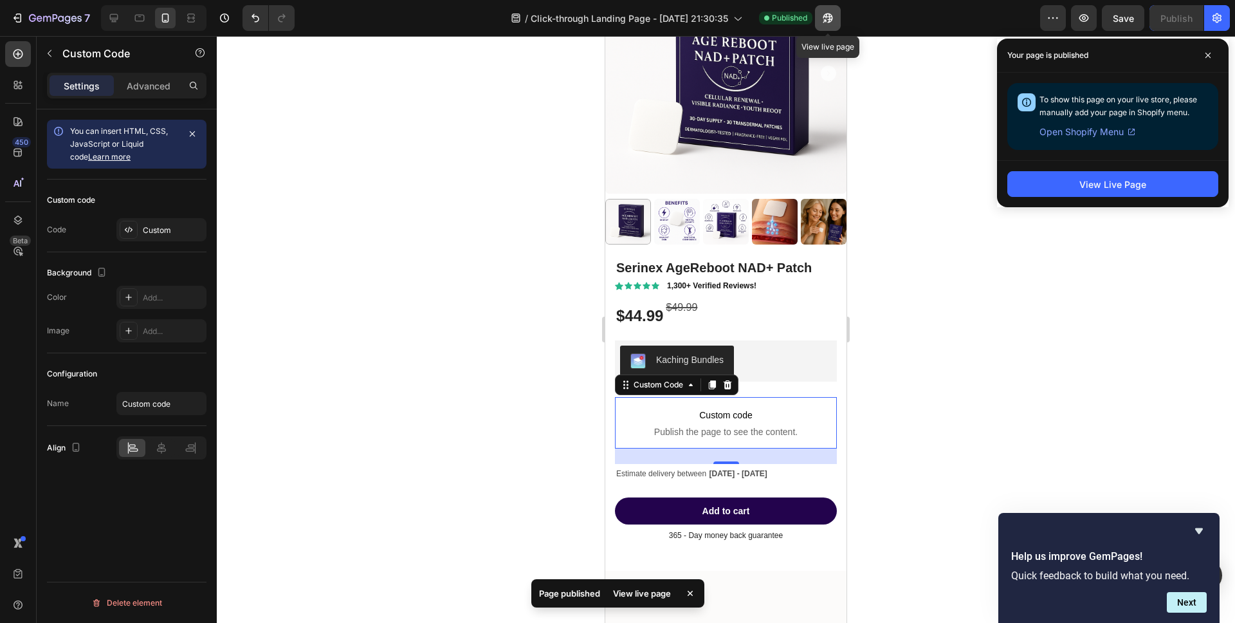
click at [822, 15] on icon "button" at bounding box center [828, 18] width 13 height 13
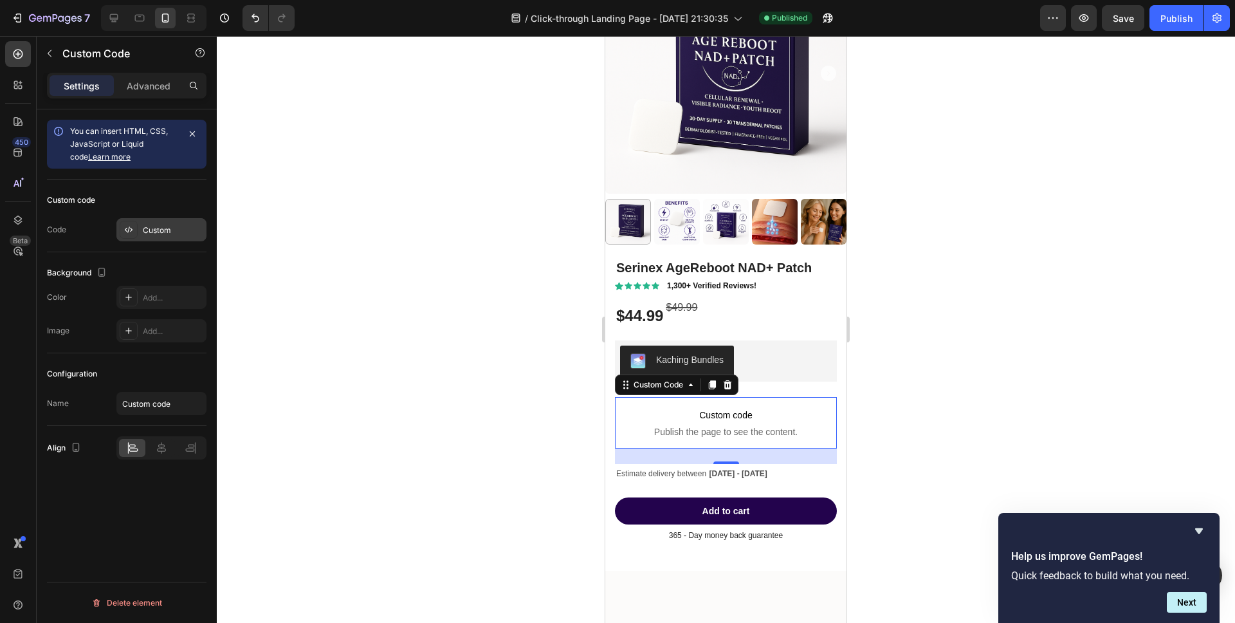
click at [136, 223] on div at bounding box center [129, 230] width 18 height 18
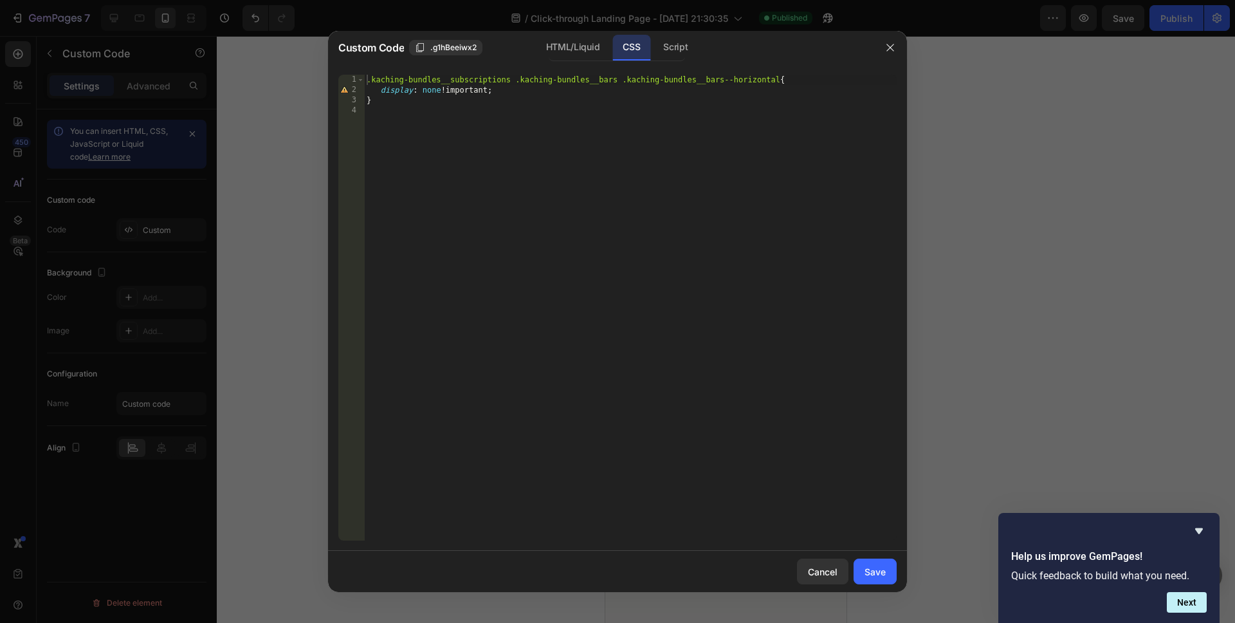
click at [497, 94] on div ".kaching-bundles__subscriptions .kaching-bundles__bars .kaching-bundles__bars--…" at bounding box center [630, 318] width 533 height 486
type textarea "display: none;"
click at [492, 116] on div ".kaching-bundles__subscriptions .kaching-bundles__bars .kaching-bundles__bars--…" at bounding box center [630, 318] width 533 height 486
click at [480, 105] on div ".kaching-bundles__subscriptions .kaching-bundles__bars .kaching-bundles__bars--…" at bounding box center [630, 318] width 533 height 486
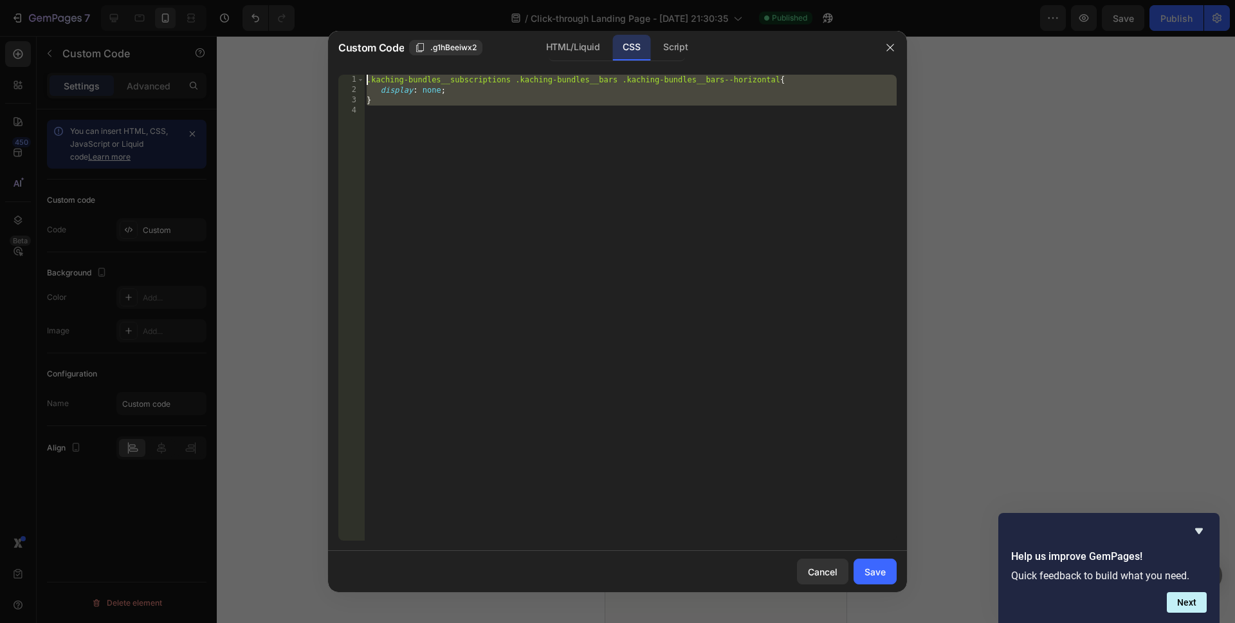
drag, startPoint x: 539, startPoint y: 112, endPoint x: 294, endPoint y: 48, distance: 252.7
click at [294, 48] on div "Custom Code .g1hBeeiwx2 HTML/Liquid CSS Script } 1 2 3 4 .kaching-bundles__subs…" at bounding box center [617, 311] width 1235 height 623
type textarea ".kaching-bundles__subscriptions .kaching-bundles__bars .kaching-bundles__bars--…"
click at [886, 562] on button "Save" at bounding box center [875, 572] width 43 height 26
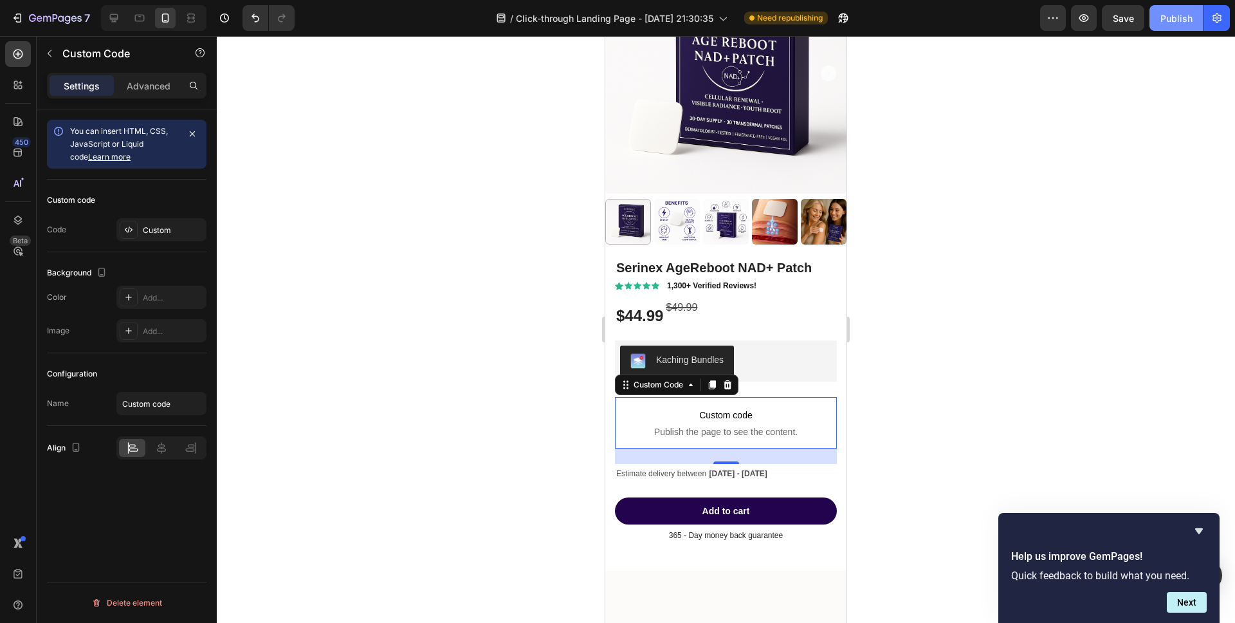
click at [1185, 18] on div "Publish" at bounding box center [1177, 19] width 32 height 14
click at [1185, 18] on button "Publish" at bounding box center [1177, 18] width 54 height 26
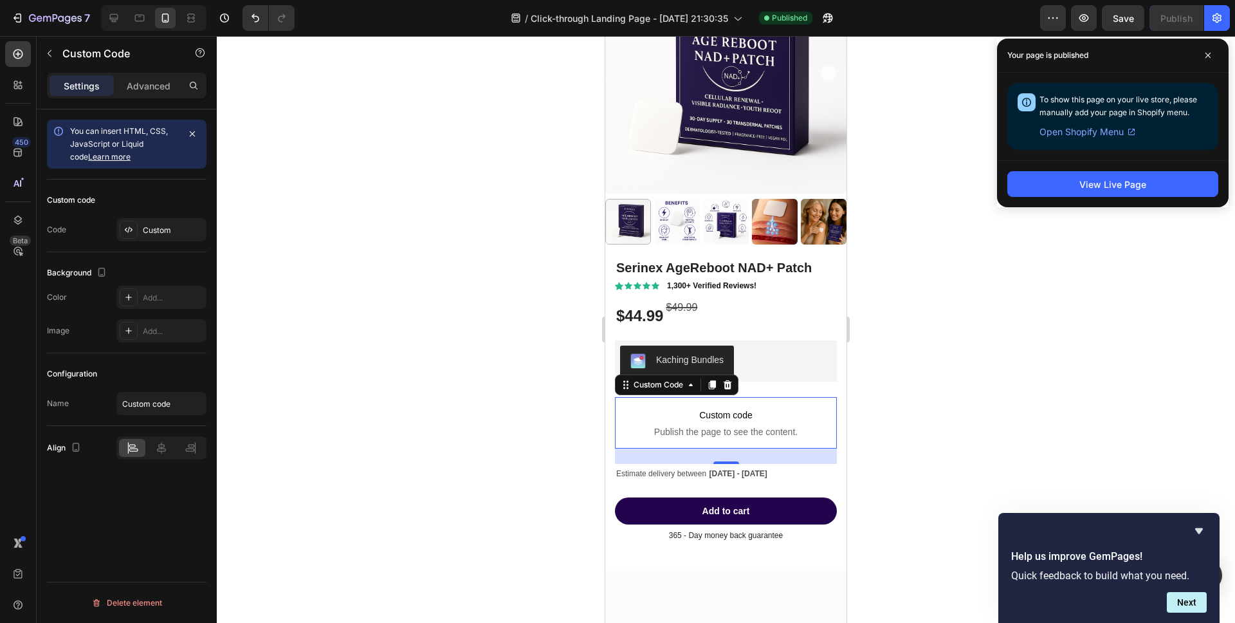
click at [1152, 197] on div "View Live Page" at bounding box center [1113, 183] width 232 height 47
click at [1149, 199] on div "View Live Page" at bounding box center [1113, 183] width 232 height 47
click at [1131, 190] on button "View Live Page" at bounding box center [1113, 184] width 211 height 26
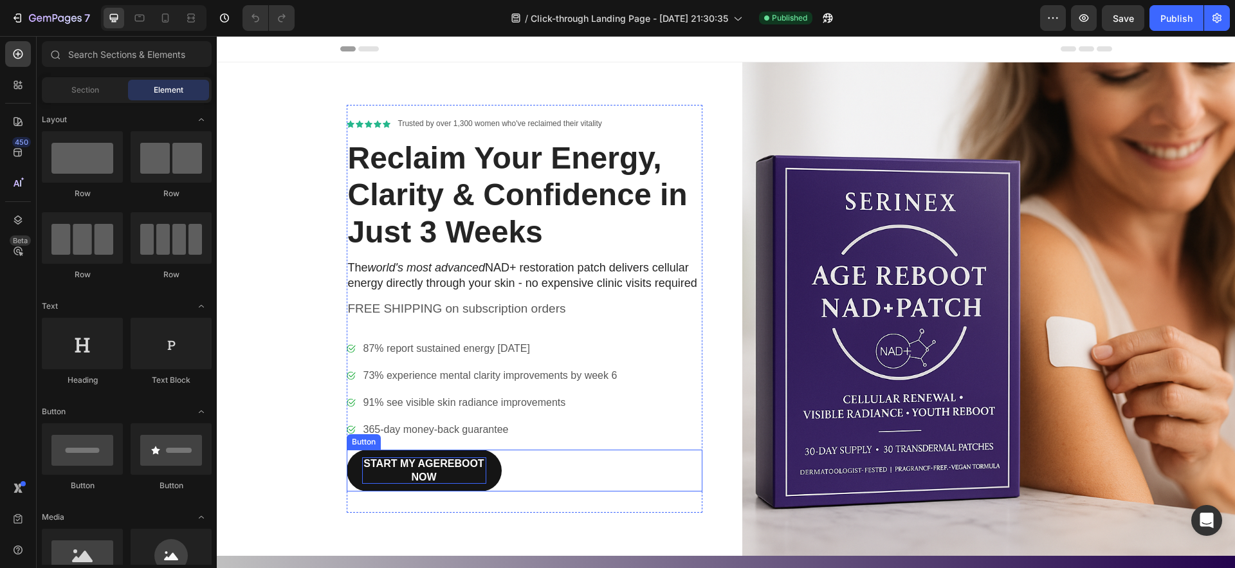
click at [417, 461] on p "START MY AGEREBOOT NOW" at bounding box center [424, 471] width 124 height 27
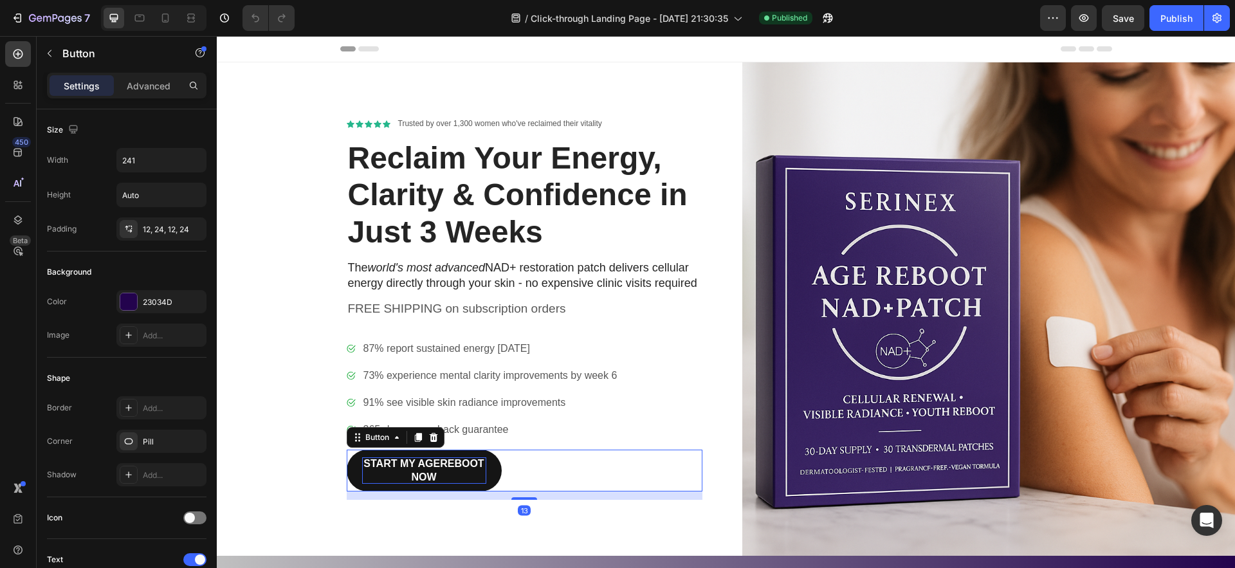
click at [416, 461] on p "START MY AGEREBOOT NOW" at bounding box center [424, 471] width 124 height 27
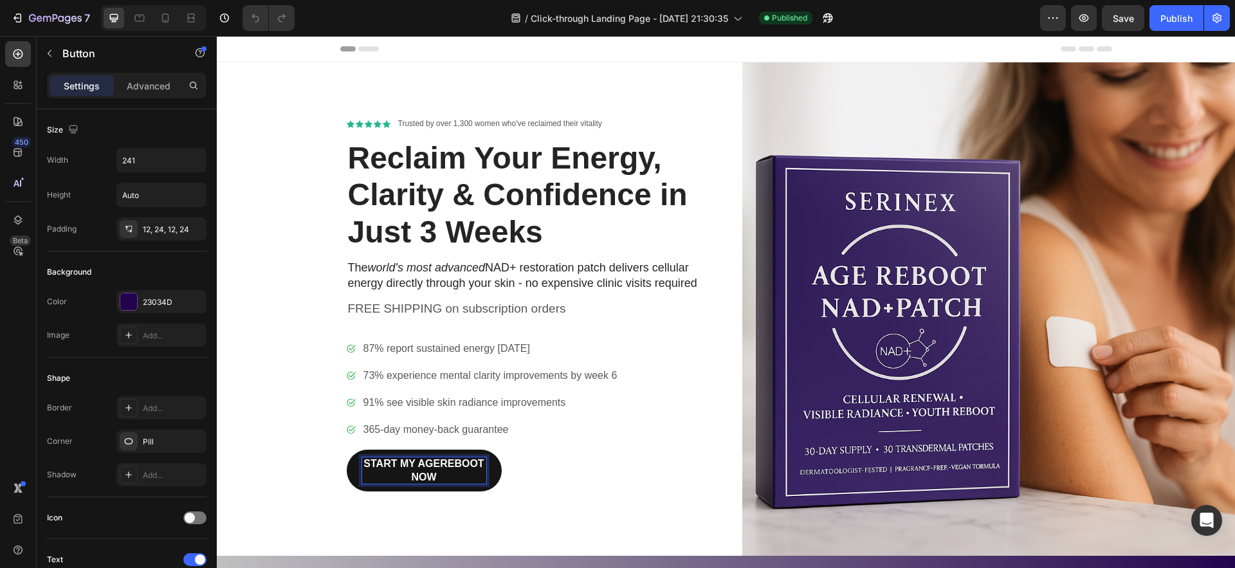
click at [411, 465] on p "START MY AGEREBOOT NOW" at bounding box center [424, 471] width 124 height 27
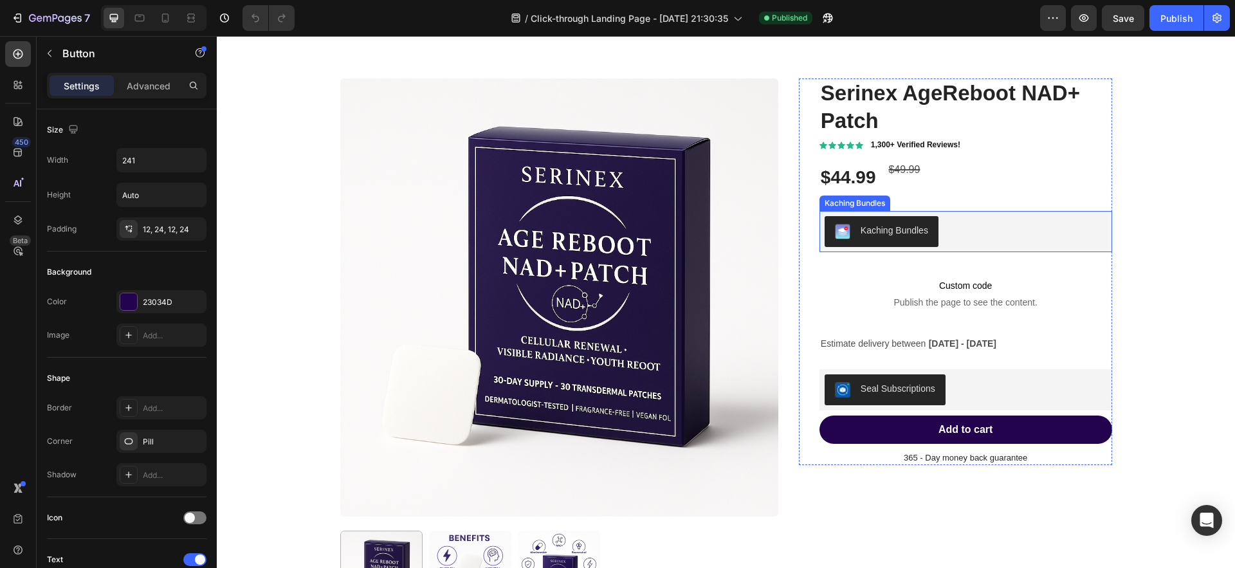
scroll to position [4783, 0]
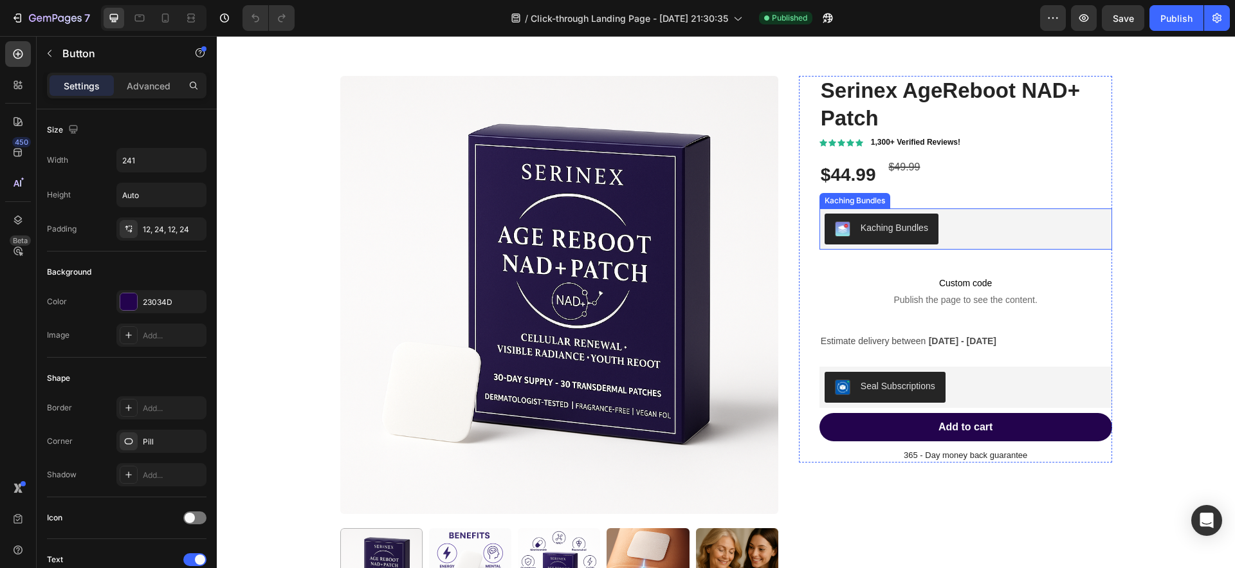
click at [959, 223] on div "Kaching Bundles" at bounding box center [966, 229] width 282 height 31
